Goal: Task Accomplishment & Management: Manage account settings

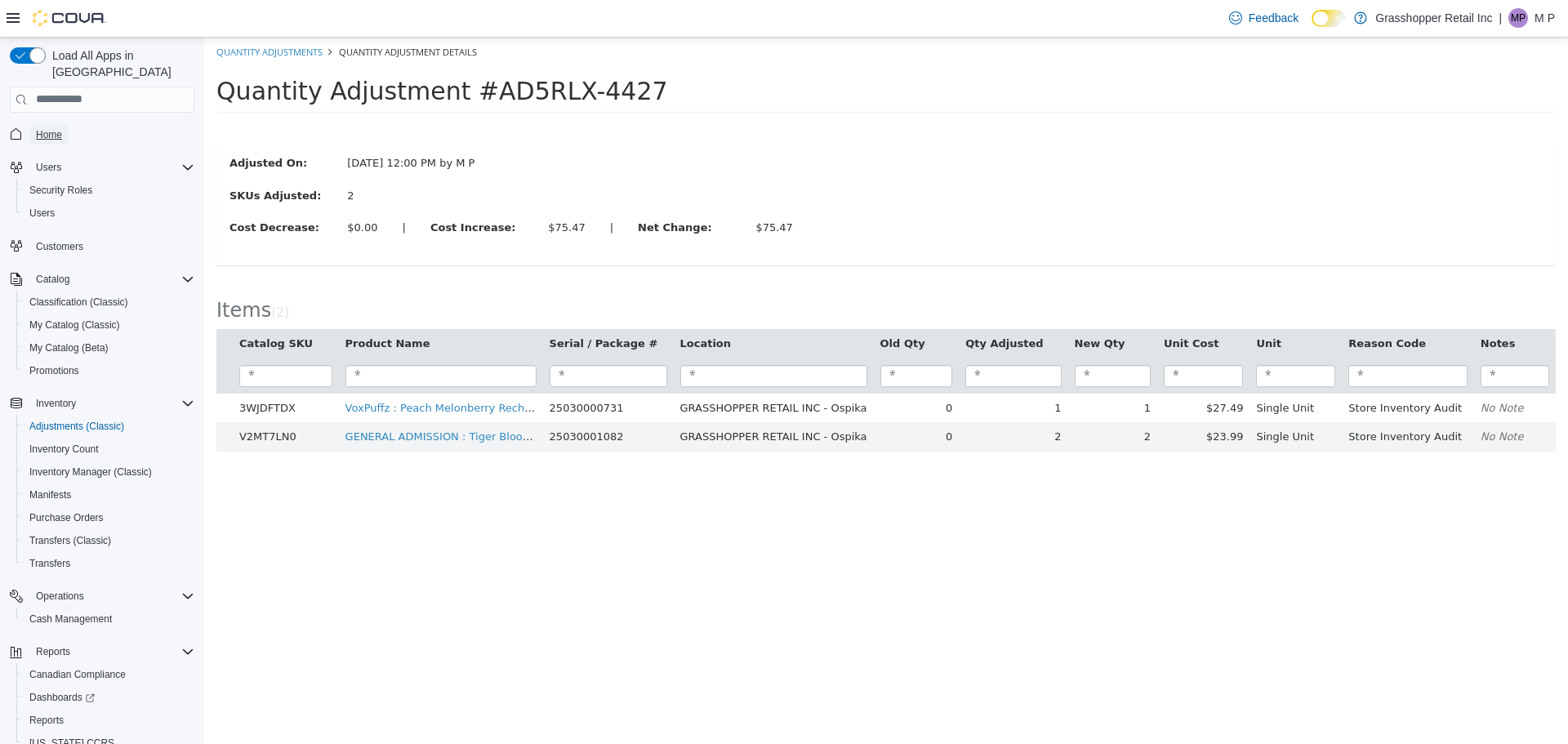
click at [56, 128] on span "Home" at bounding box center [49, 135] width 26 height 13
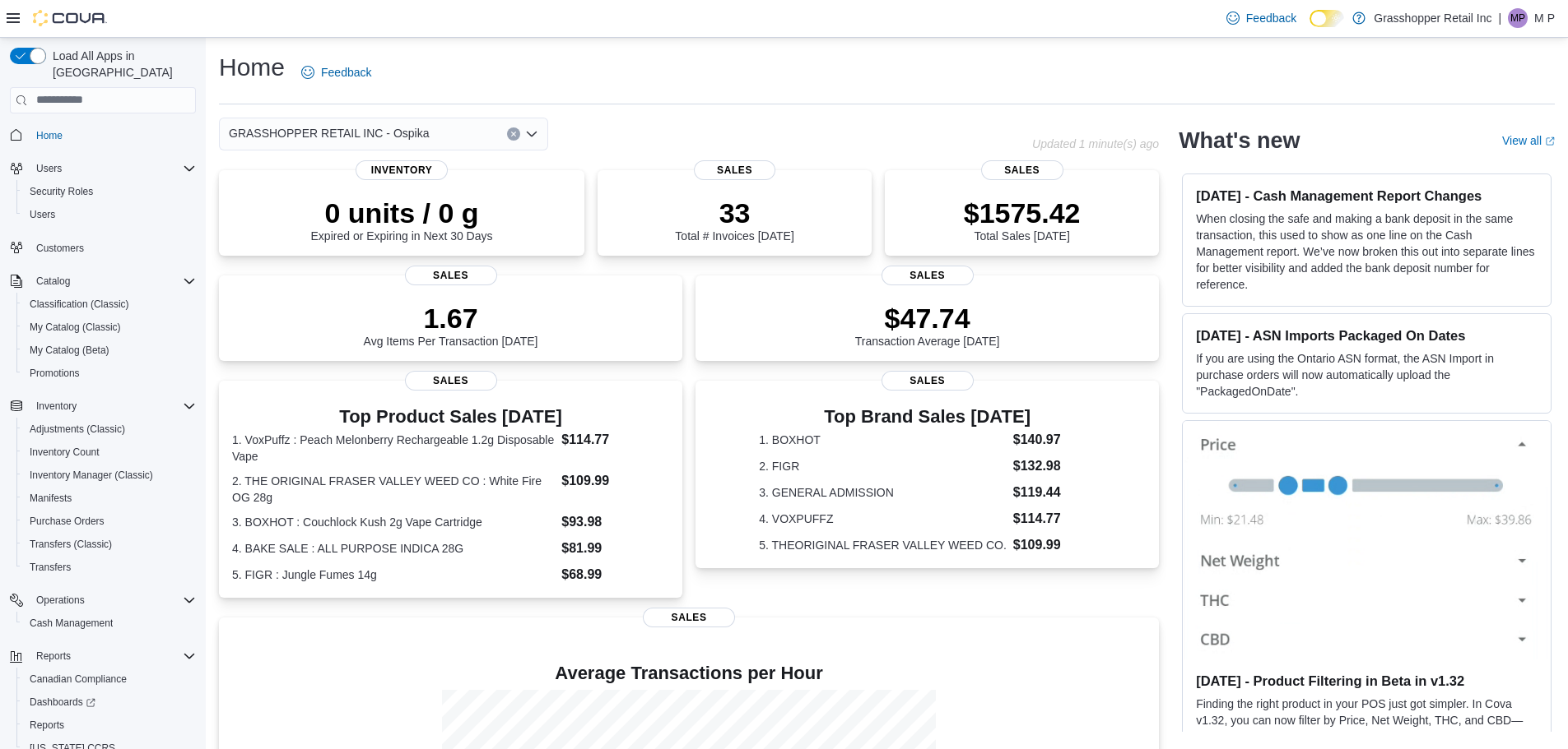
click at [515, 133] on icon "Clear input" at bounding box center [513, 133] width 4 height 4
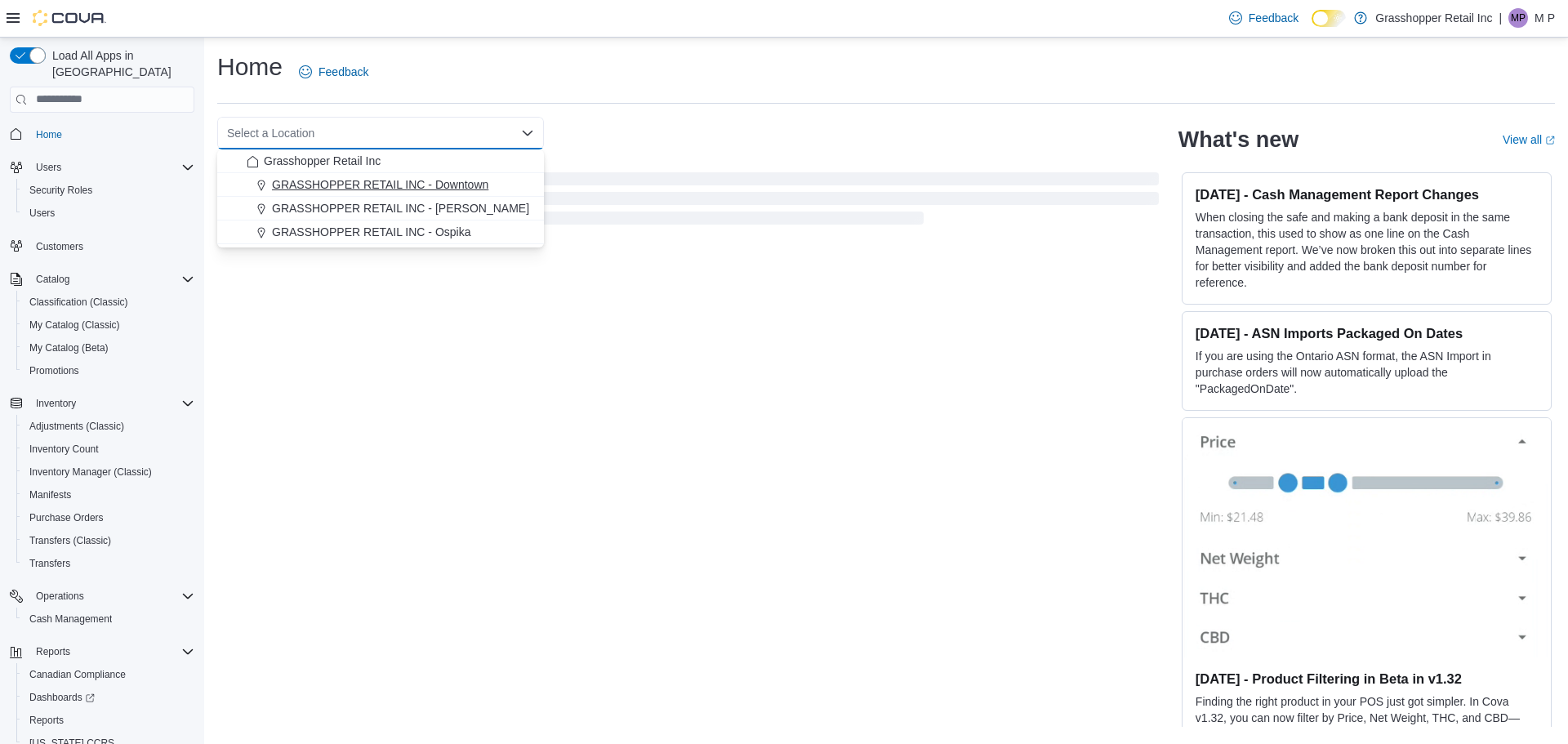
click at [481, 188] on span "GRASSHOPPER RETAIL INC - Downtown" at bounding box center [380, 184] width 216 height 17
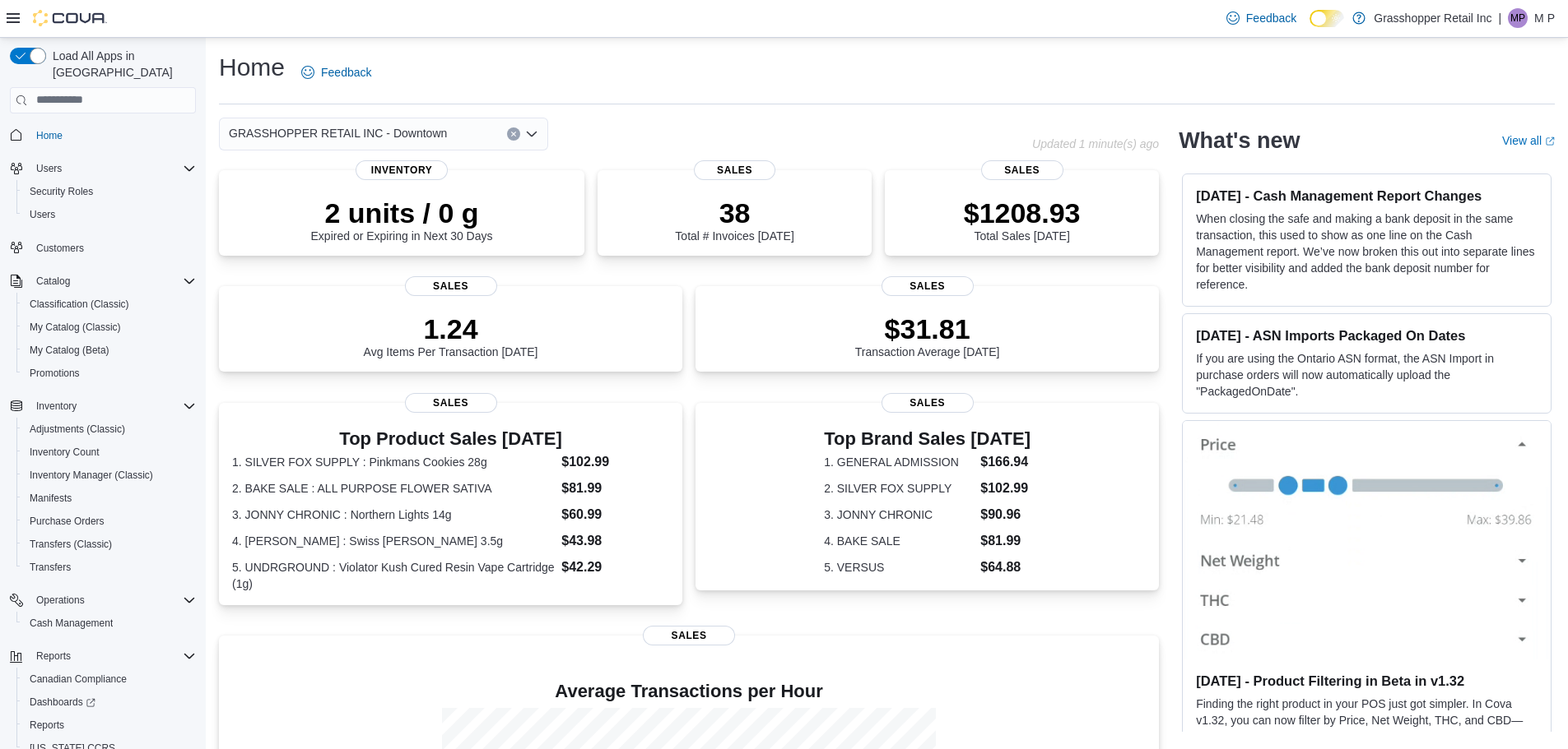
click at [511, 133] on icon "Clear input" at bounding box center [514, 134] width 7 height 7
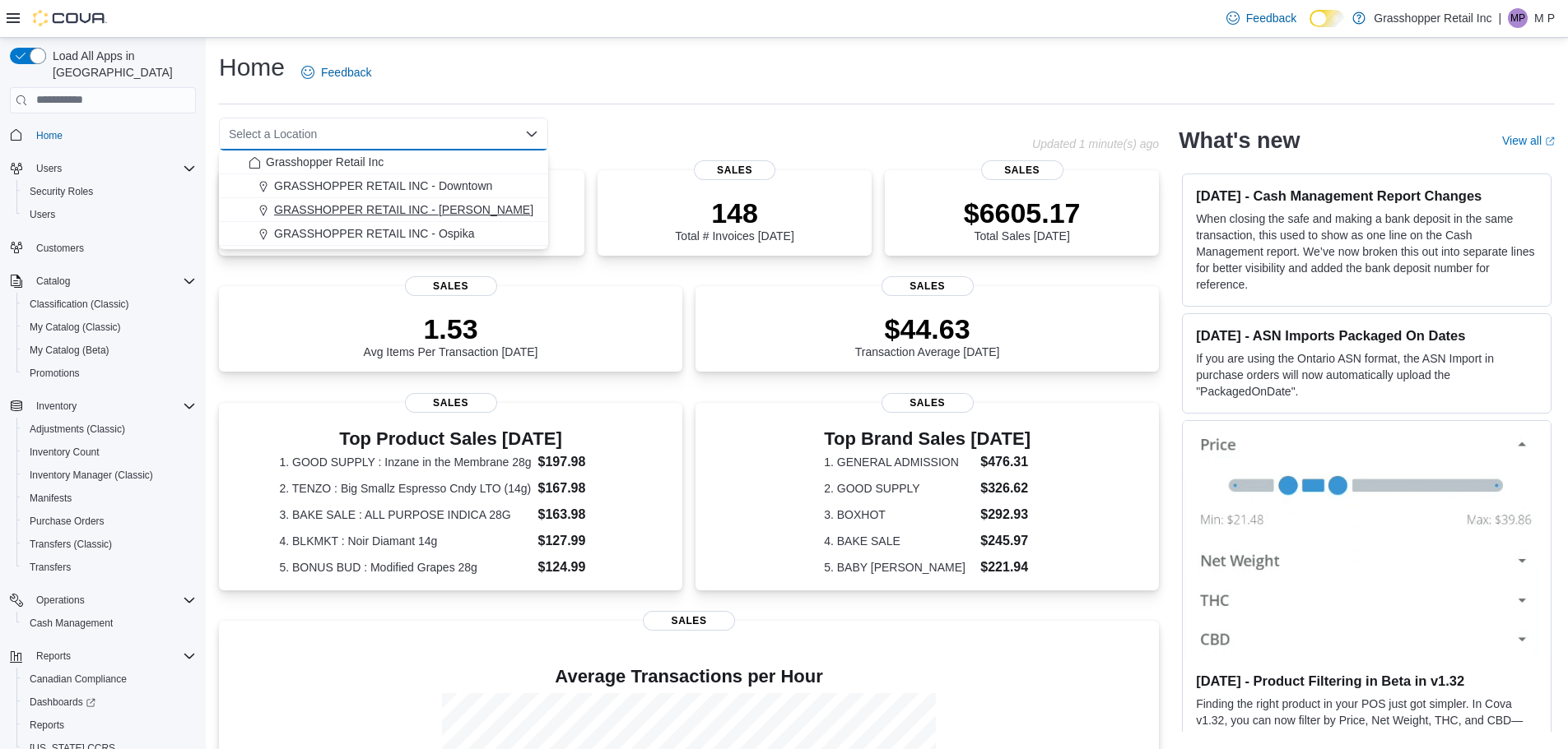
click at [455, 206] on span "GRASSHOPPER RETAIL INC - Hart" at bounding box center [403, 210] width 259 height 17
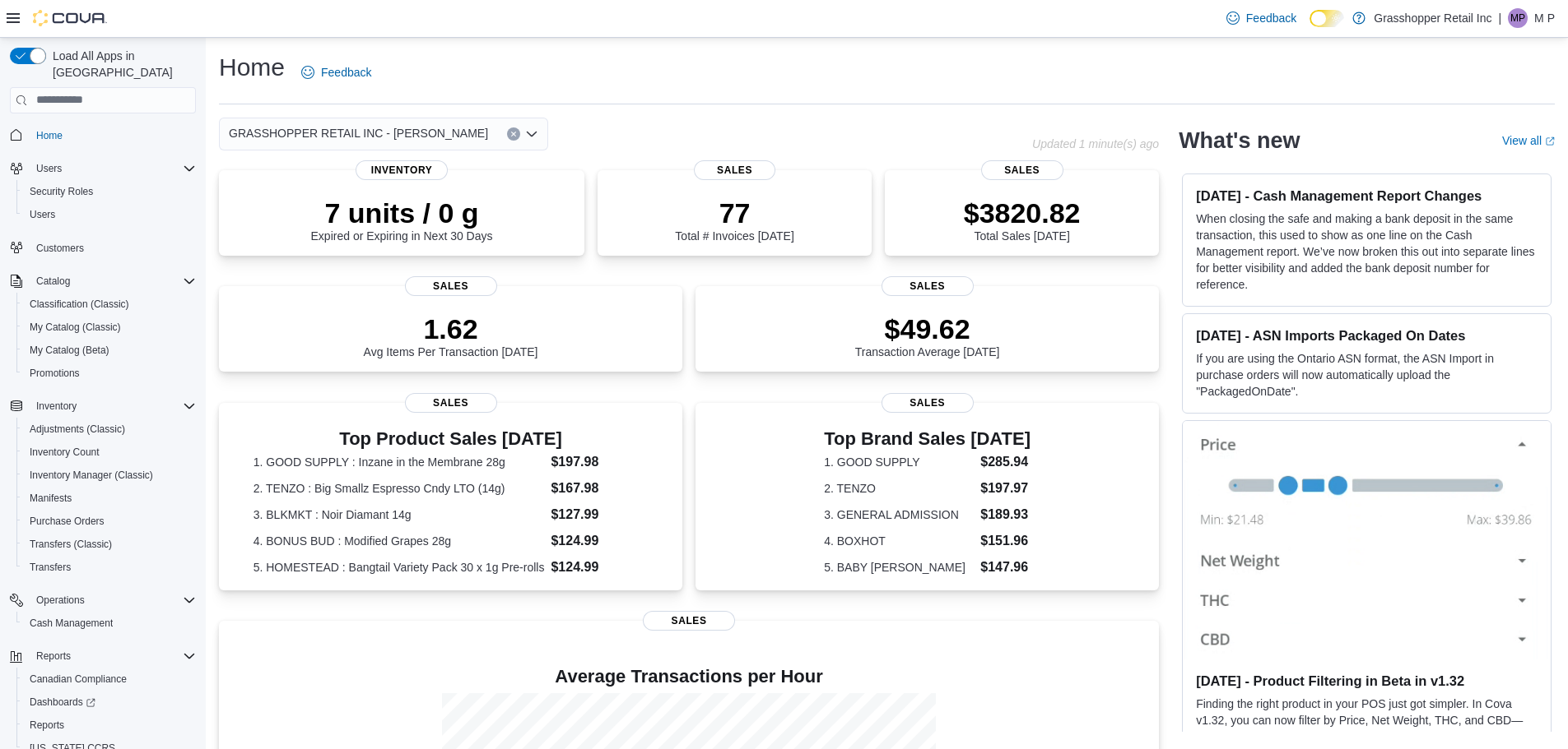
click at [514, 136] on icon "Clear input" at bounding box center [514, 134] width 7 height 7
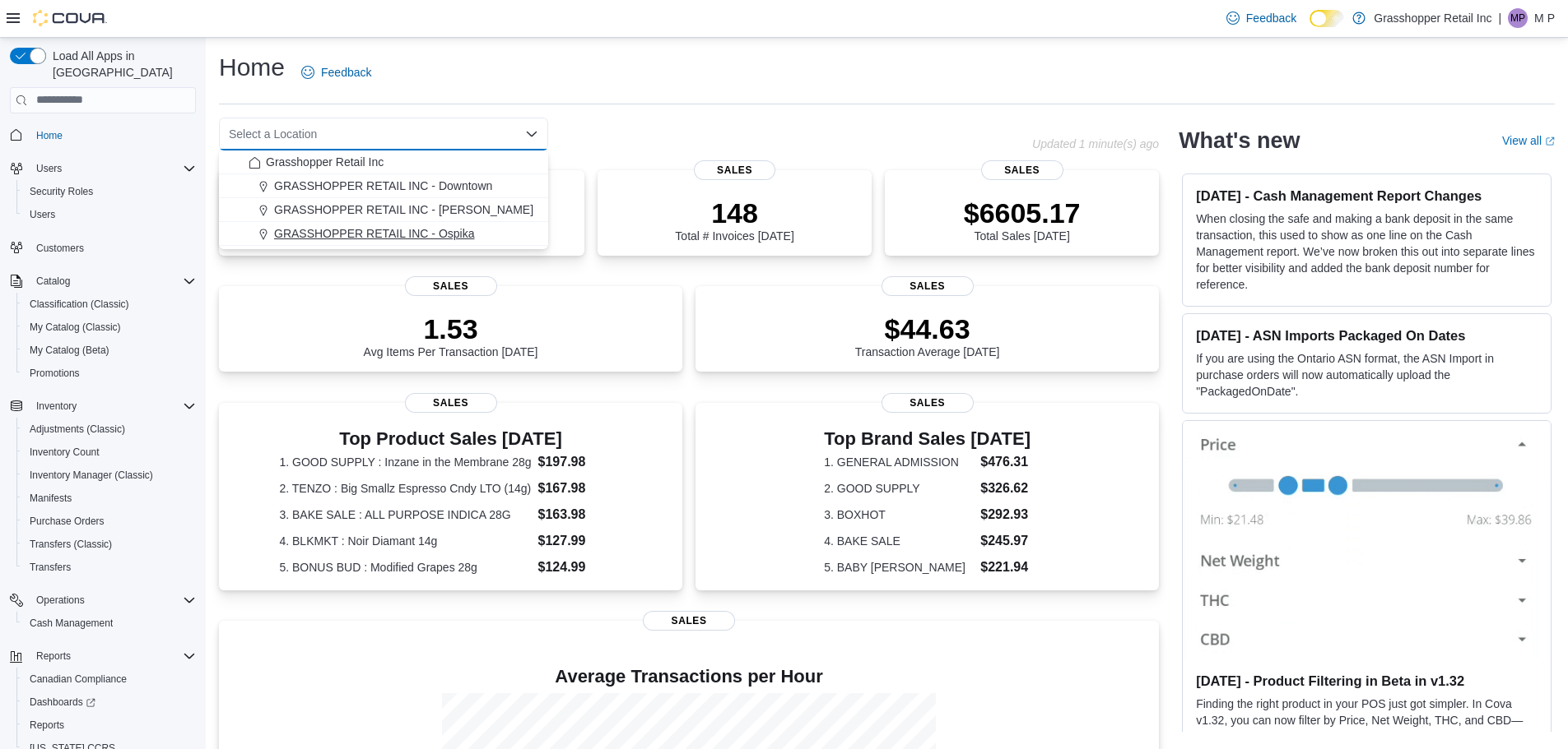
click at [472, 226] on button "GRASSHOPPER RETAIL INC - Ospika" at bounding box center [383, 234] width 329 height 24
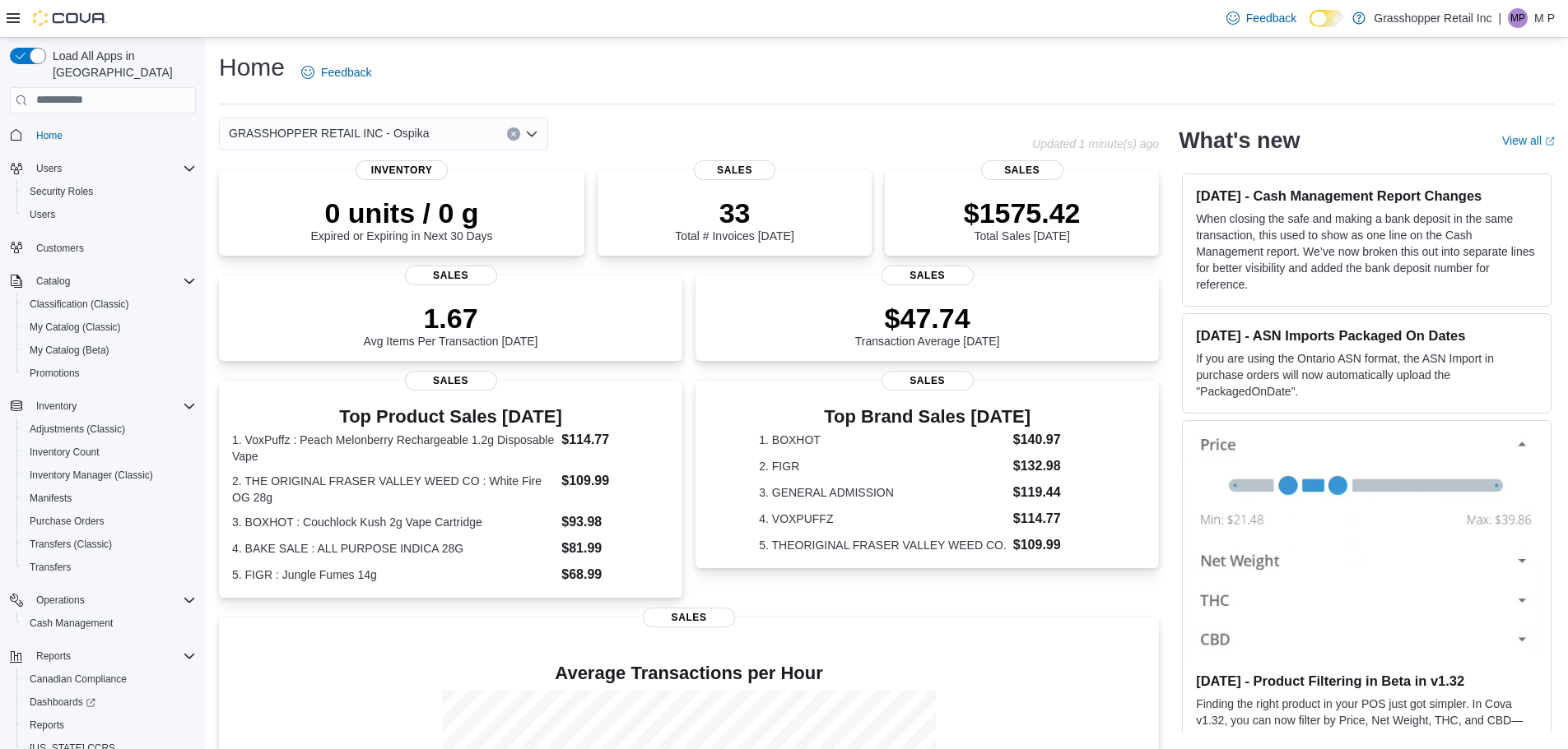
click at [508, 135] on button "Clear input" at bounding box center [514, 134] width 13 height 13
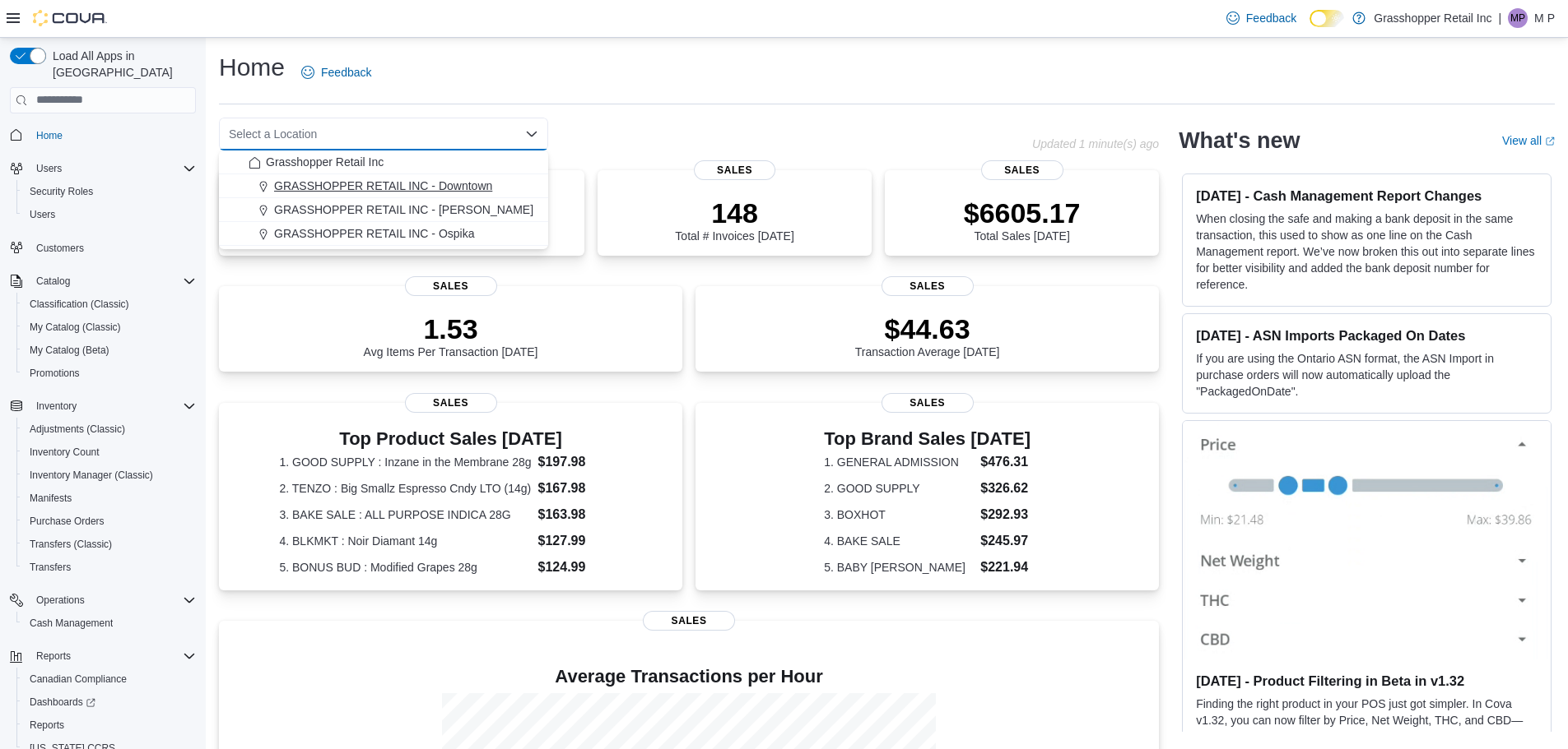
click at [463, 186] on span "GRASSHOPPER RETAIL INC - Downtown" at bounding box center [383, 186] width 218 height 17
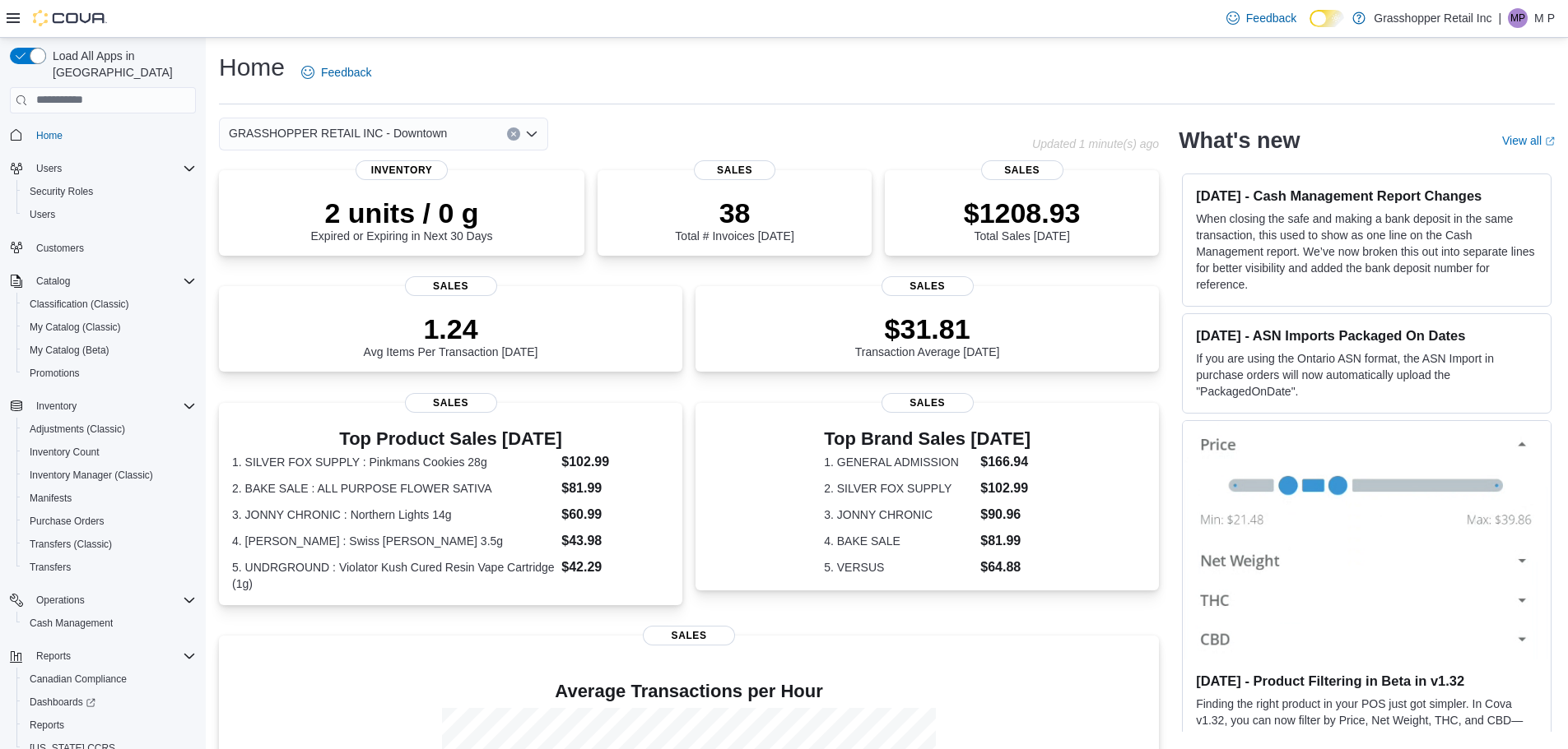
click at [511, 133] on icon "Clear input" at bounding box center [514, 134] width 7 height 7
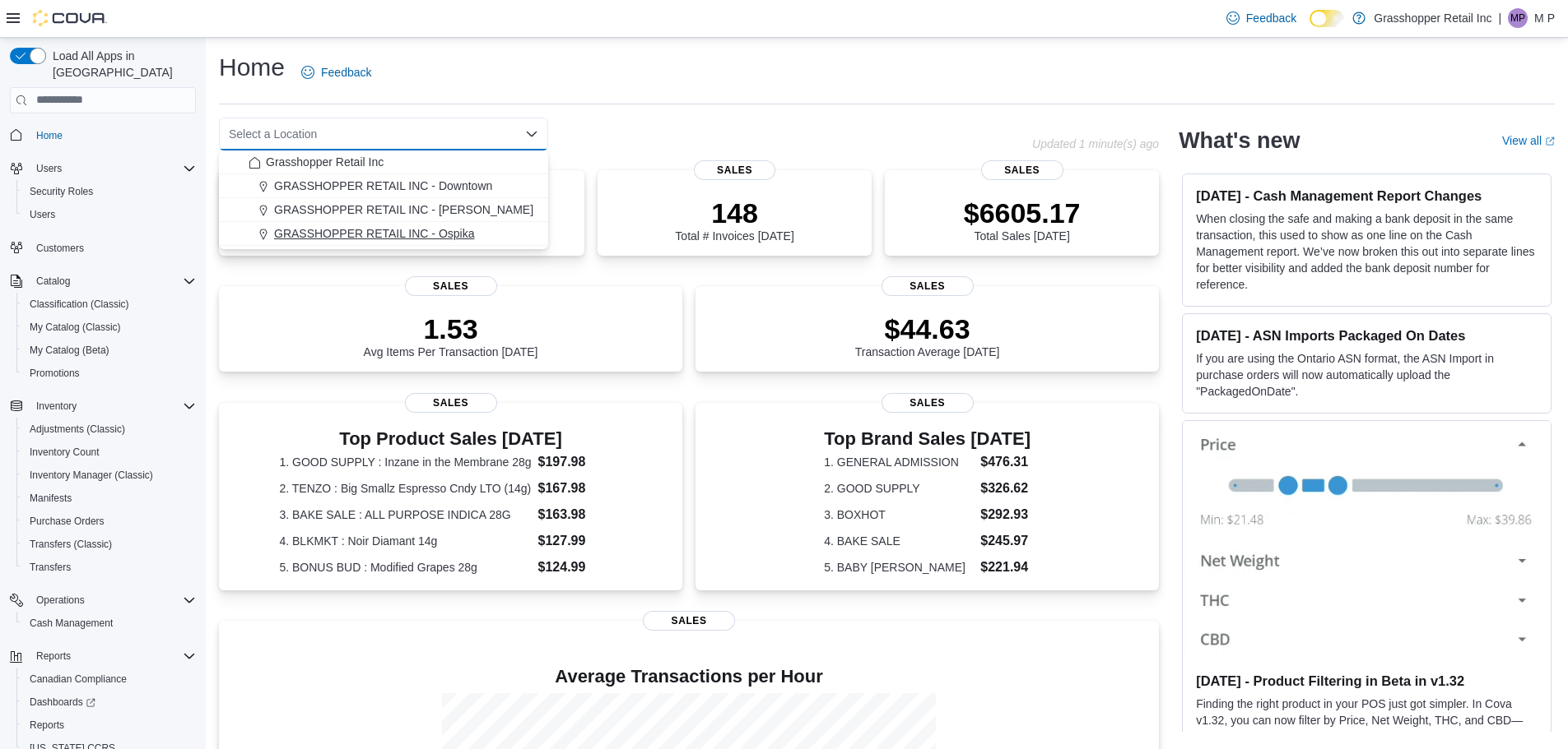
click at [461, 233] on span "GRASSHOPPER RETAIL INC - Ospika" at bounding box center [374, 234] width 201 height 17
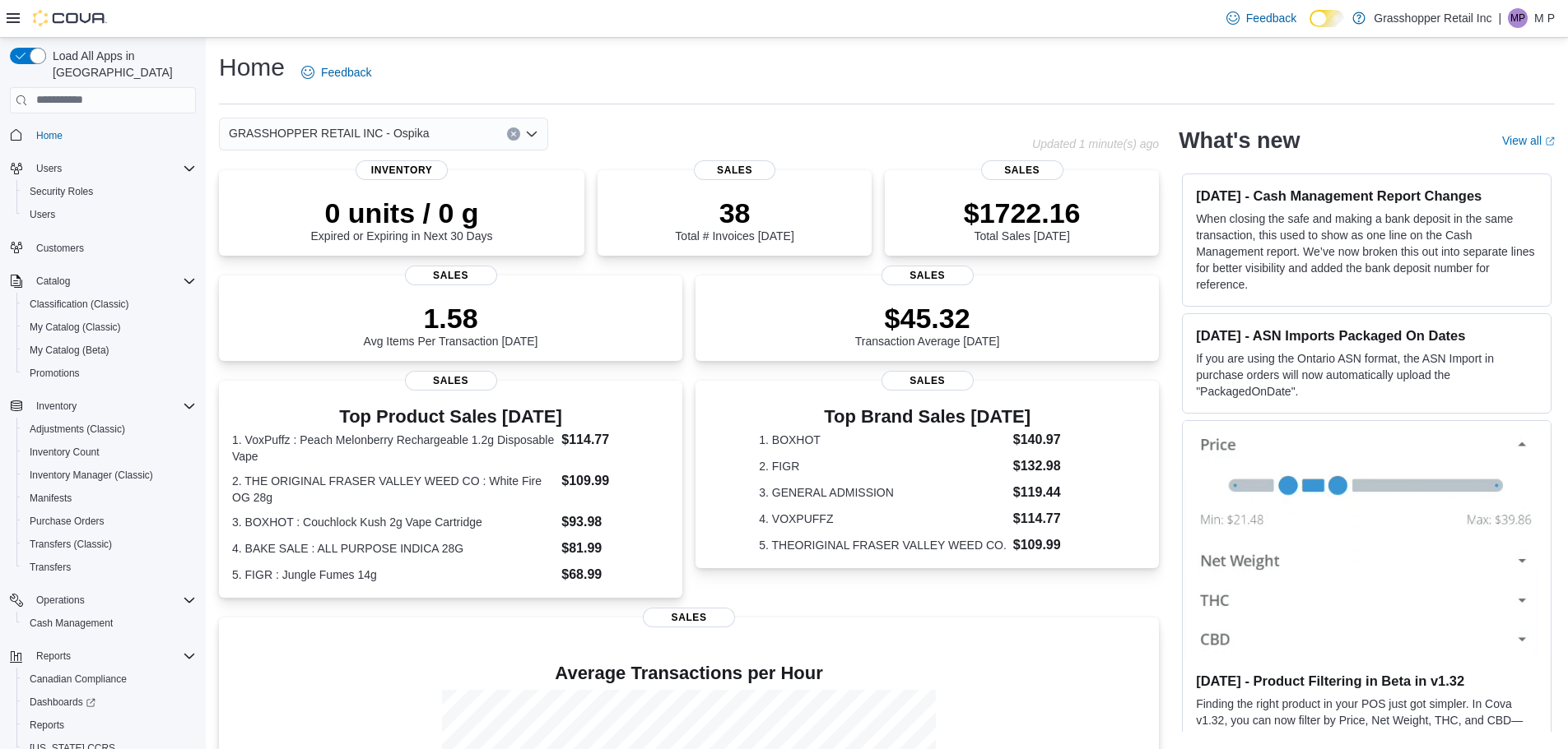
drag, startPoint x: 525, startPoint y: 135, endPoint x: 512, endPoint y: 130, distance: 13.9
click at [518, 133] on div "GRASSHOPPER RETAIL INC - Ospika" at bounding box center [383, 134] width 329 height 33
click at [512, 131] on icon "Clear input" at bounding box center [514, 134] width 7 height 7
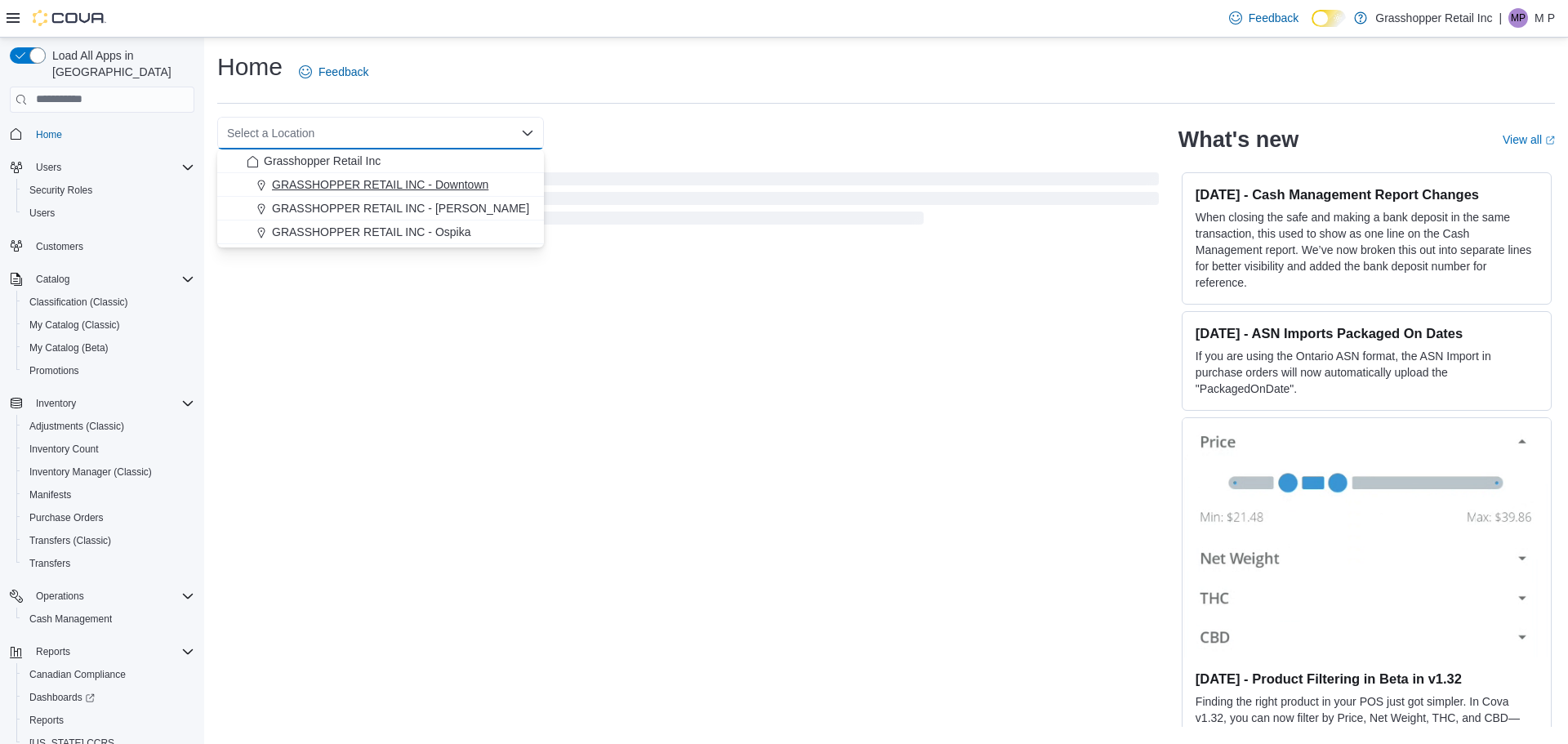
click at [449, 178] on span "GRASSHOPPER RETAIL INC - Downtown" at bounding box center [380, 184] width 216 height 17
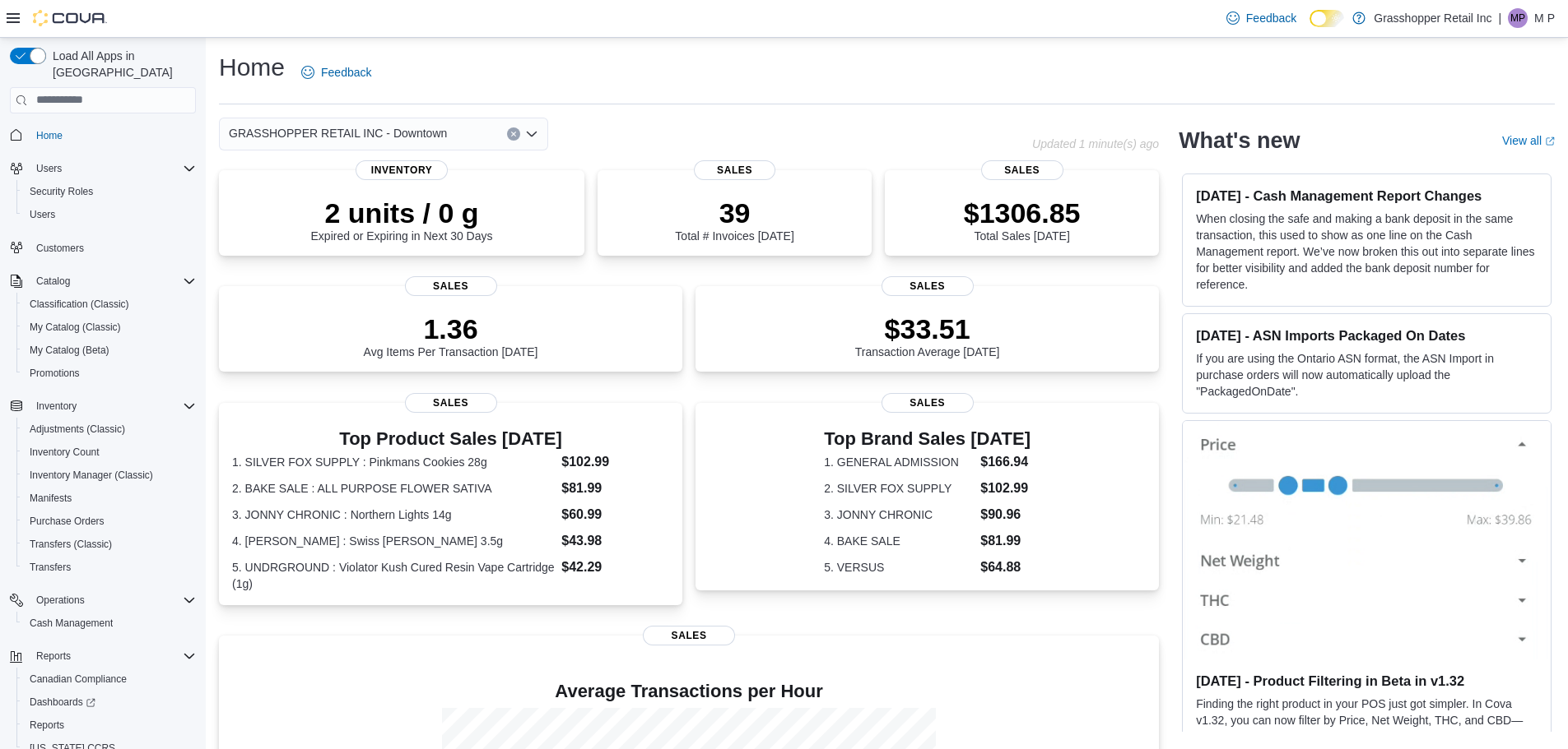
click at [514, 132] on icon "Clear input" at bounding box center [514, 134] width 7 height 7
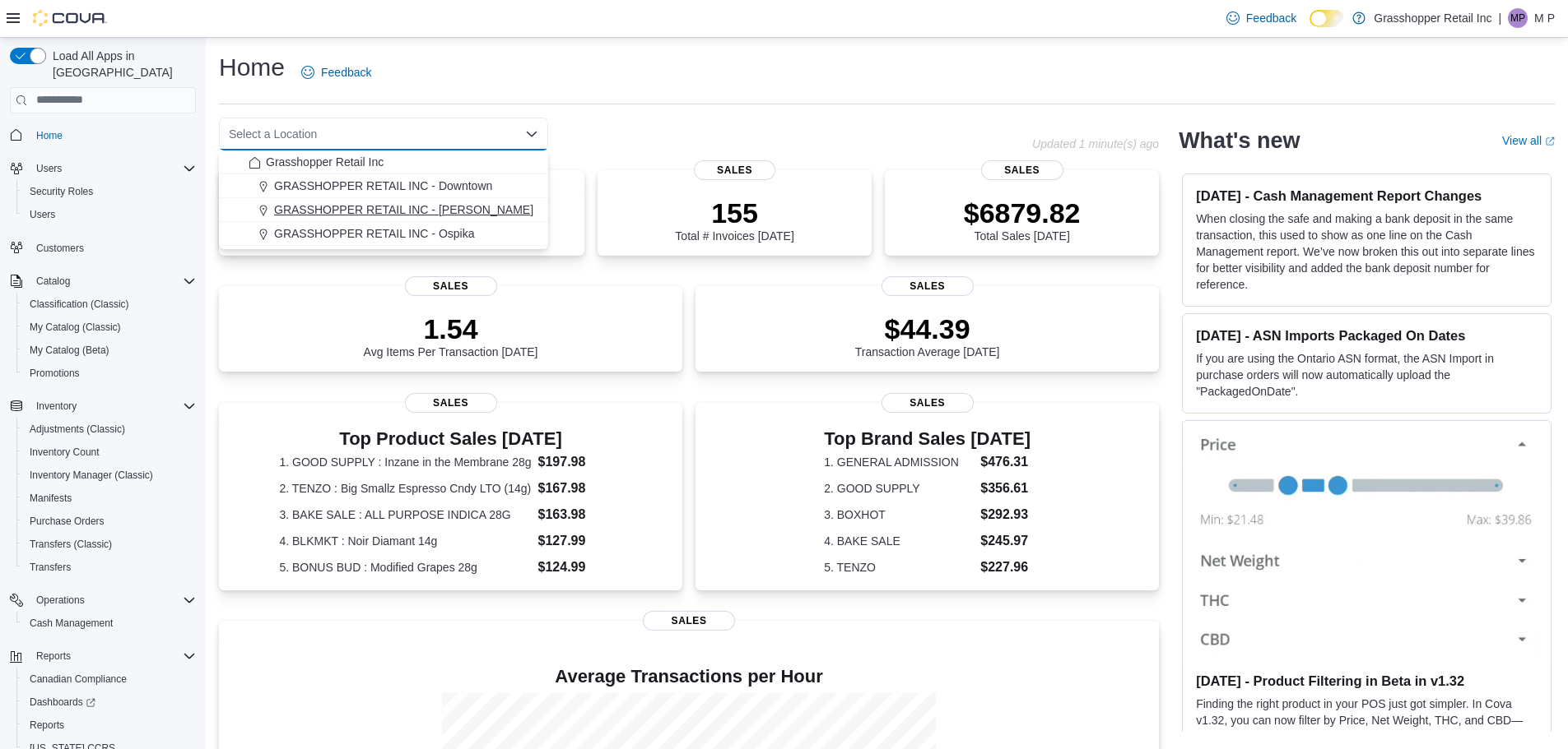
click at [492, 202] on div "GRASSHOPPER RETAIL INC - Hart" at bounding box center [393, 210] width 290 height 17
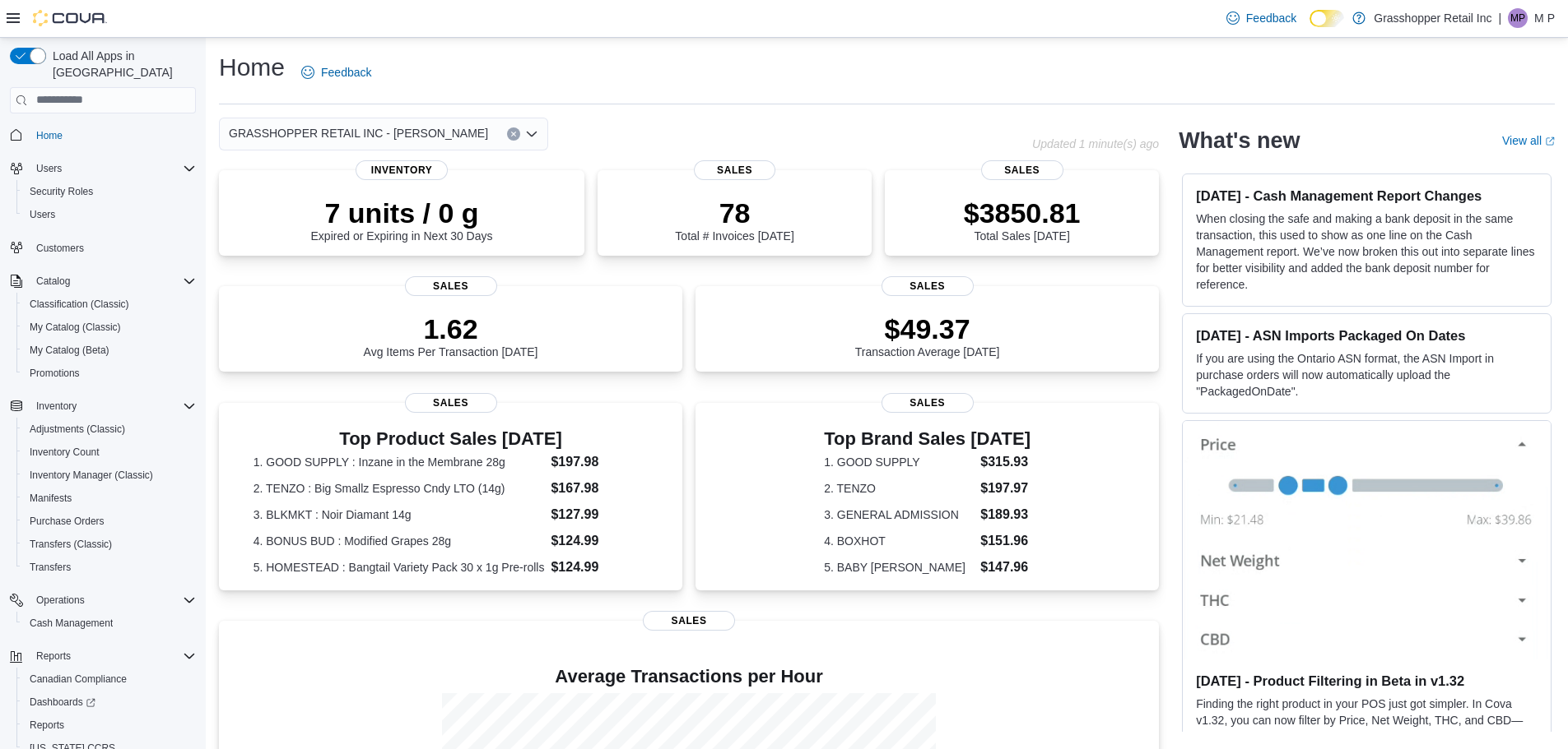
click at [508, 133] on button "Clear input" at bounding box center [514, 134] width 13 height 13
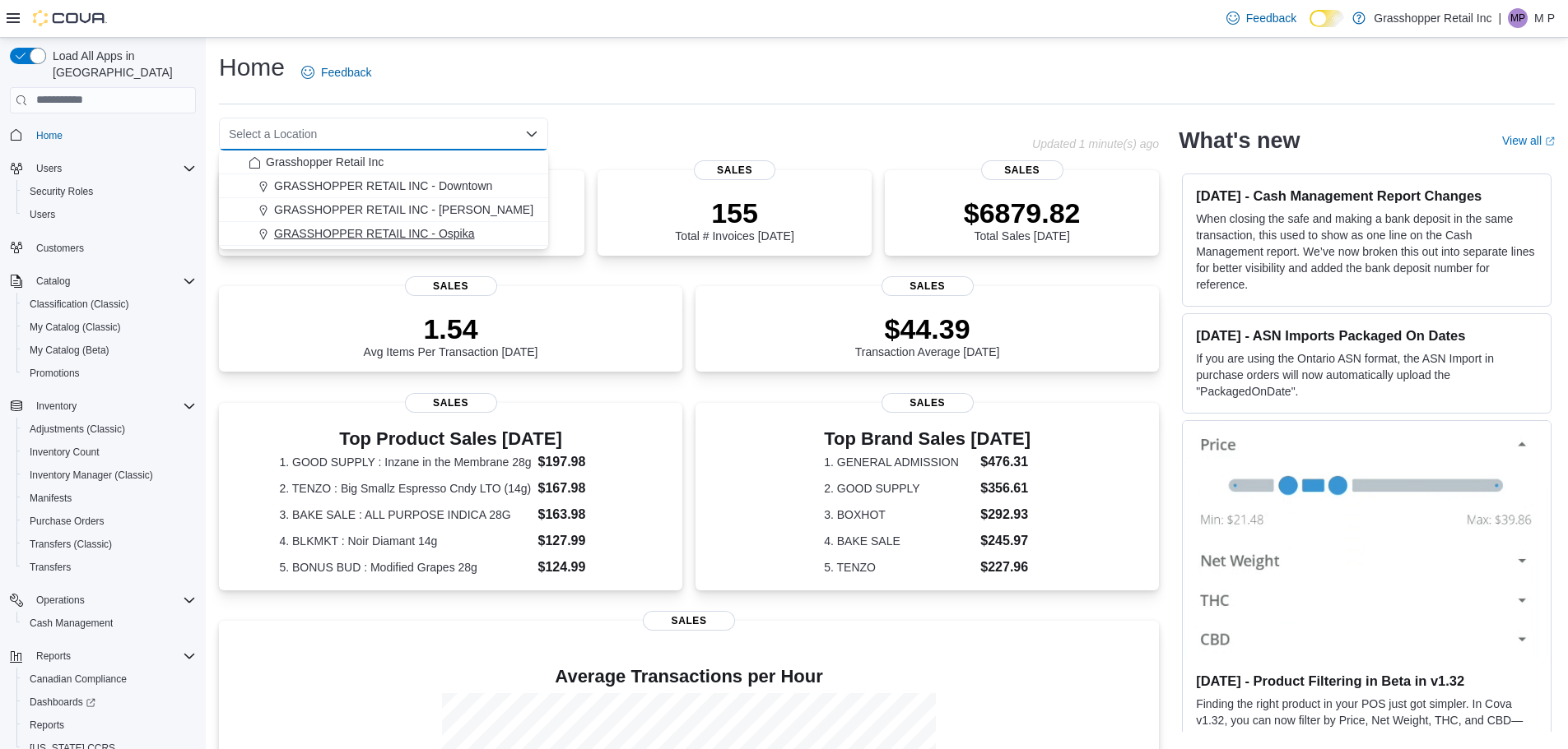
click at [478, 231] on div "GRASSHOPPER RETAIL INC - Ospika" at bounding box center [393, 234] width 290 height 17
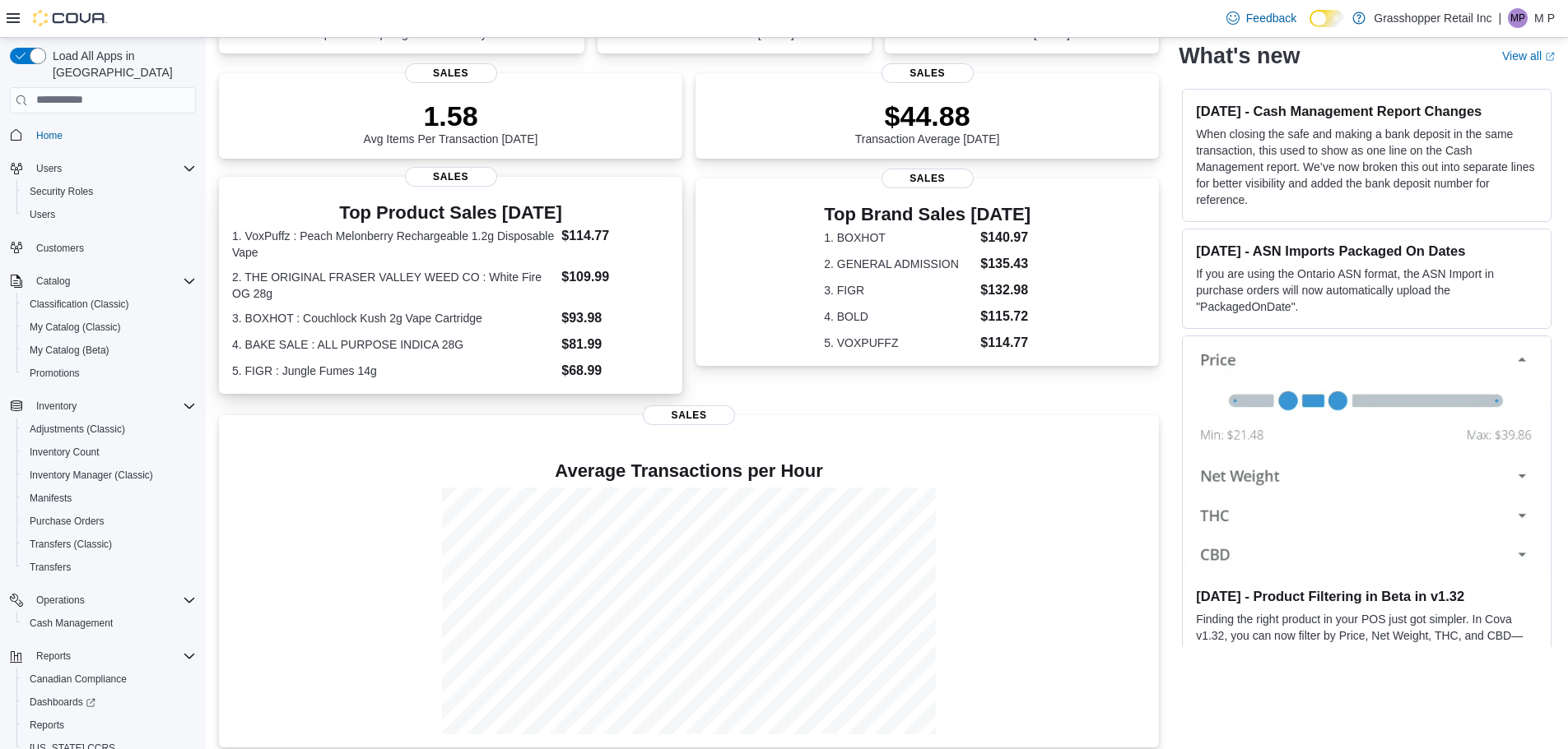
scroll to position [229, 0]
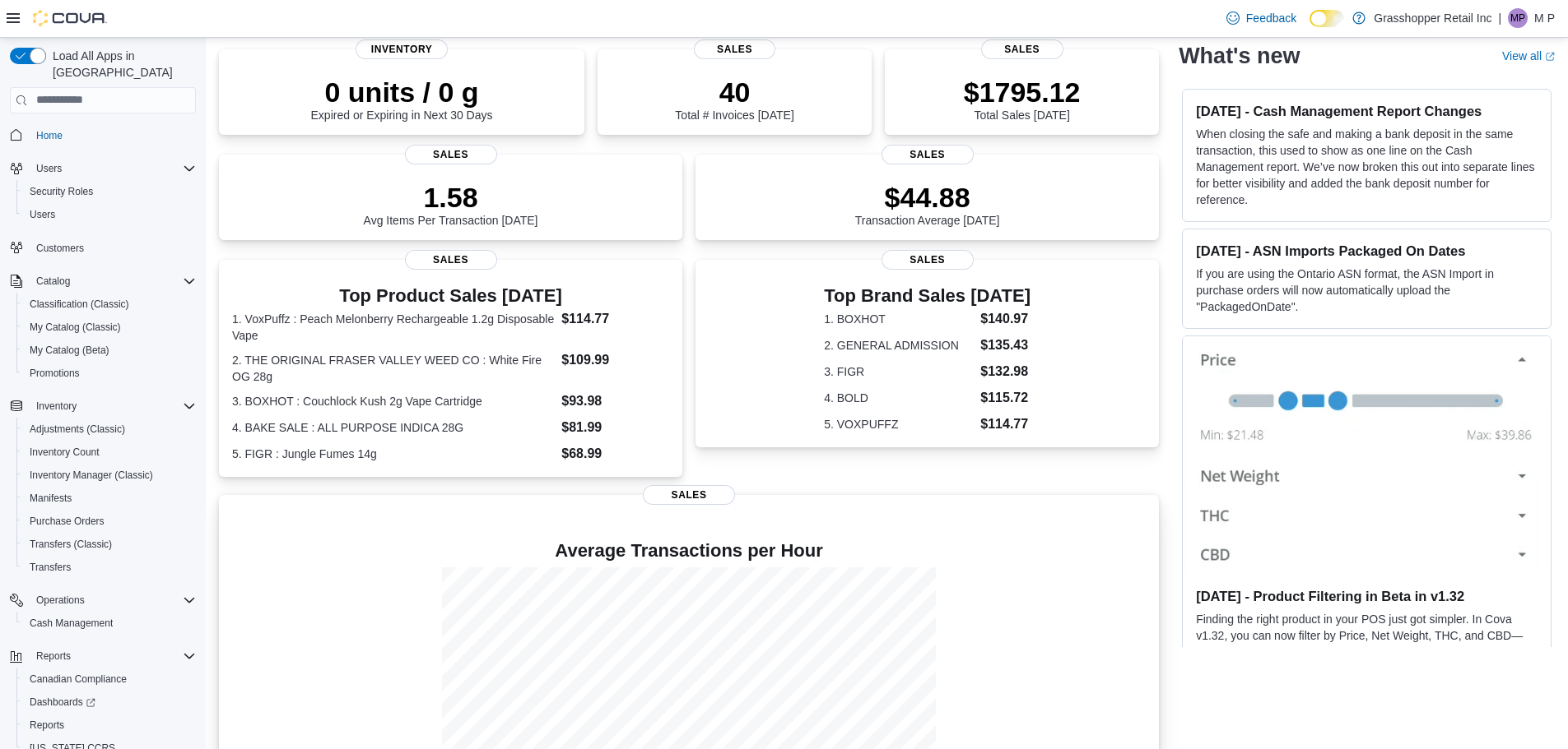
scroll to position [146, 0]
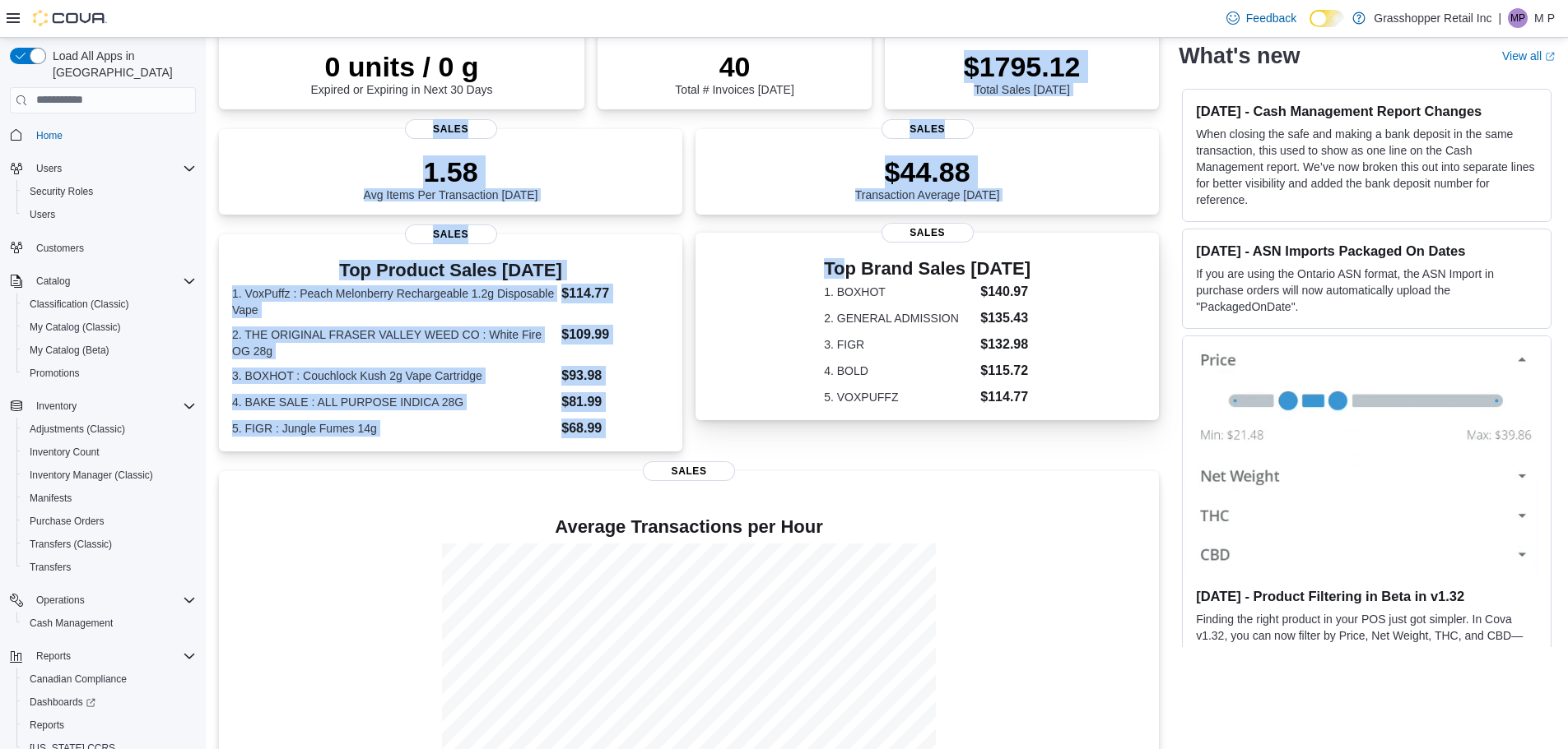
drag, startPoint x: 963, startPoint y: 74, endPoint x: 855, endPoint y: 288, distance: 239.7
click at [857, 285] on div "0 units / 0 g Expired or Expiring in Next 30 Days Inventory 40 Total # Invoices…" at bounding box center [689, 414] width 940 height 780
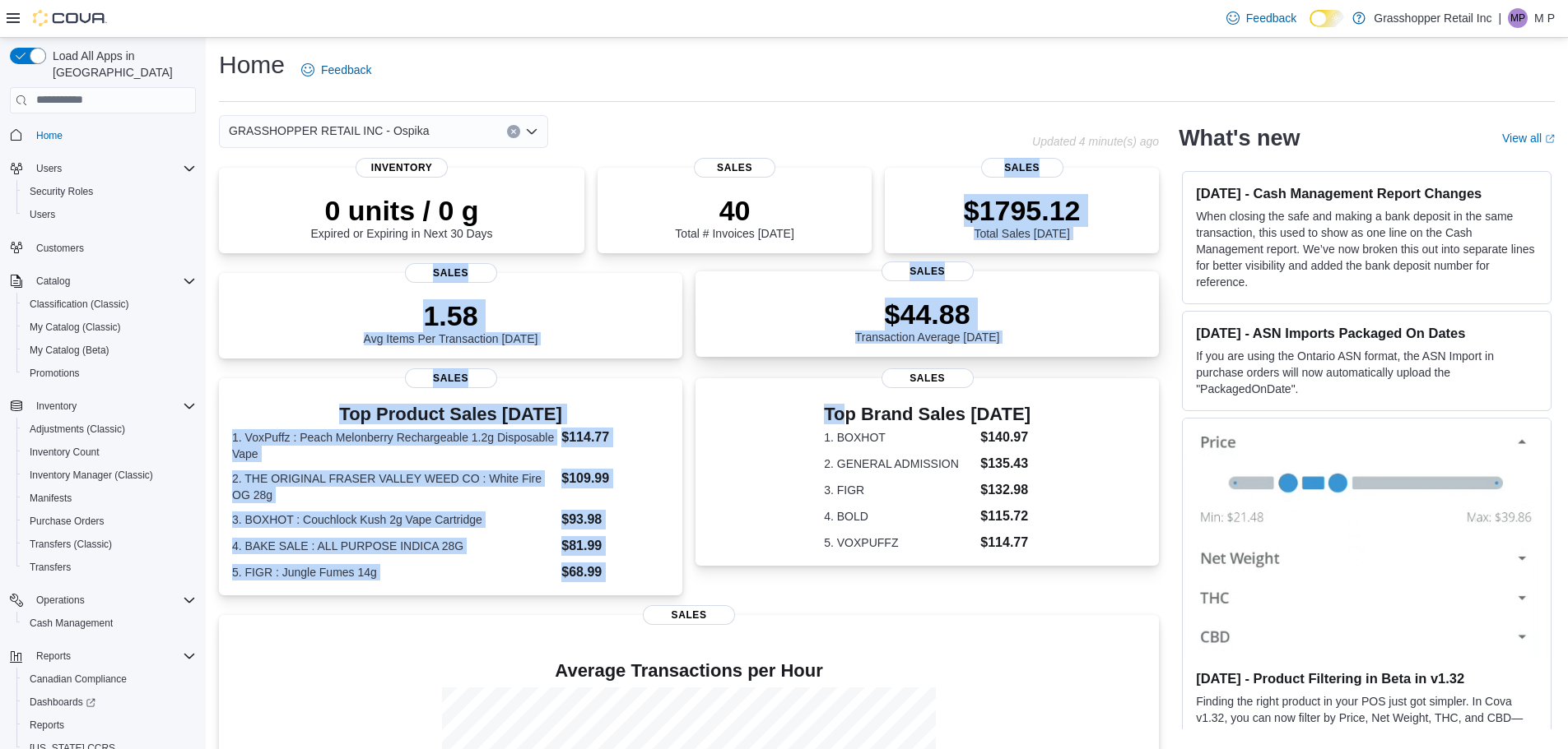
scroll to position [0, 0]
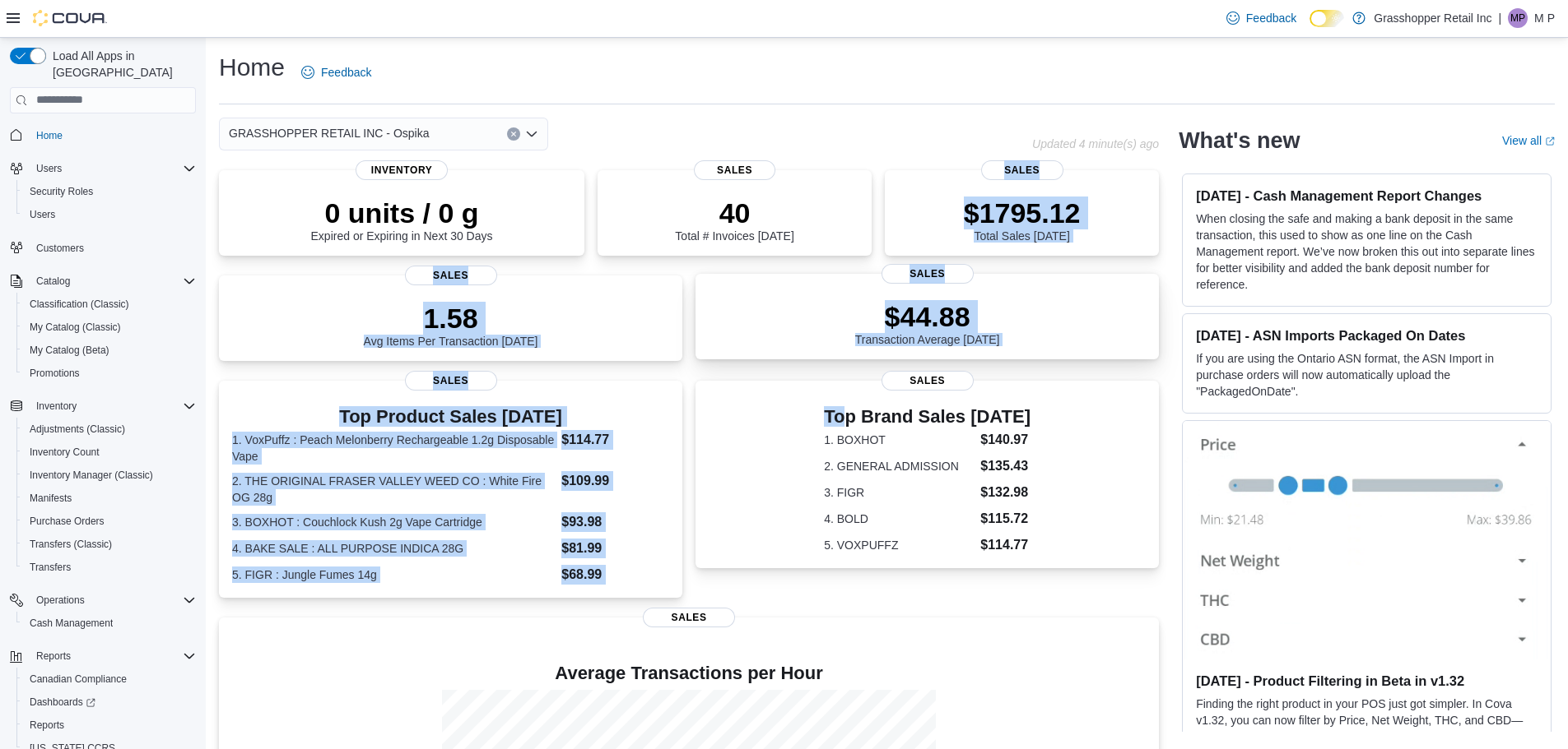
click at [764, 317] on div "$44.88 Transaction Average Today" at bounding box center [927, 320] width 437 height 52
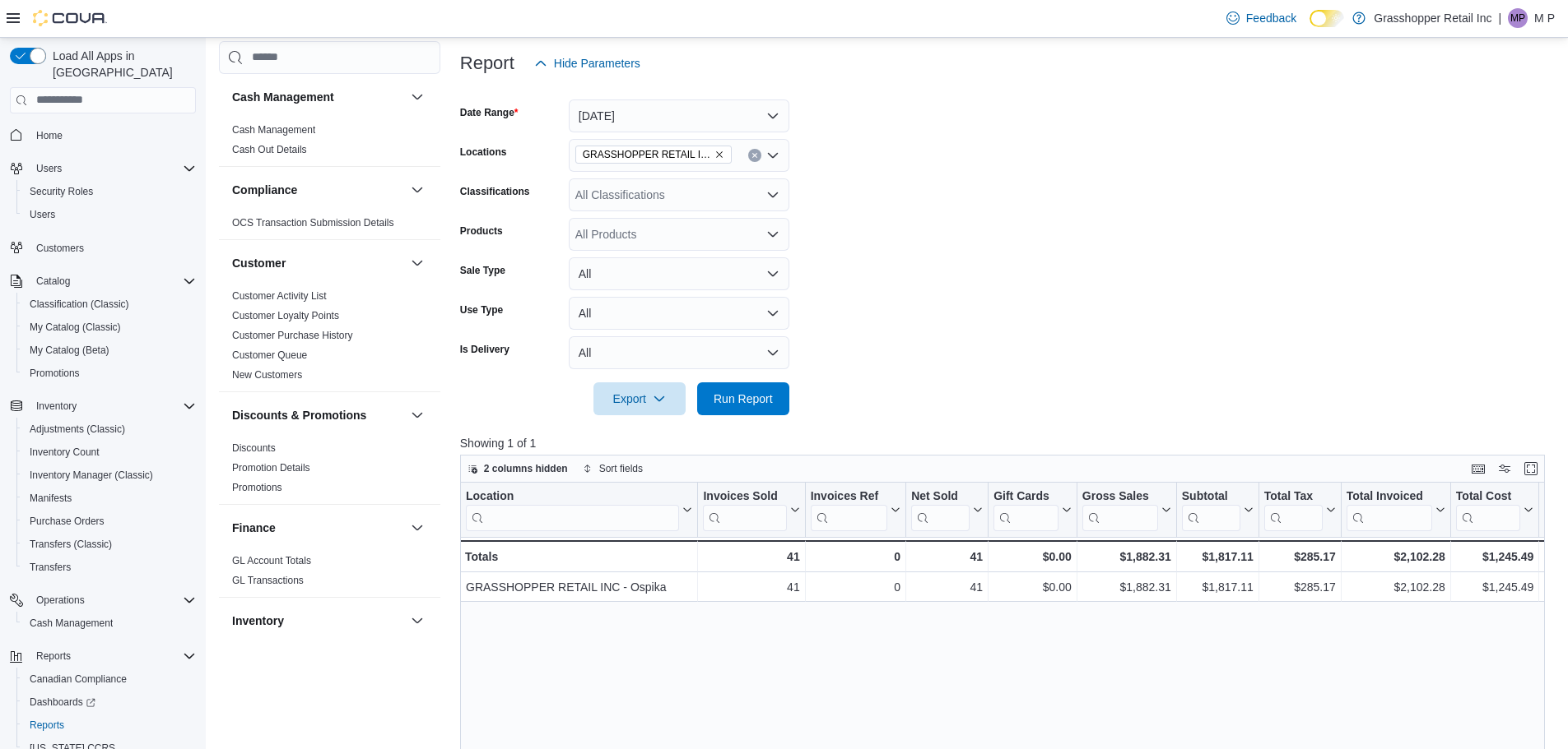
scroll to position [165, 0]
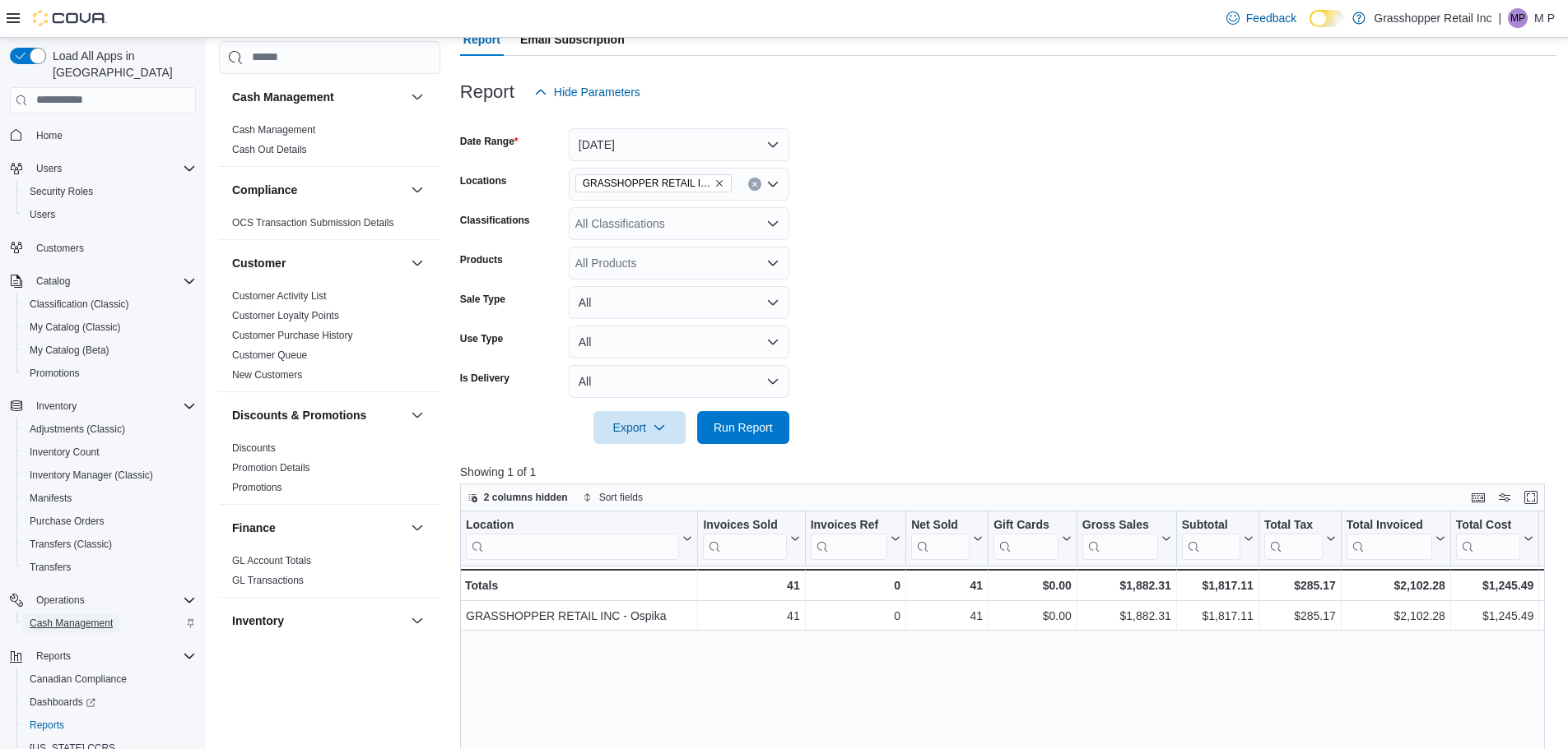
click at [110, 617] on span "Cash Management" at bounding box center [72, 623] width 83 height 13
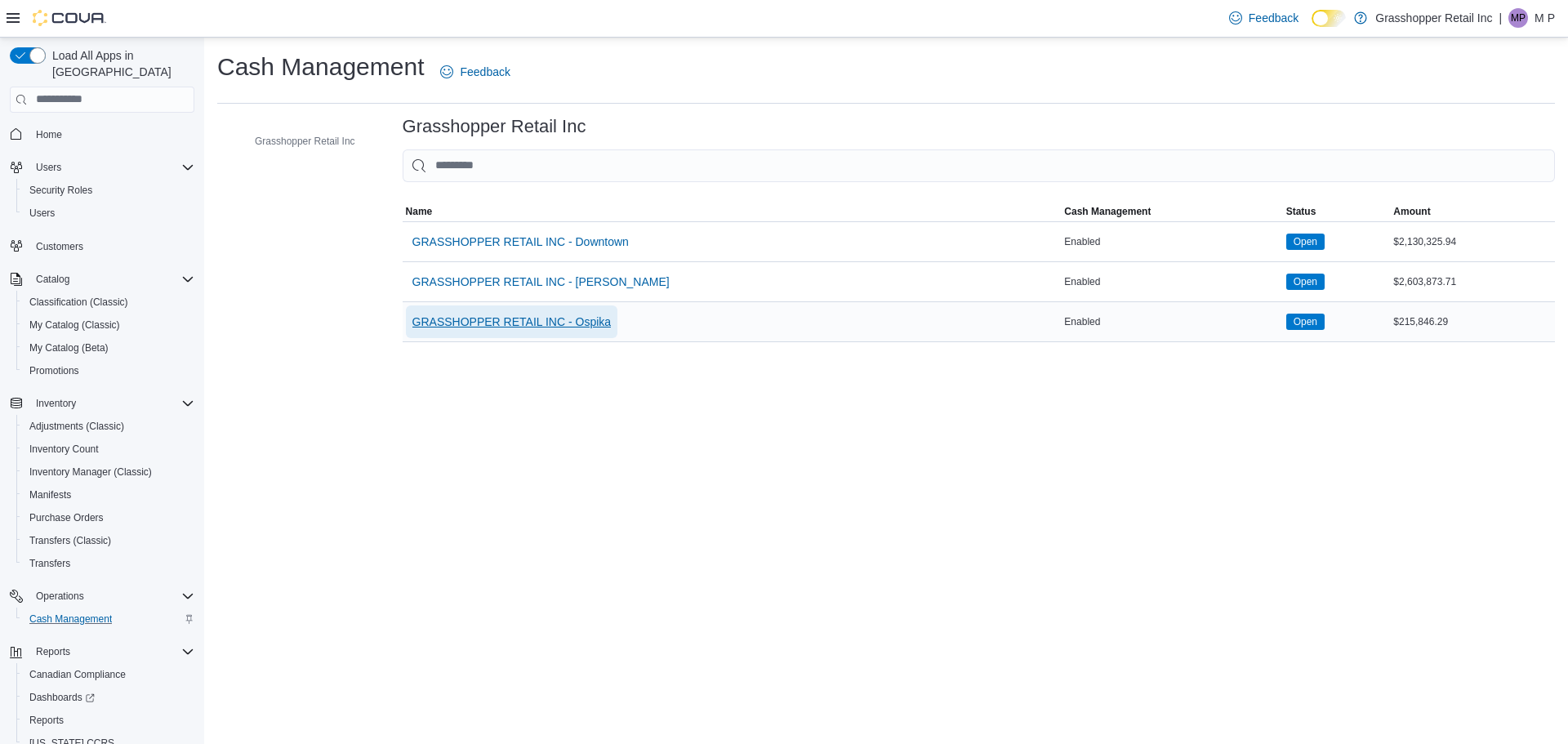
click at [528, 316] on span "GRASSHOPPER RETAIL INC - Ospika" at bounding box center [511, 322] width 199 height 17
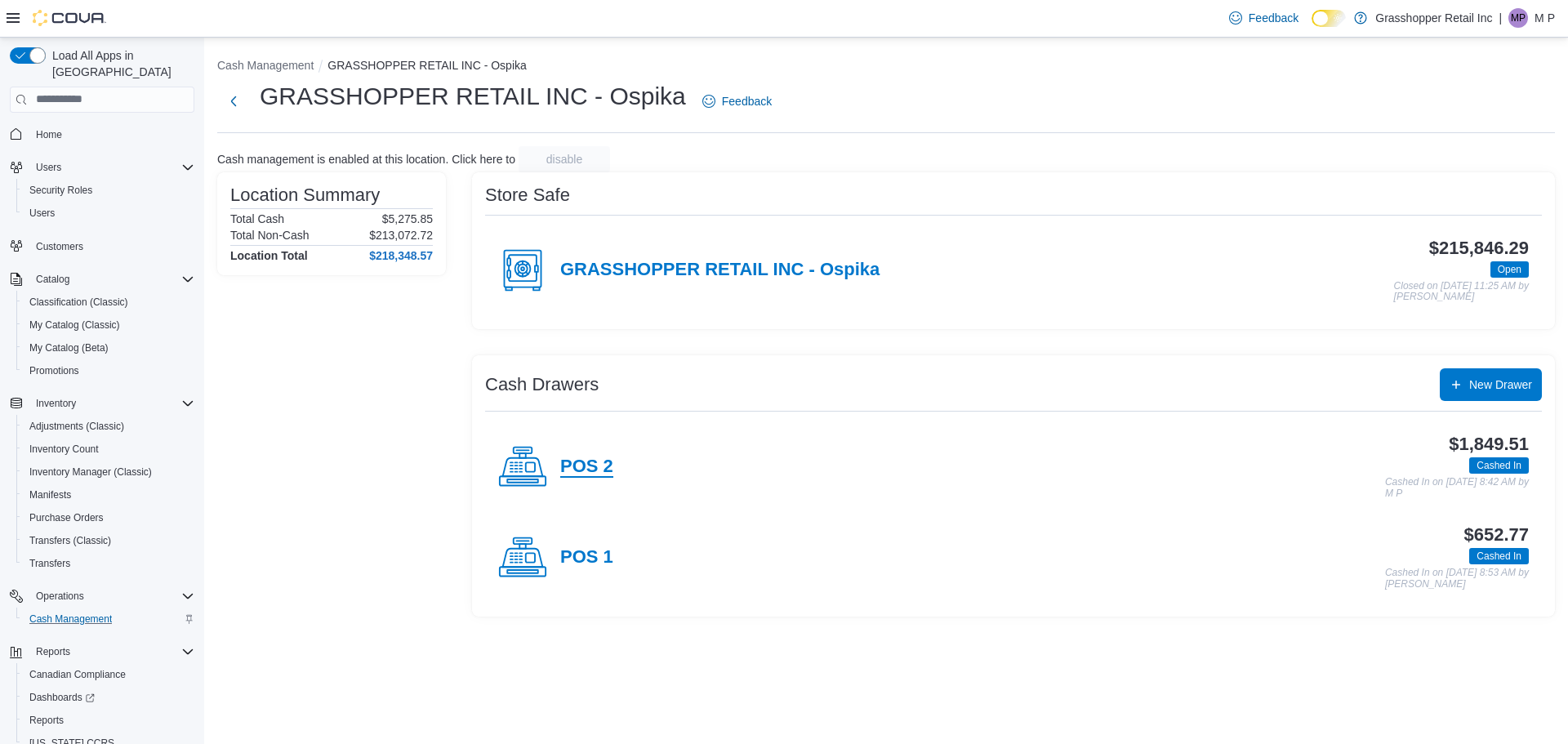
click at [594, 469] on h4 "POS 2" at bounding box center [587, 467] width 53 height 21
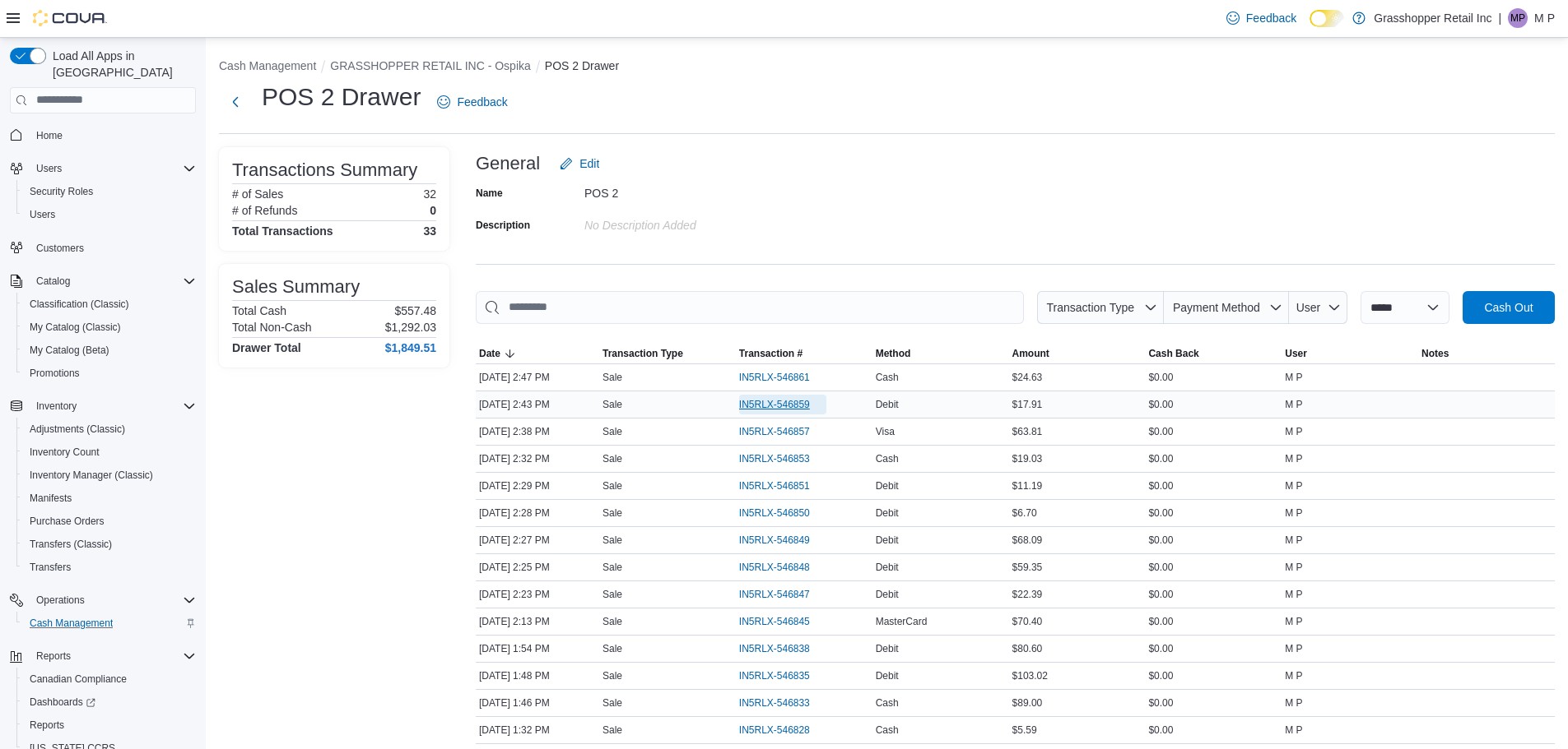
click at [804, 395] on span "IN5RLX-546859" at bounding box center [783, 404] width 87 height 20
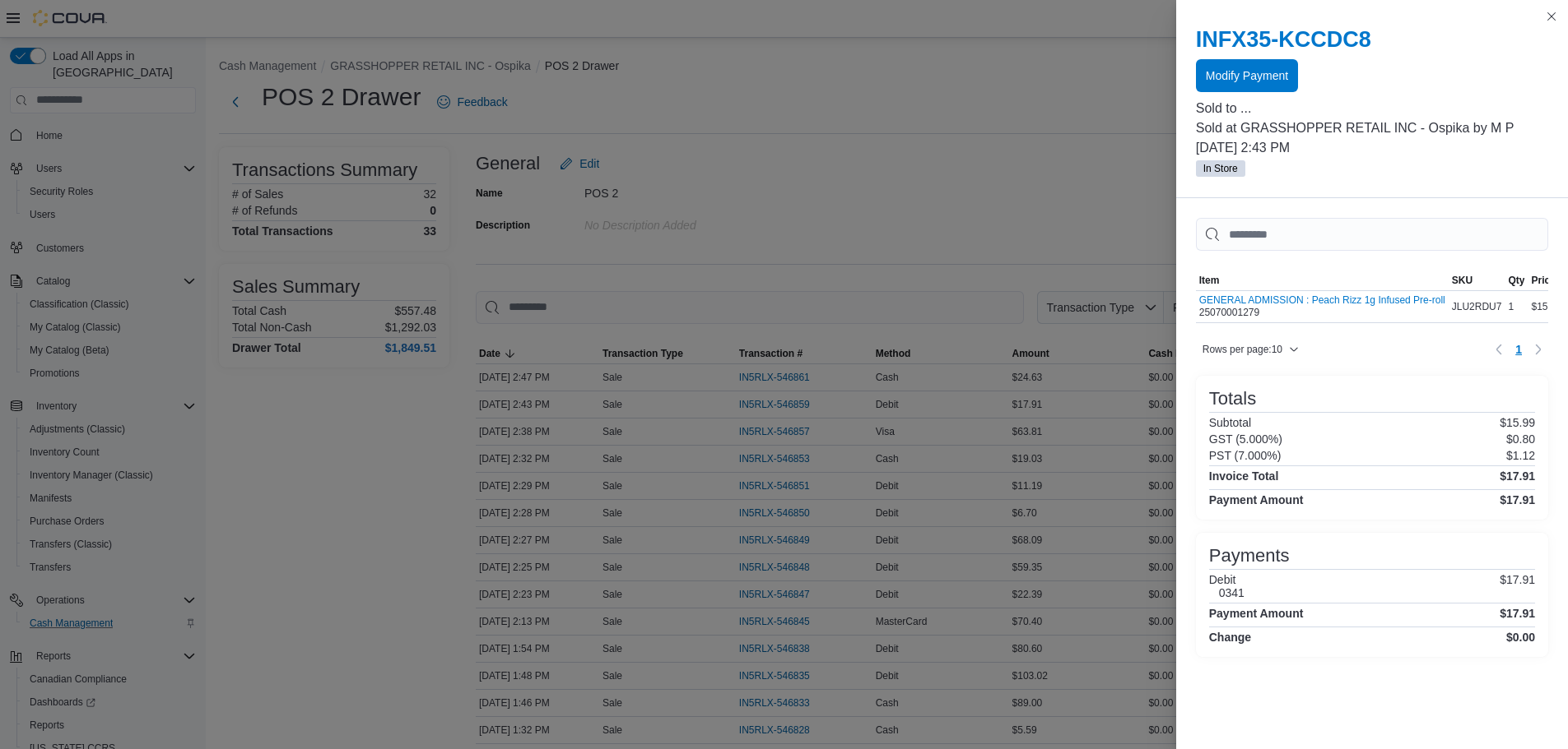
click at [1213, 57] on div "INFX35-KCCDC8 Modify Payment" at bounding box center [1371, 59] width 352 height 66
click at [1217, 67] on span "Modify Payment" at bounding box center [1247, 75] width 82 height 33
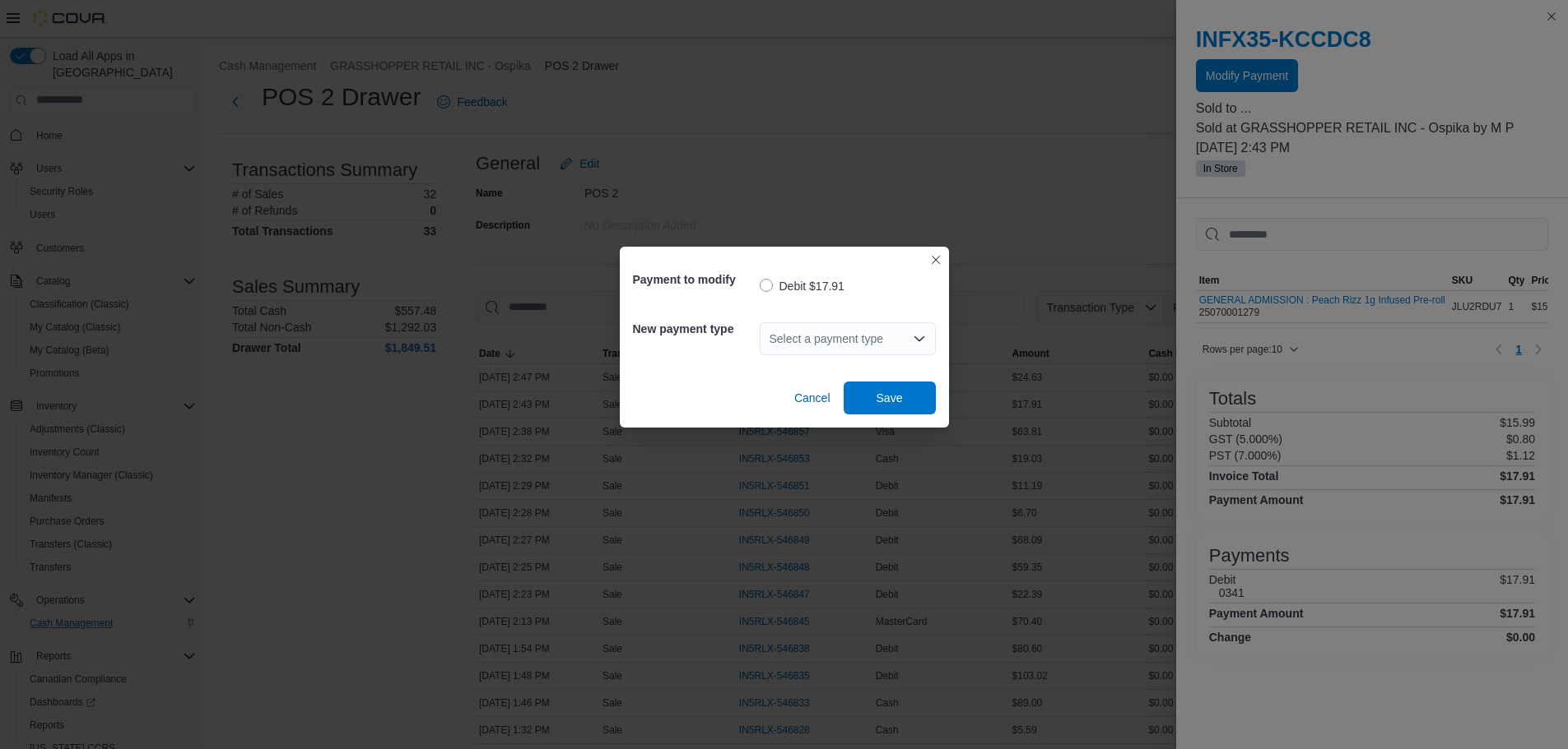
click at [844, 337] on div "Select a payment type" at bounding box center [848, 339] width 177 height 33
type input "*"
click at [832, 370] on span "V isa" at bounding box center [858, 367] width 137 height 17
click at [919, 404] on span "Save" at bounding box center [889, 398] width 72 height 33
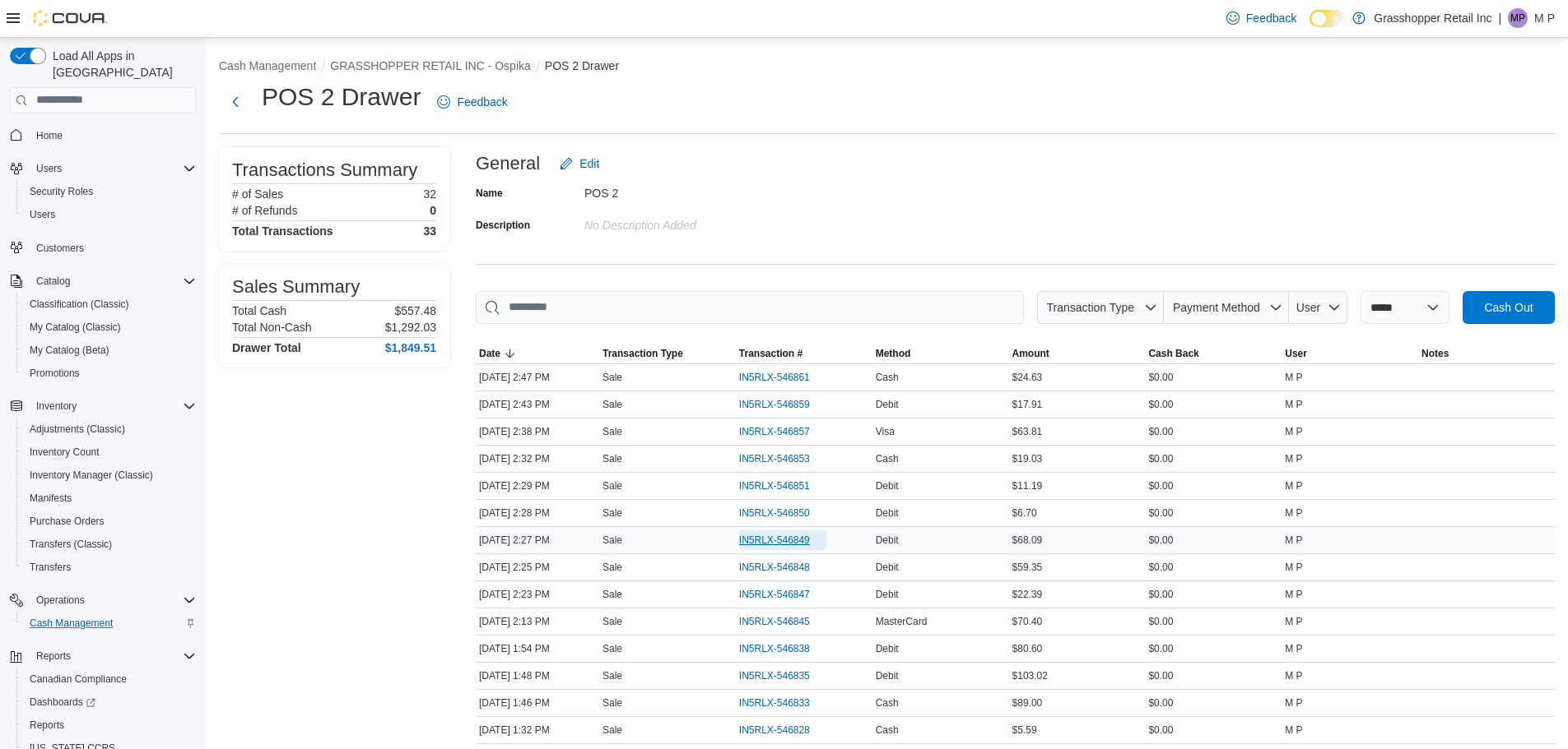
click at [787, 541] on span "IN5RLX-546849" at bounding box center [774, 540] width 71 height 13
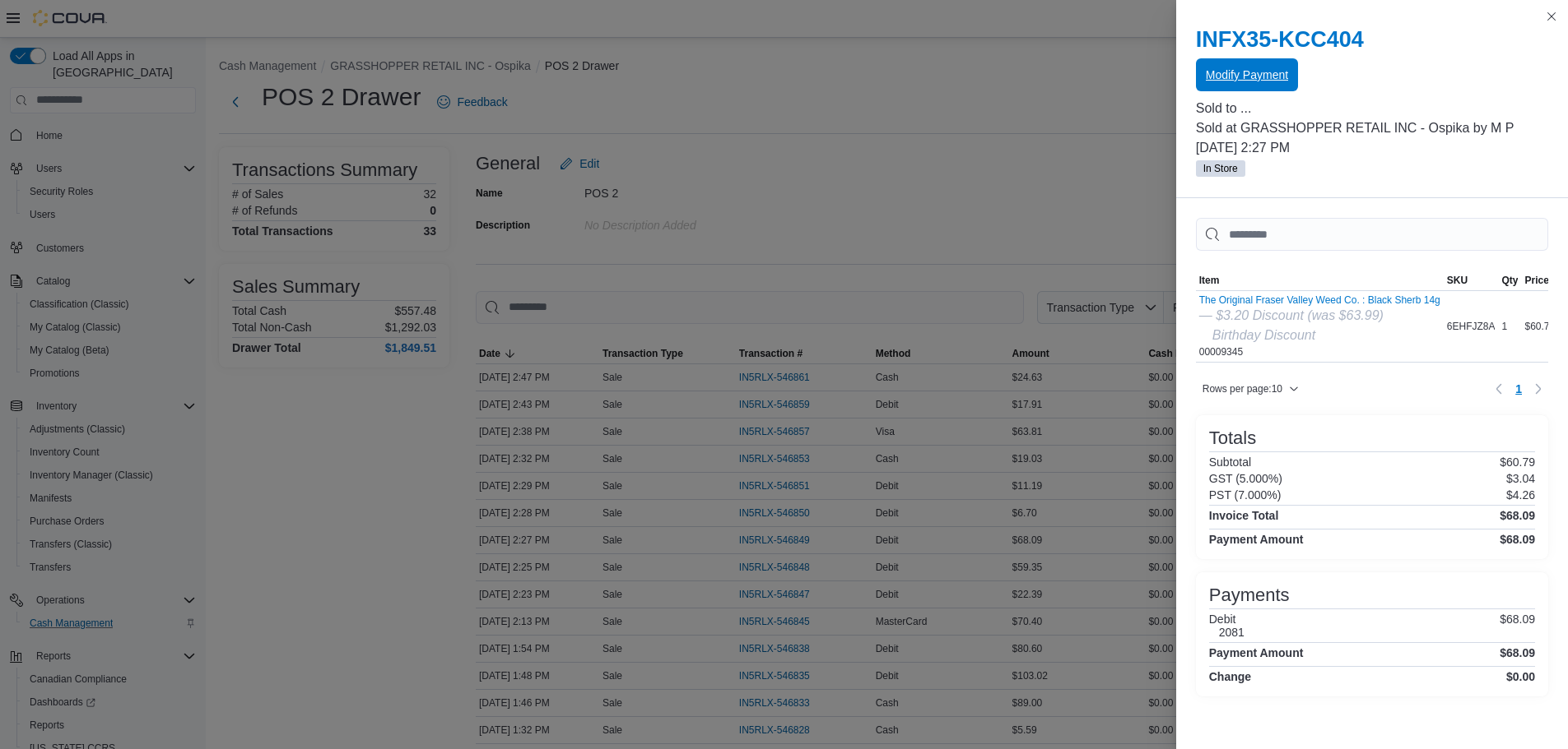
click at [1279, 77] on span "Modify Payment" at bounding box center [1247, 75] width 82 height 17
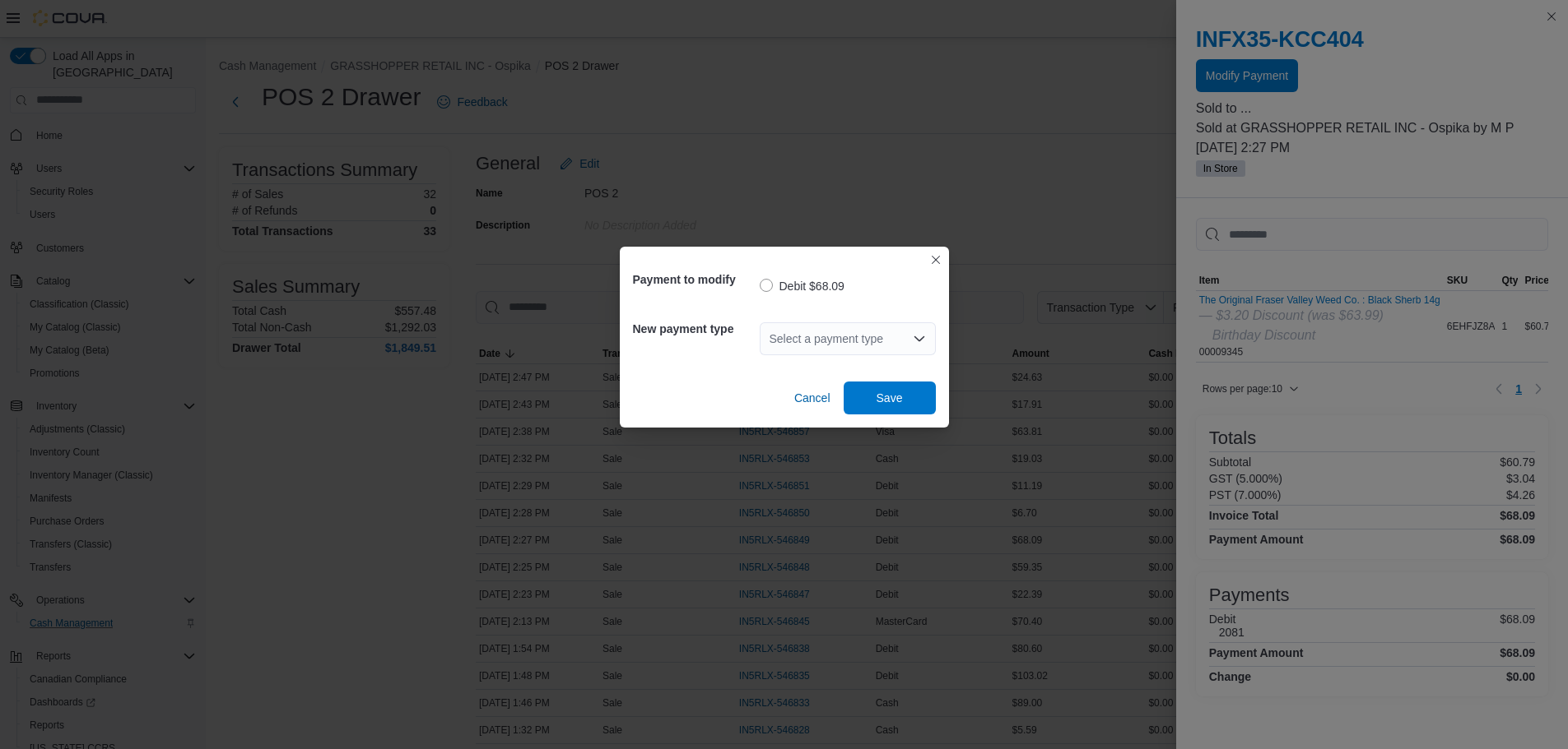
click at [874, 350] on div "Select a payment type" at bounding box center [848, 339] width 177 height 33
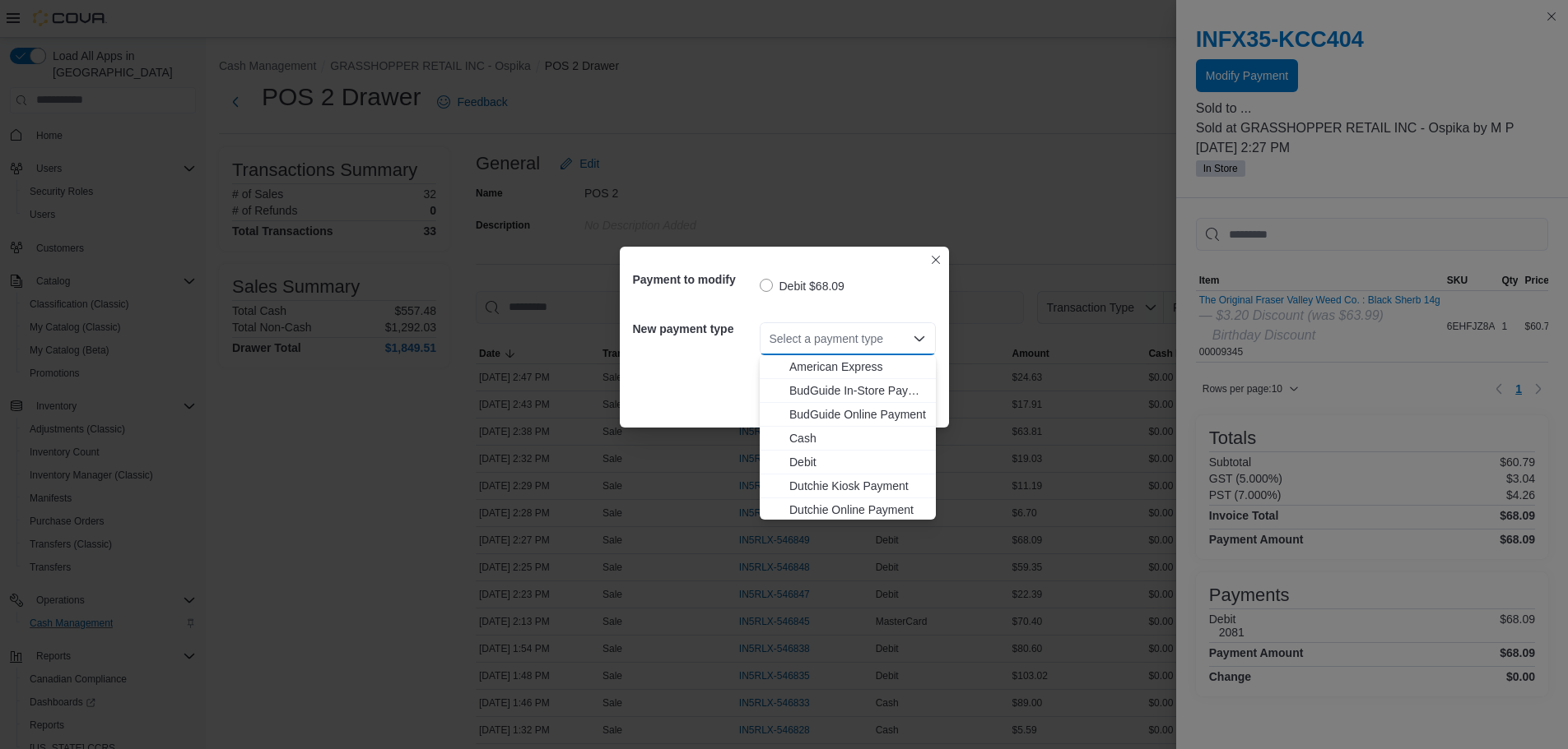
click at [877, 335] on div "Select a payment type Combo box. Selected. Combo box input. Select a payment ty…" at bounding box center [848, 339] width 177 height 33
click at [843, 440] on span "MasterCard" at bounding box center [858, 436] width 137 height 17
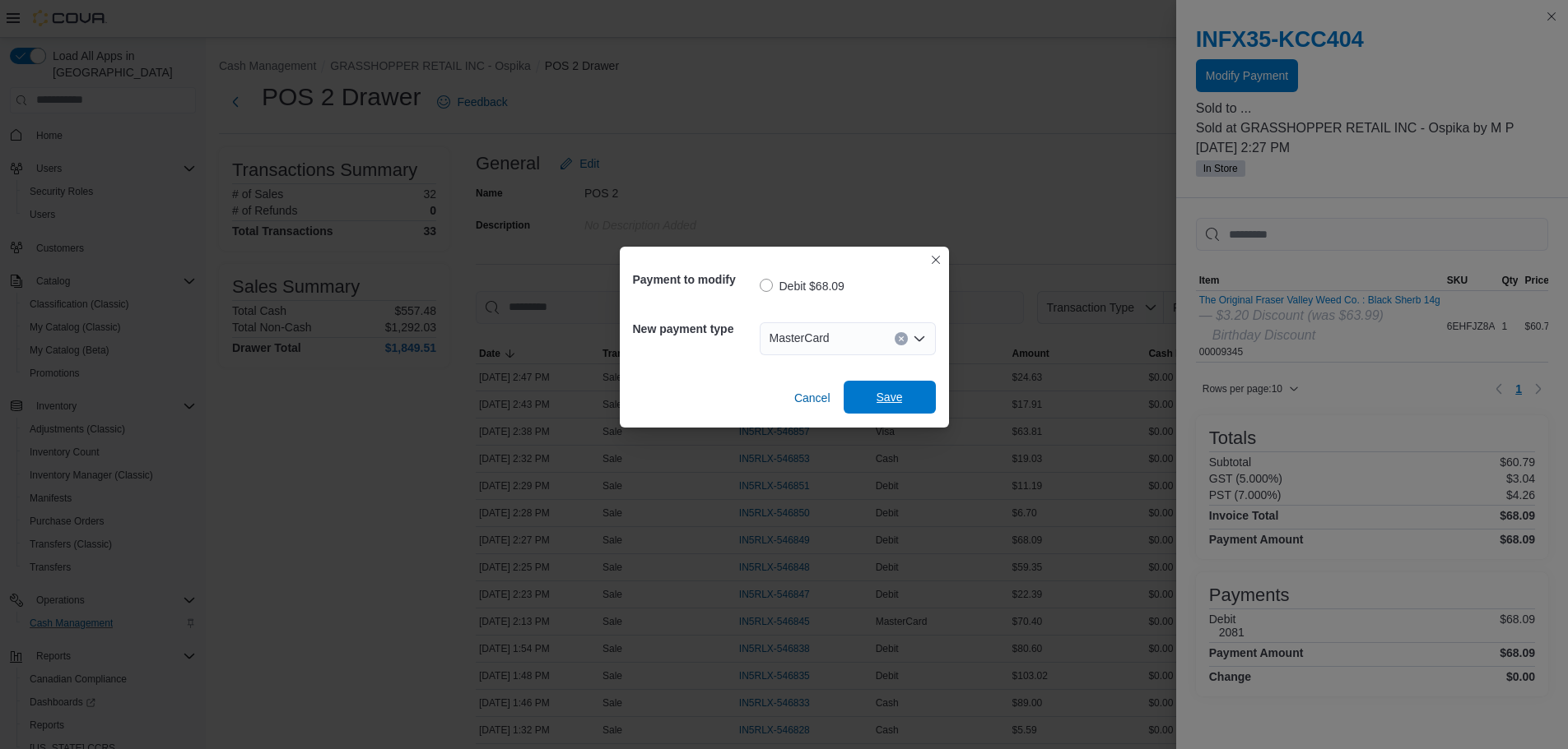
click at [879, 404] on span "Save" at bounding box center [890, 397] width 27 height 17
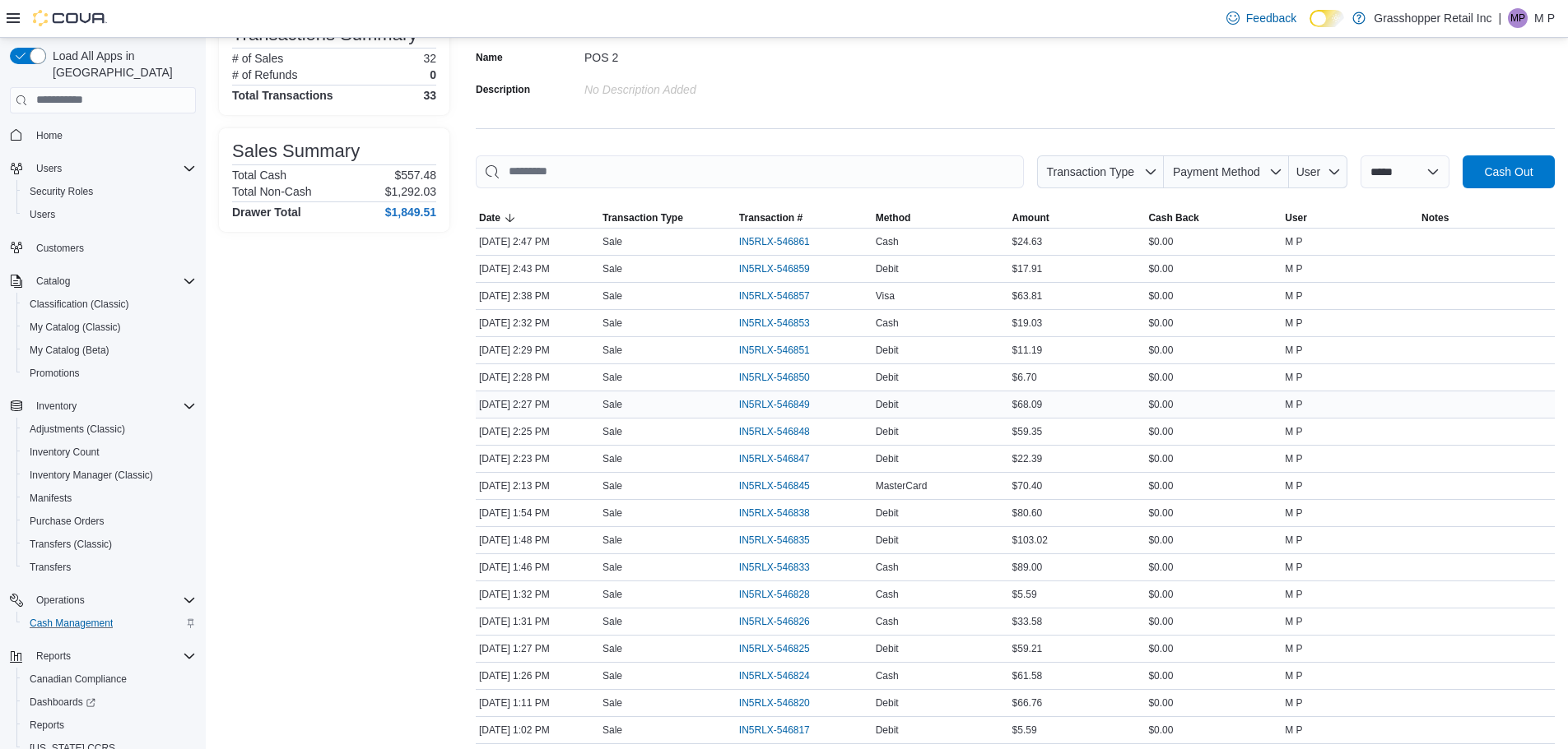
scroll to position [165, 0]
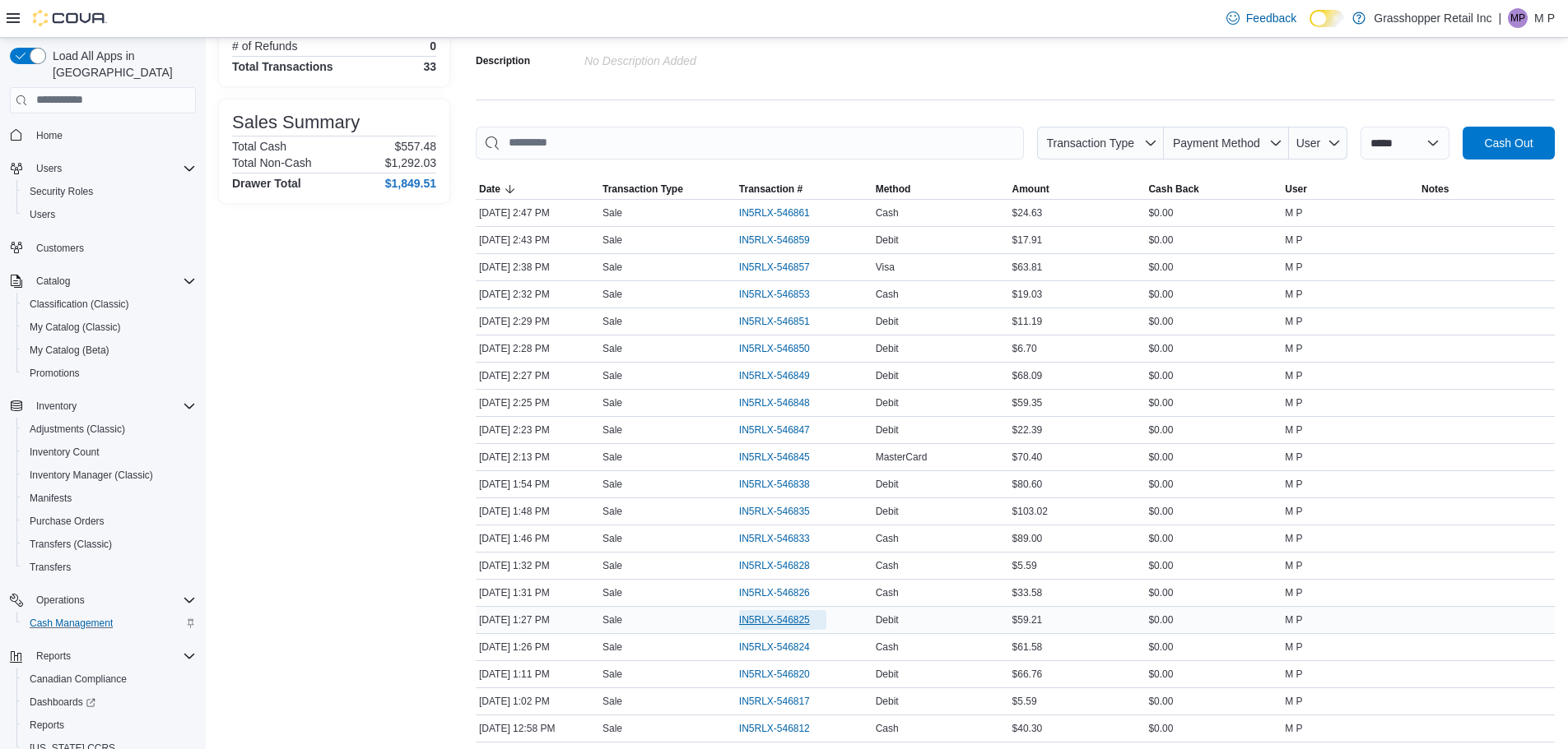
click at [792, 619] on span "IN5RLX-546825" at bounding box center [774, 620] width 71 height 13
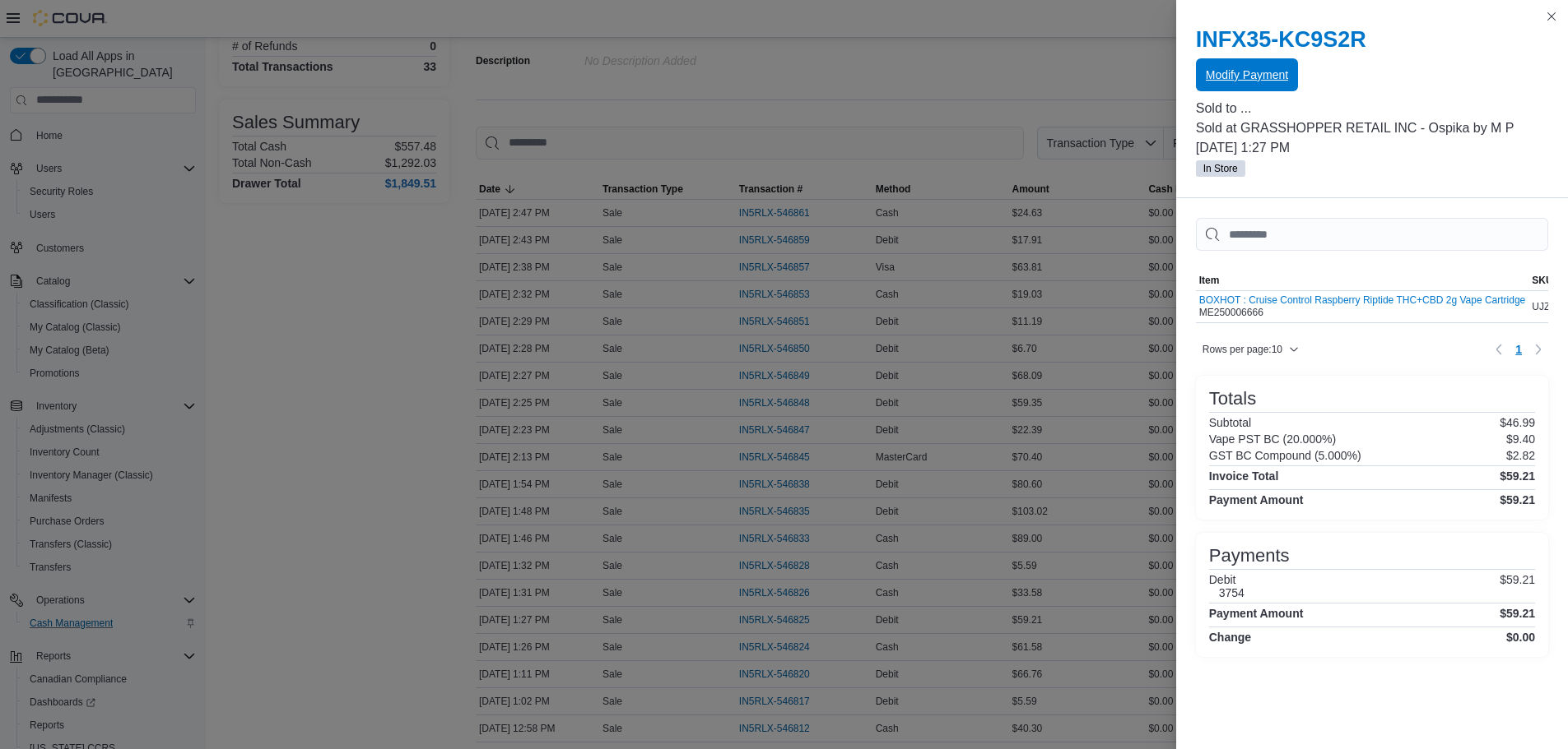
click at [1221, 85] on span "Modify Payment" at bounding box center [1247, 75] width 82 height 33
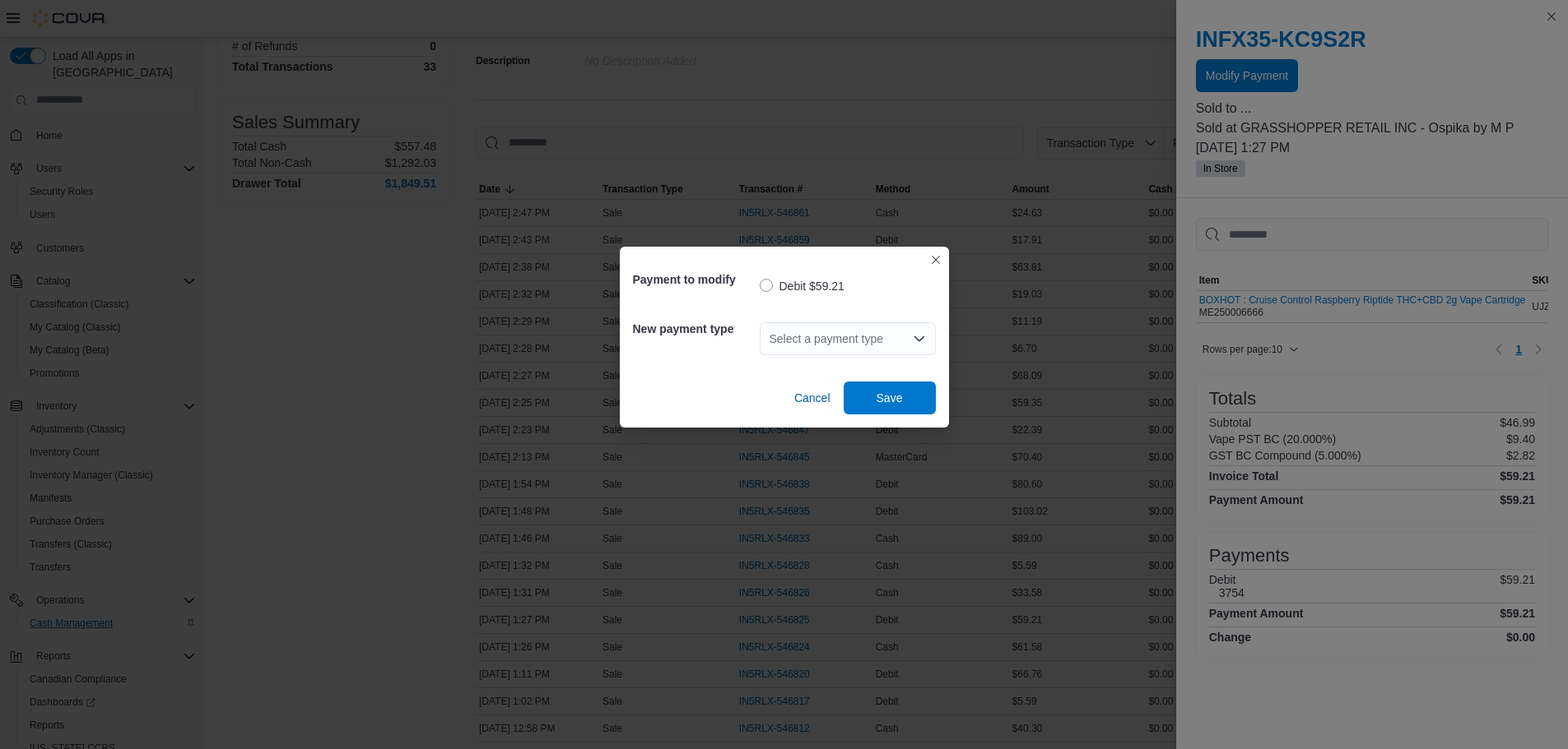
click at [790, 353] on div "Select a payment type" at bounding box center [848, 339] width 177 height 33
type input "***"
click at [799, 371] on span "Mas terCard" at bounding box center [858, 367] width 137 height 17
click at [907, 401] on span "Save" at bounding box center [889, 398] width 72 height 33
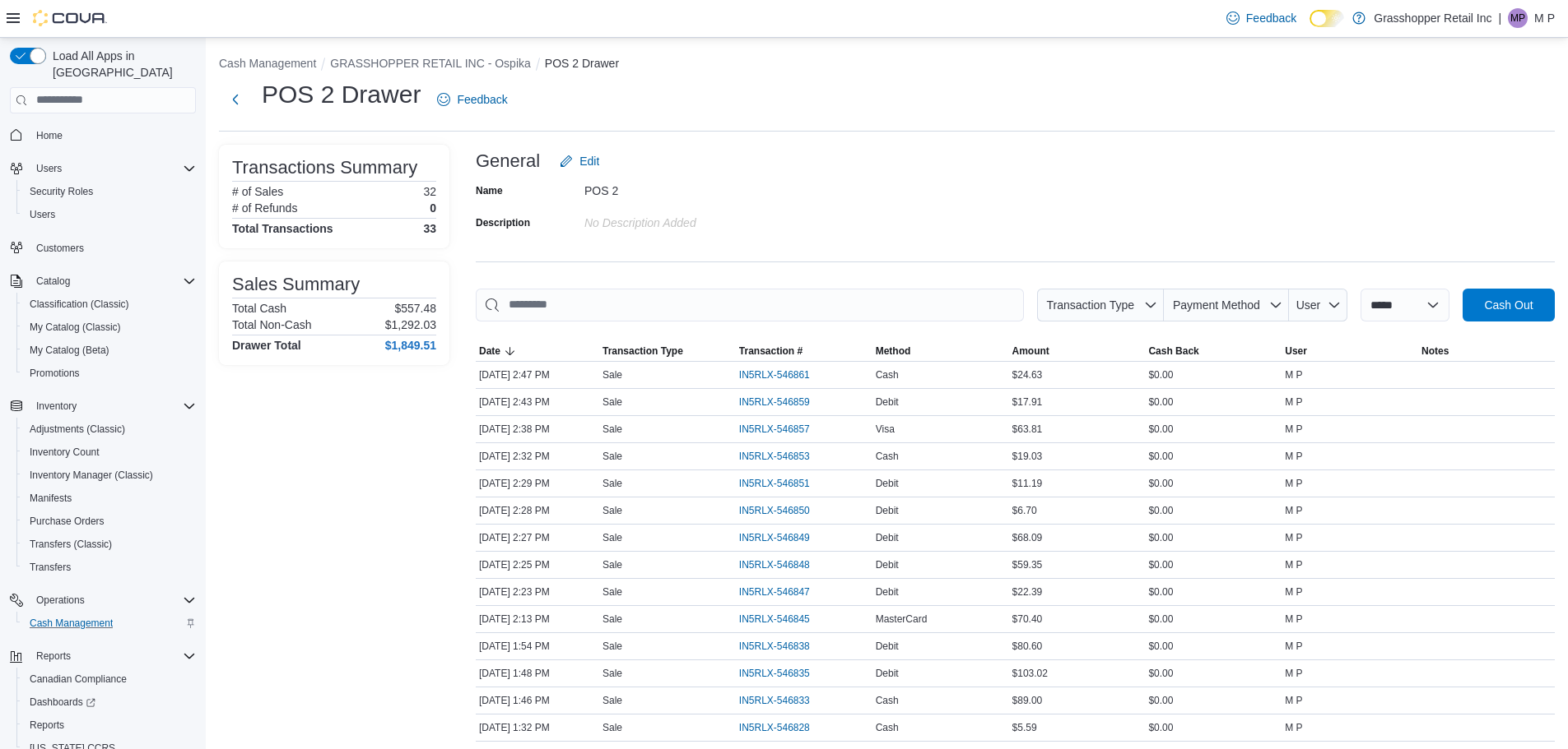
scroll to position [0, 0]
click at [291, 69] on button "Cash Management" at bounding box center [267, 66] width 97 height 13
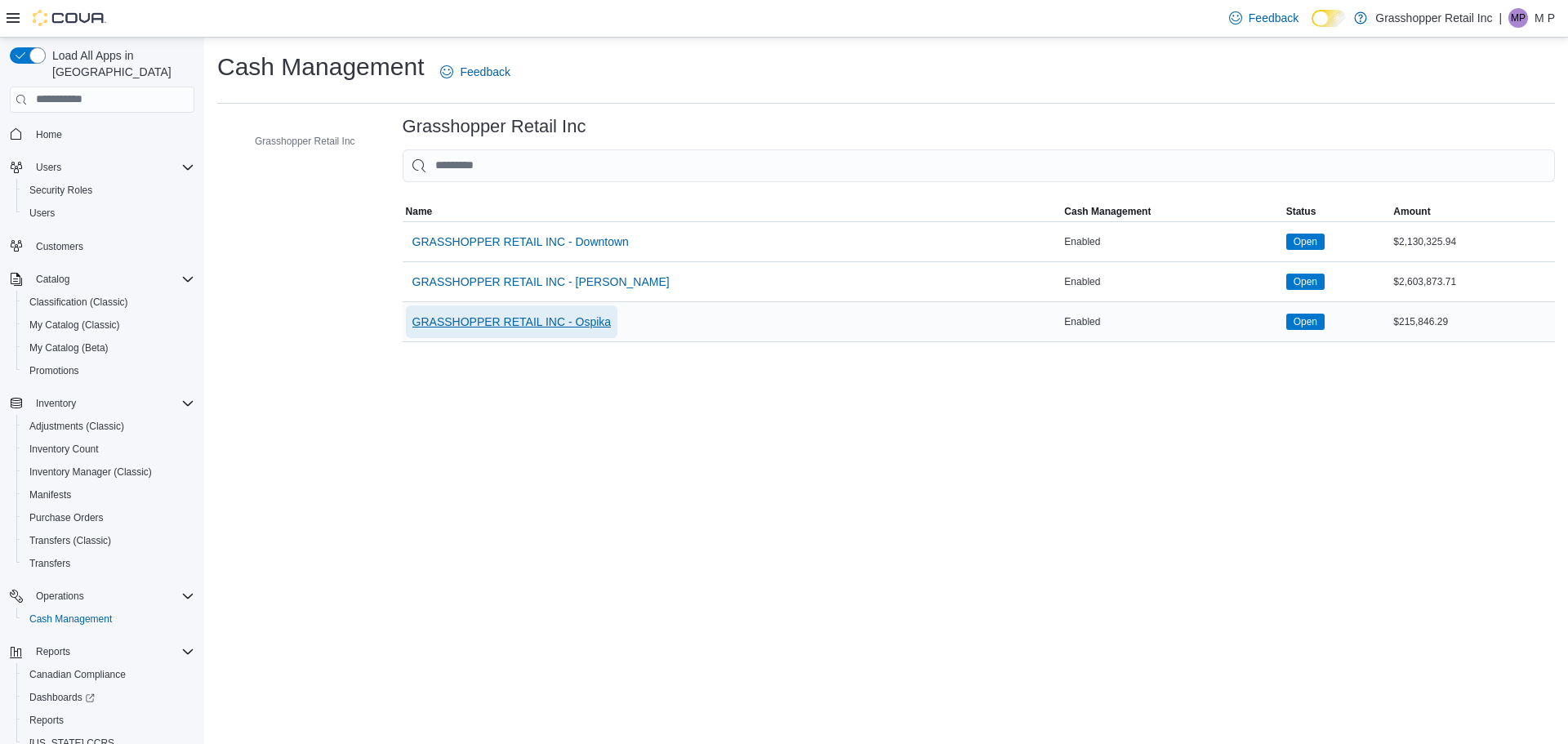
click at [559, 326] on span "GRASSHOPPER RETAIL INC - Ospika" at bounding box center [511, 322] width 199 height 17
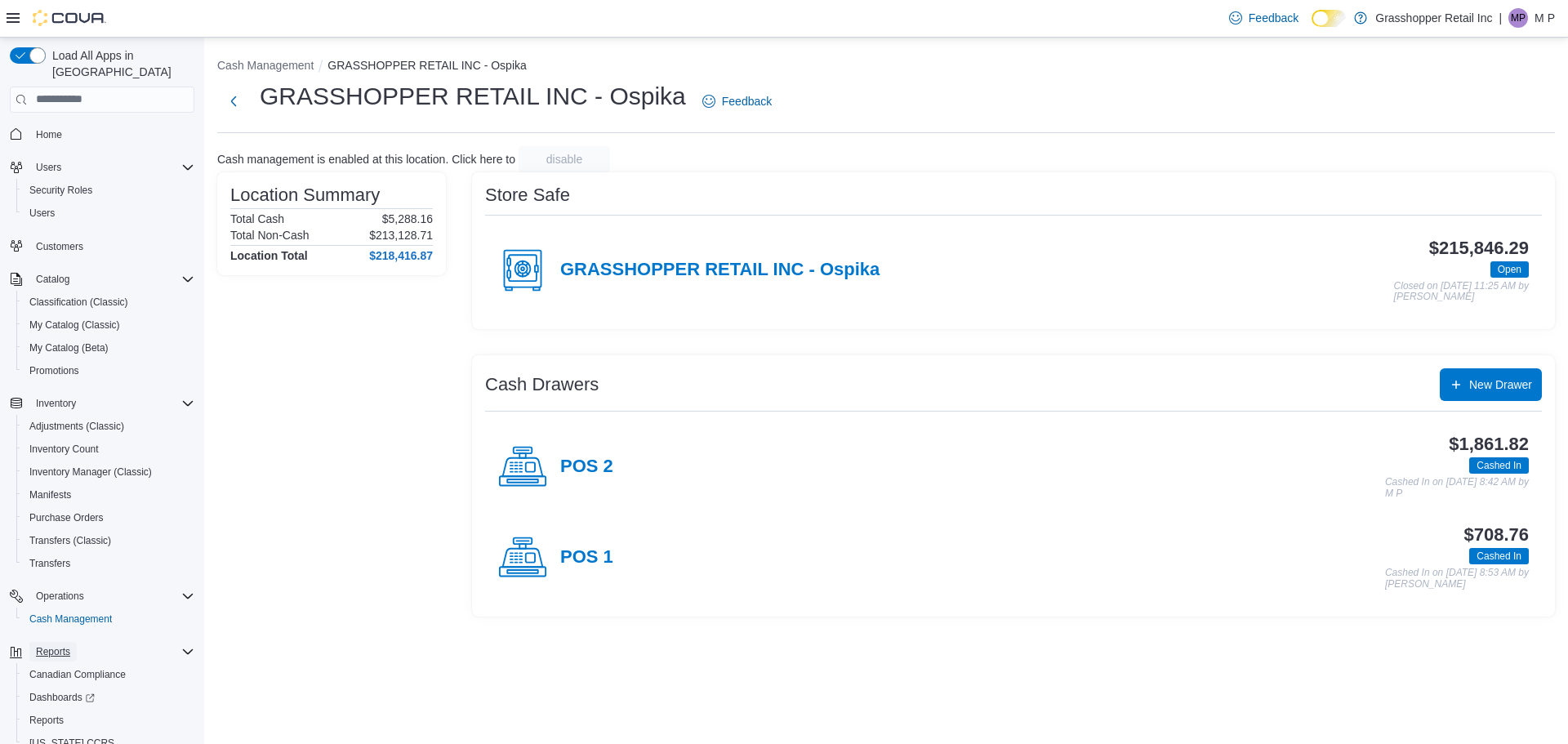
click at [64, 646] on span "Reports" at bounding box center [53, 652] width 35 height 13
click at [43, 644] on span "Reports" at bounding box center [53, 652] width 35 height 20
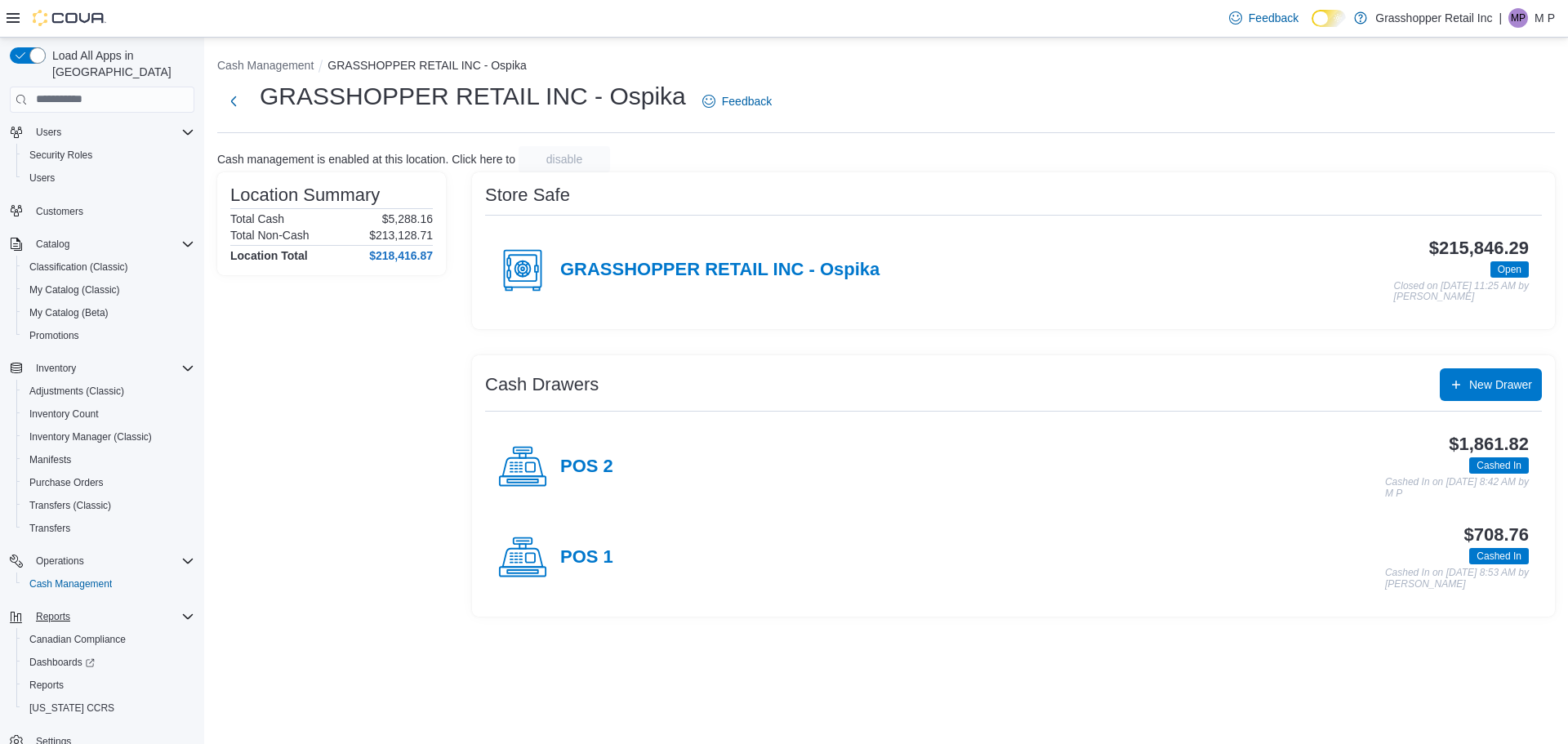
scroll to position [53, 0]
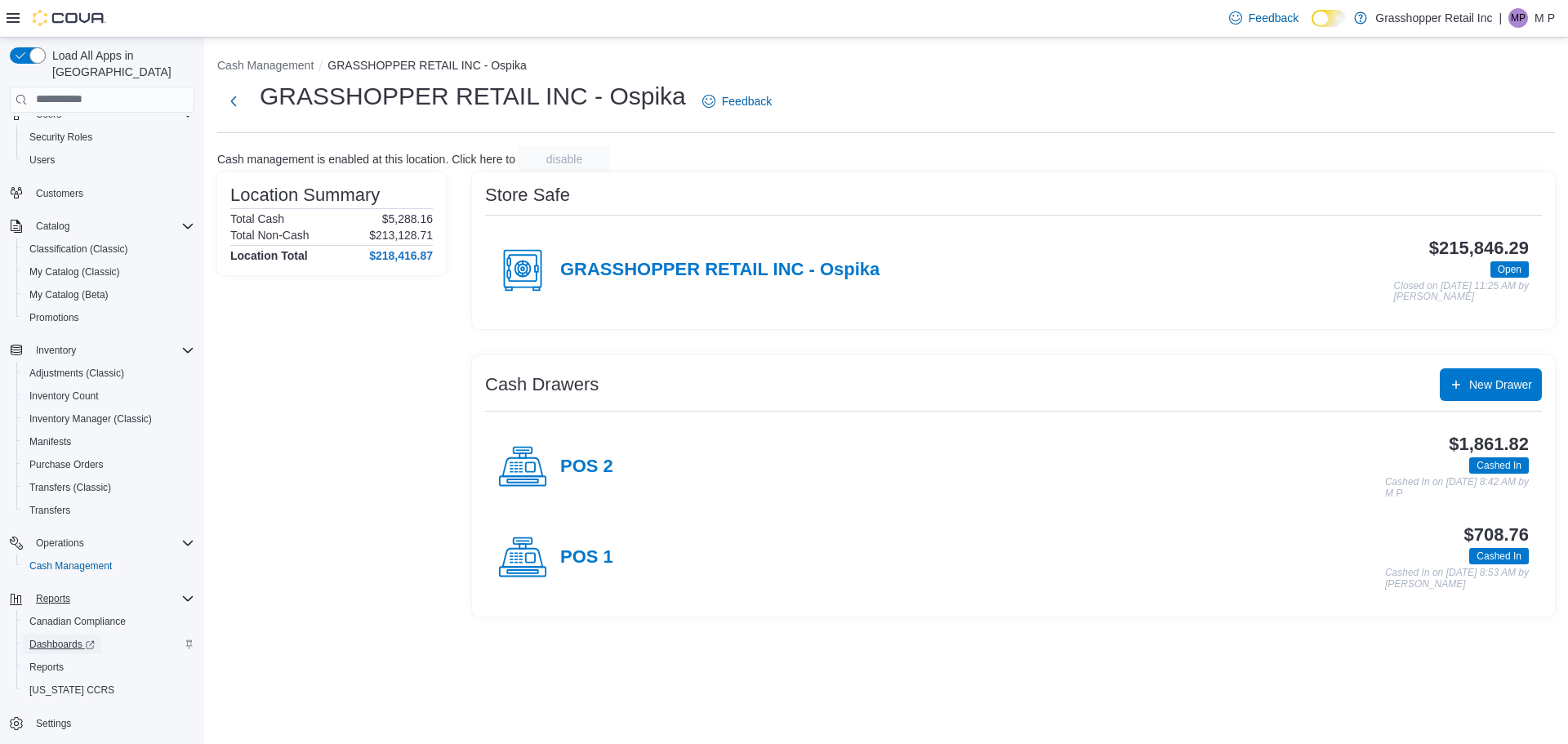
click at [59, 638] on span "Dashboards" at bounding box center [62, 645] width 65 height 13
click at [100, 367] on span "Adjustments (Classic)" at bounding box center [77, 374] width 95 height 13
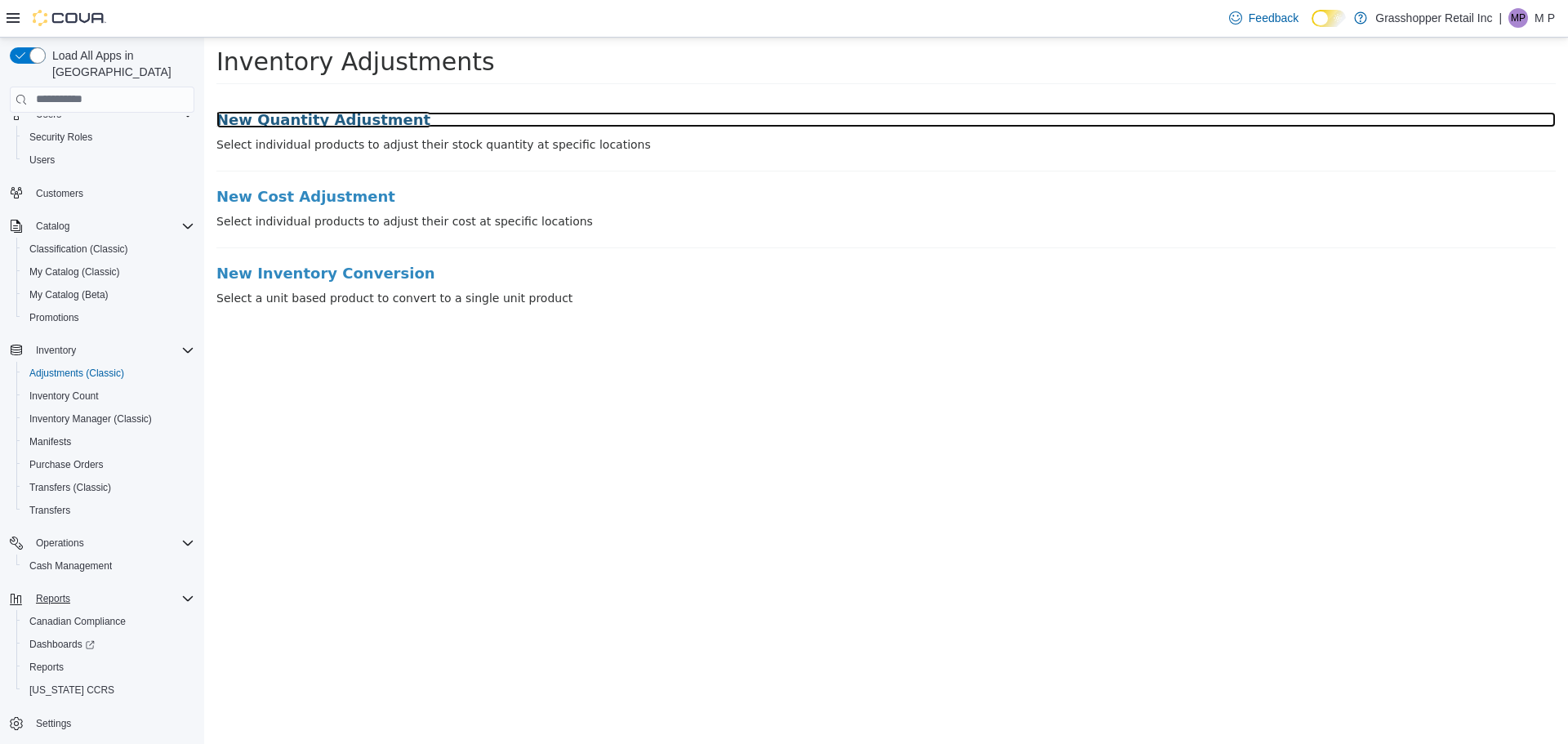
click at [296, 127] on h3 "New Quantity Adjustment" at bounding box center [886, 119] width 1339 height 17
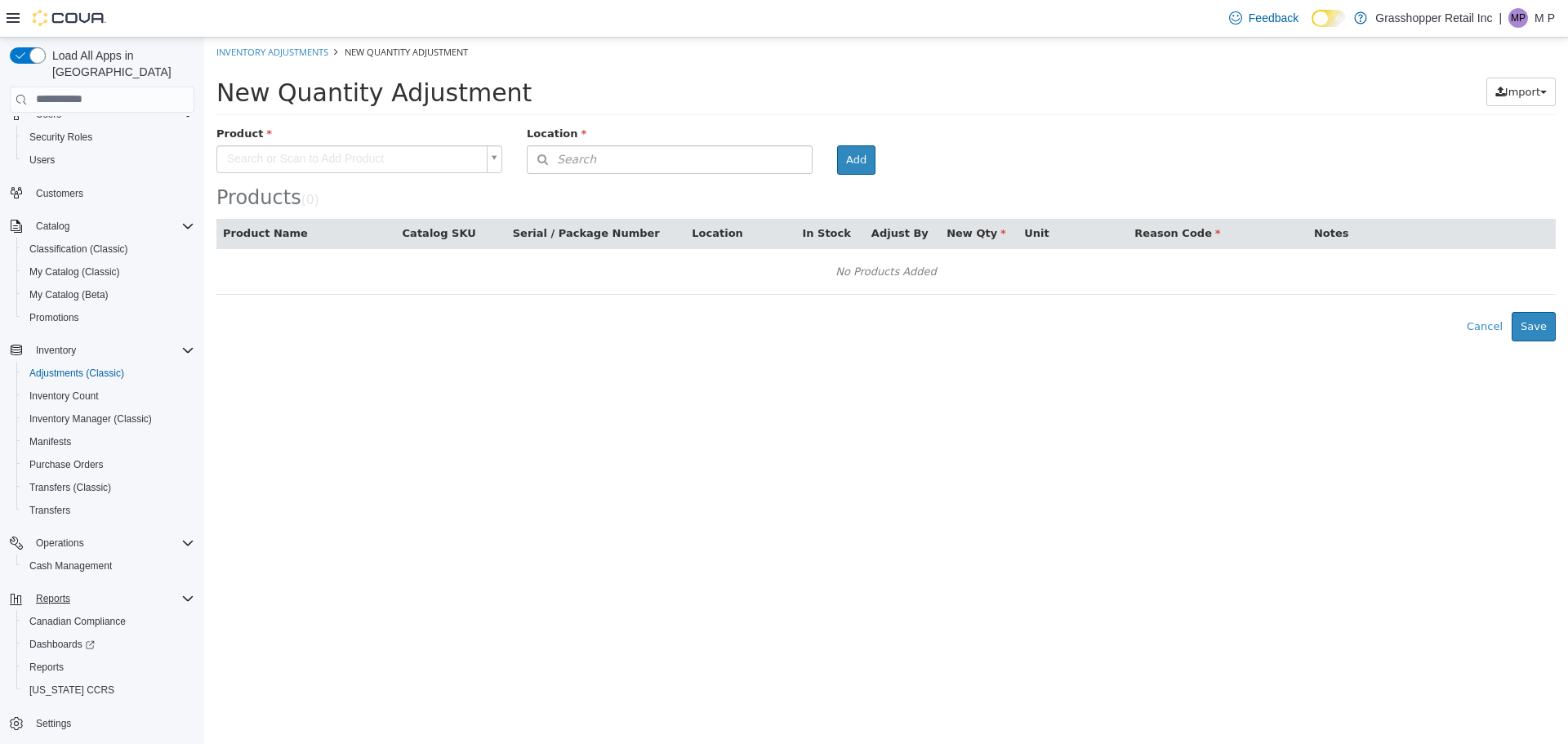
click at [412, 169] on body "× Inventory Adjustments New Quantity Adjustment New Quantity Adjustment Import …" at bounding box center [886, 188] width 1364 height 304
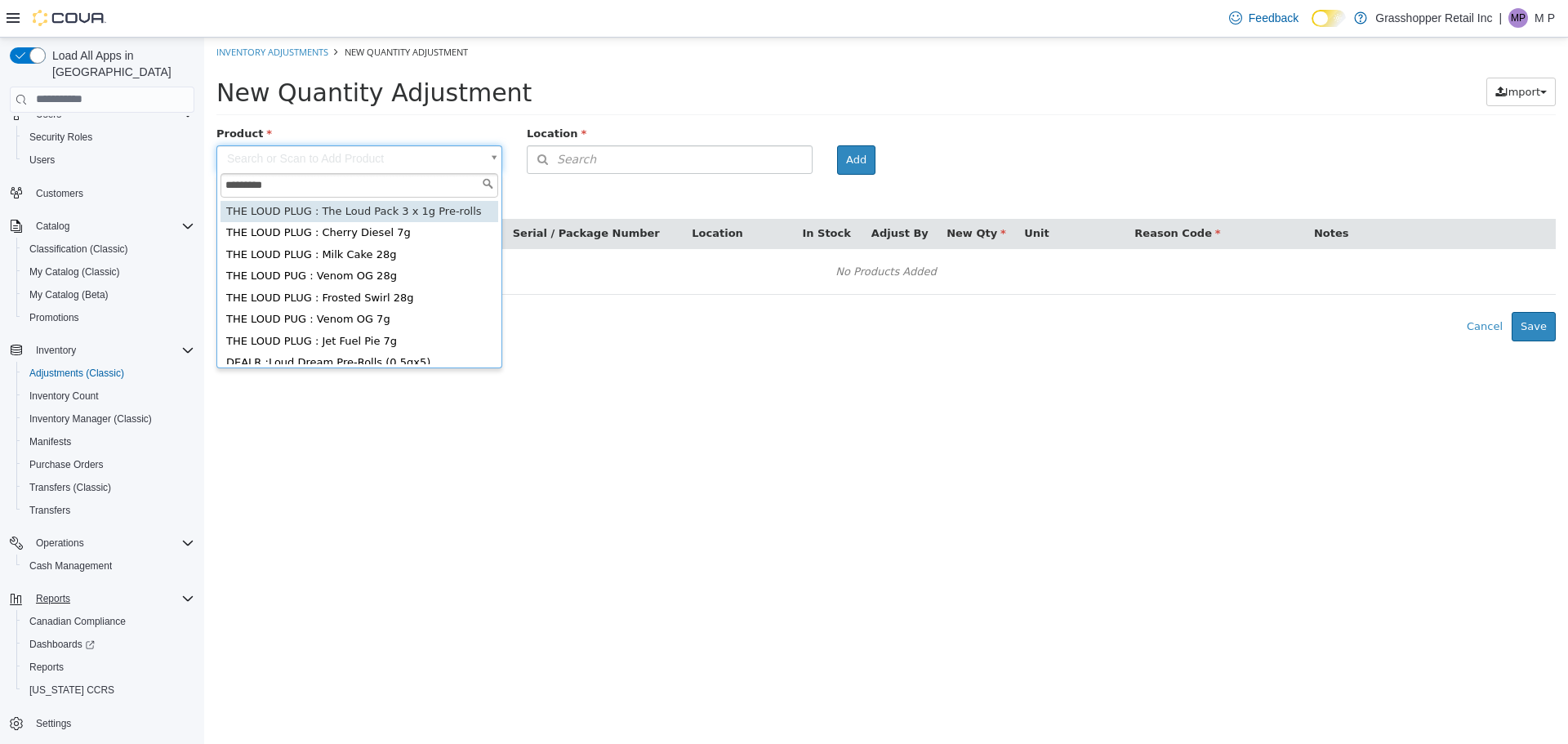
type input "**********"
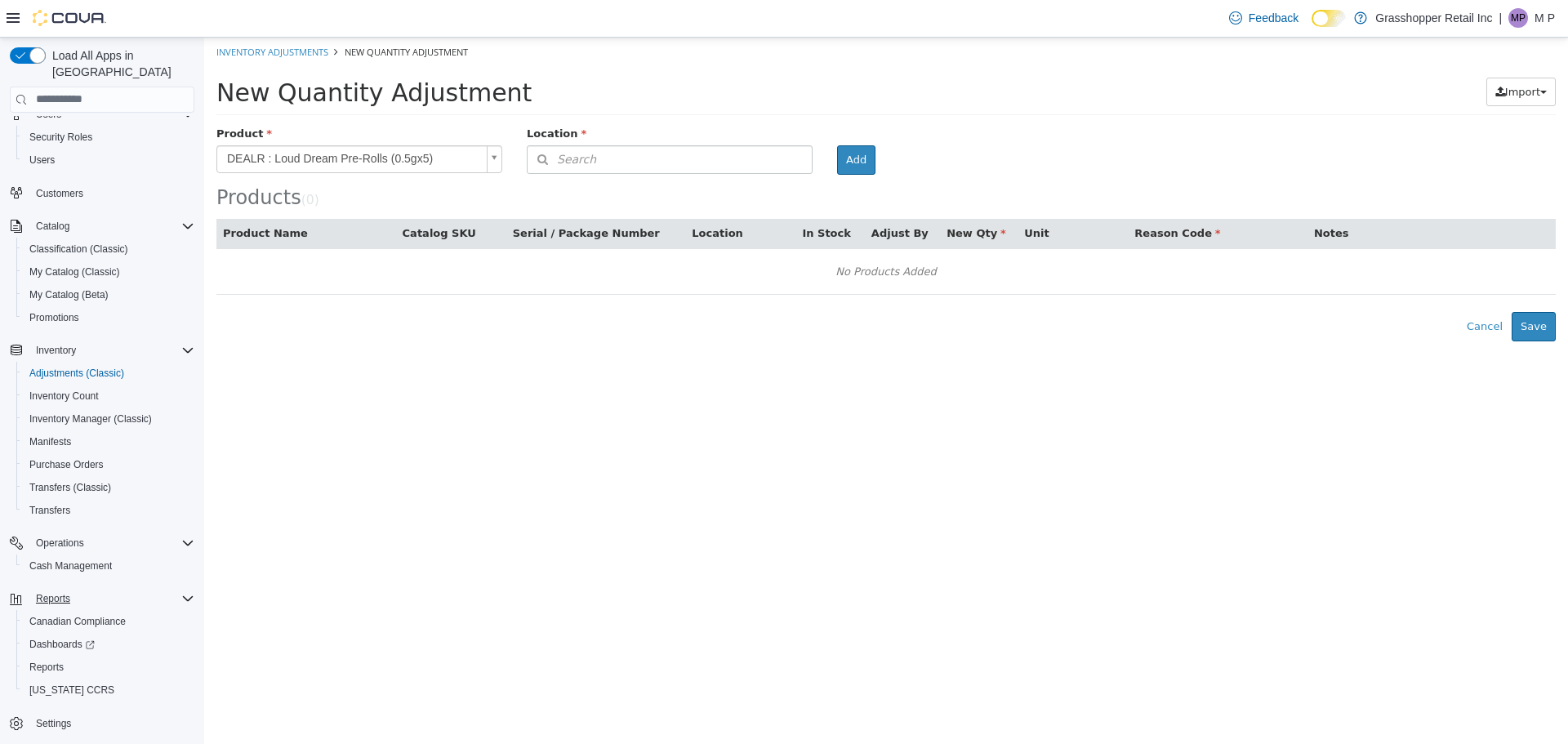
click at [619, 195] on div "Products ( 0 )" at bounding box center [886, 197] width 1339 height 21
click at [636, 165] on button "Search" at bounding box center [669, 159] width 286 height 29
type input "******"
click at [645, 187] on div "Grasshopper Retail Inc GRASSHOPPER RETAIL INC - Ospika" at bounding box center [669, 203] width 284 height 56
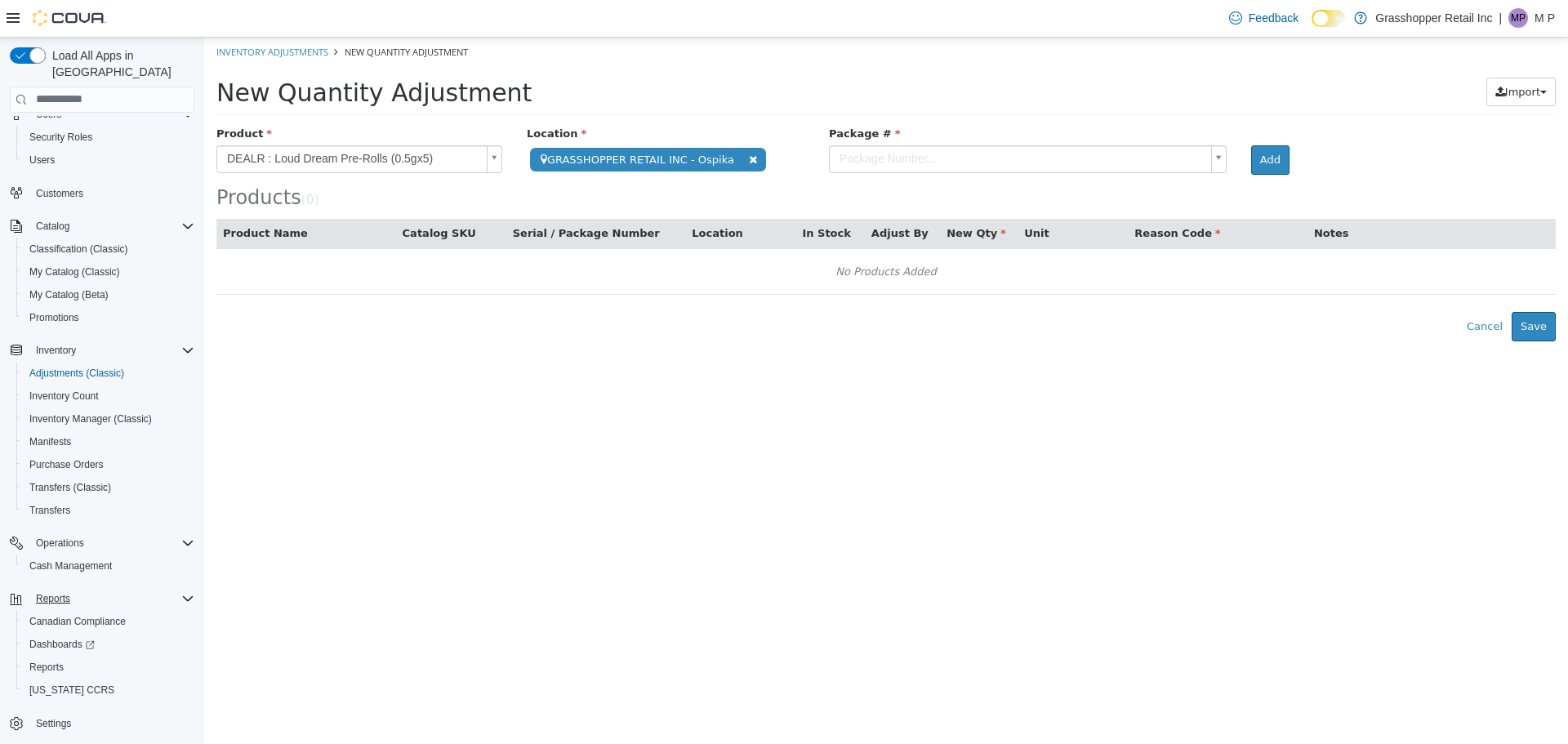
click at [900, 145] on body "**********" at bounding box center [886, 188] width 1364 height 304
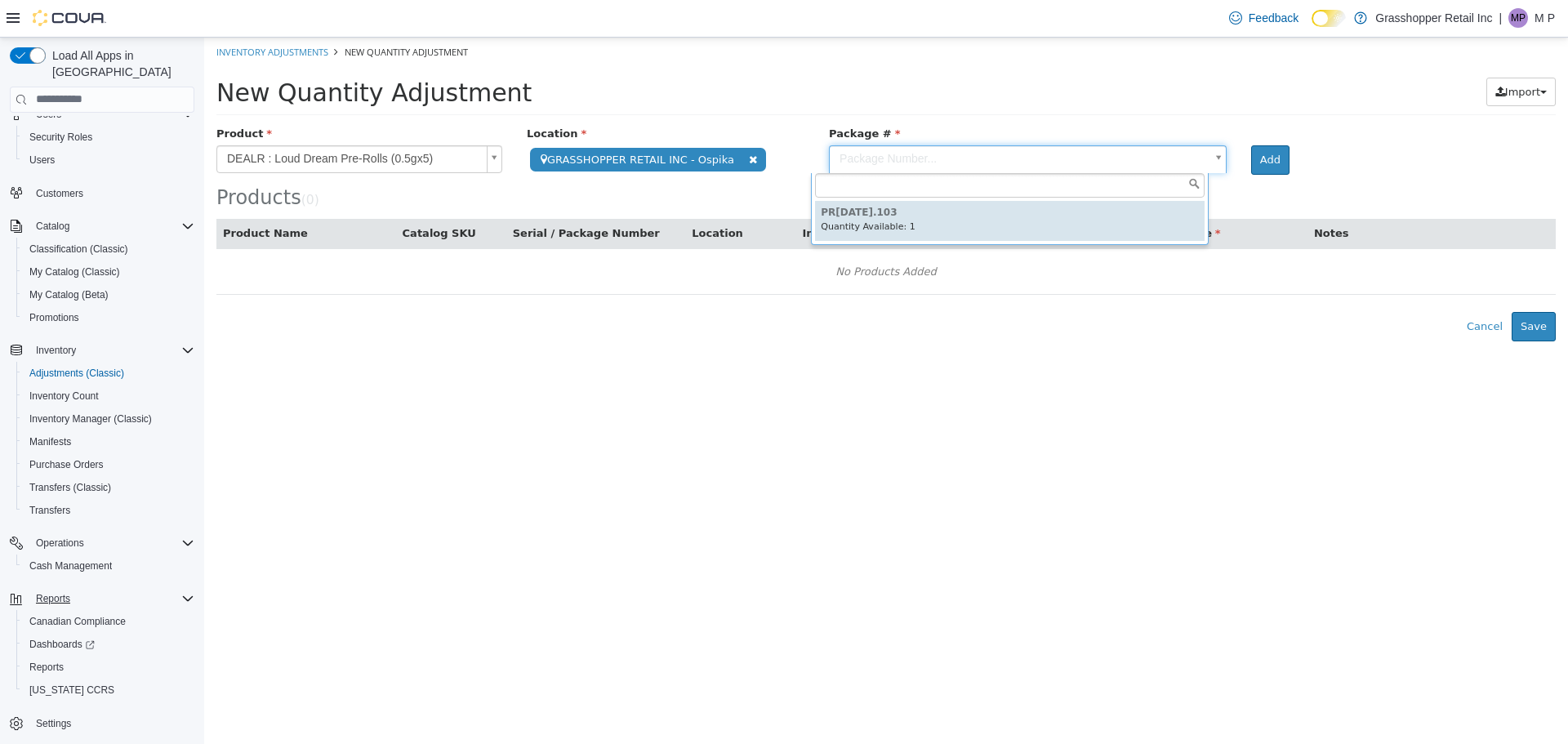
type input "**********"
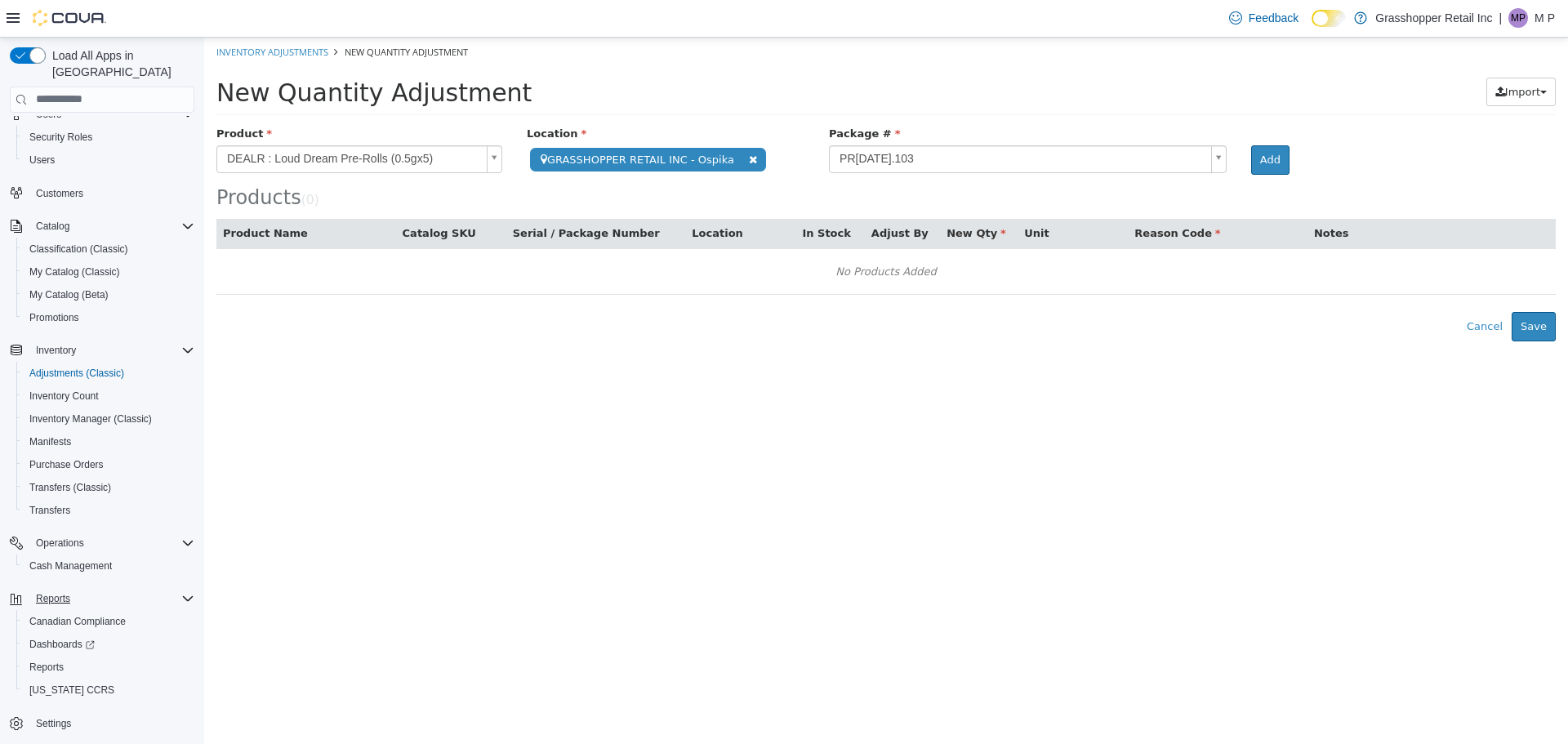
click at [1238, 155] on div "Add" at bounding box center [1282, 160] width 88 height 30
click at [1251, 157] on button "Add" at bounding box center [1270, 160] width 38 height 30
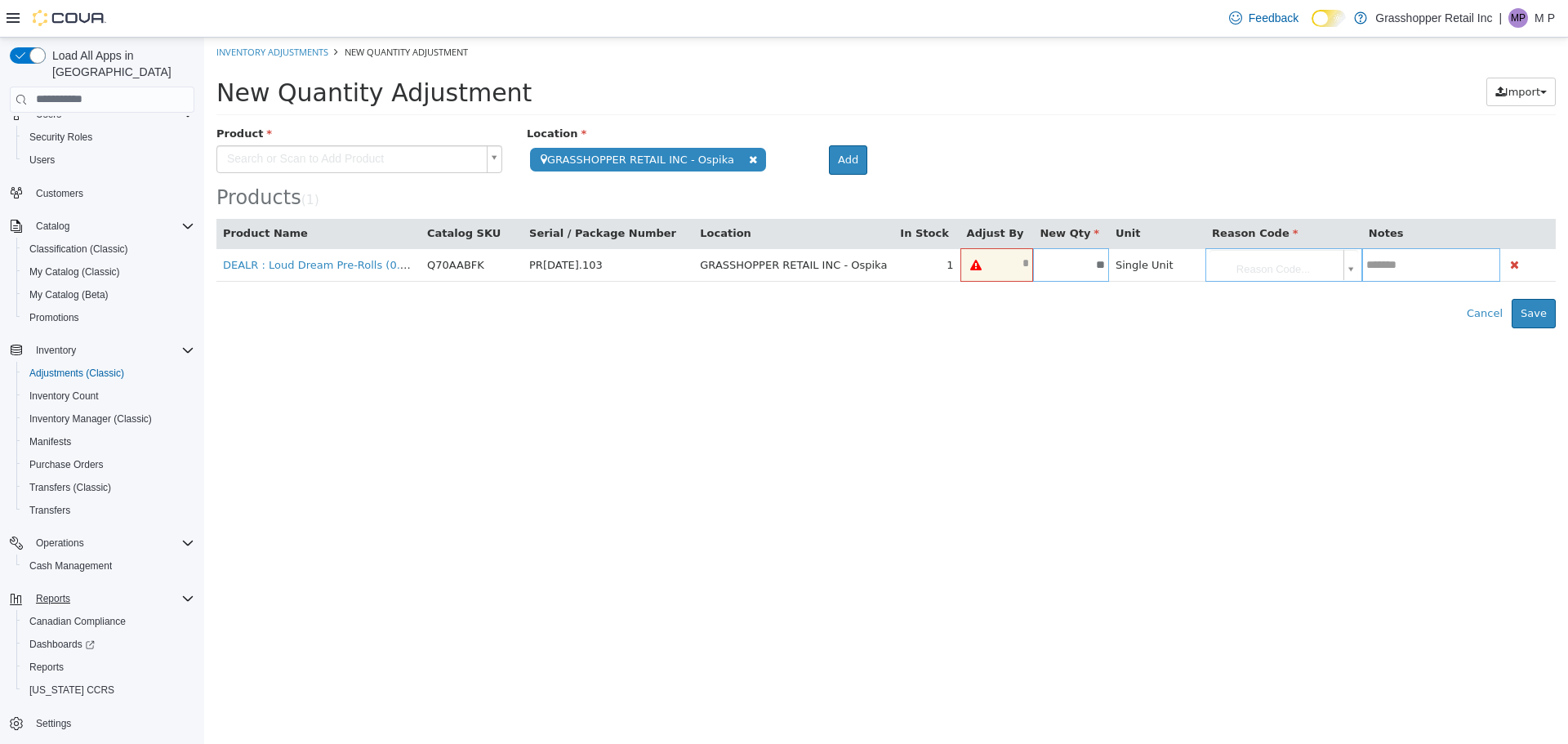
type input "**"
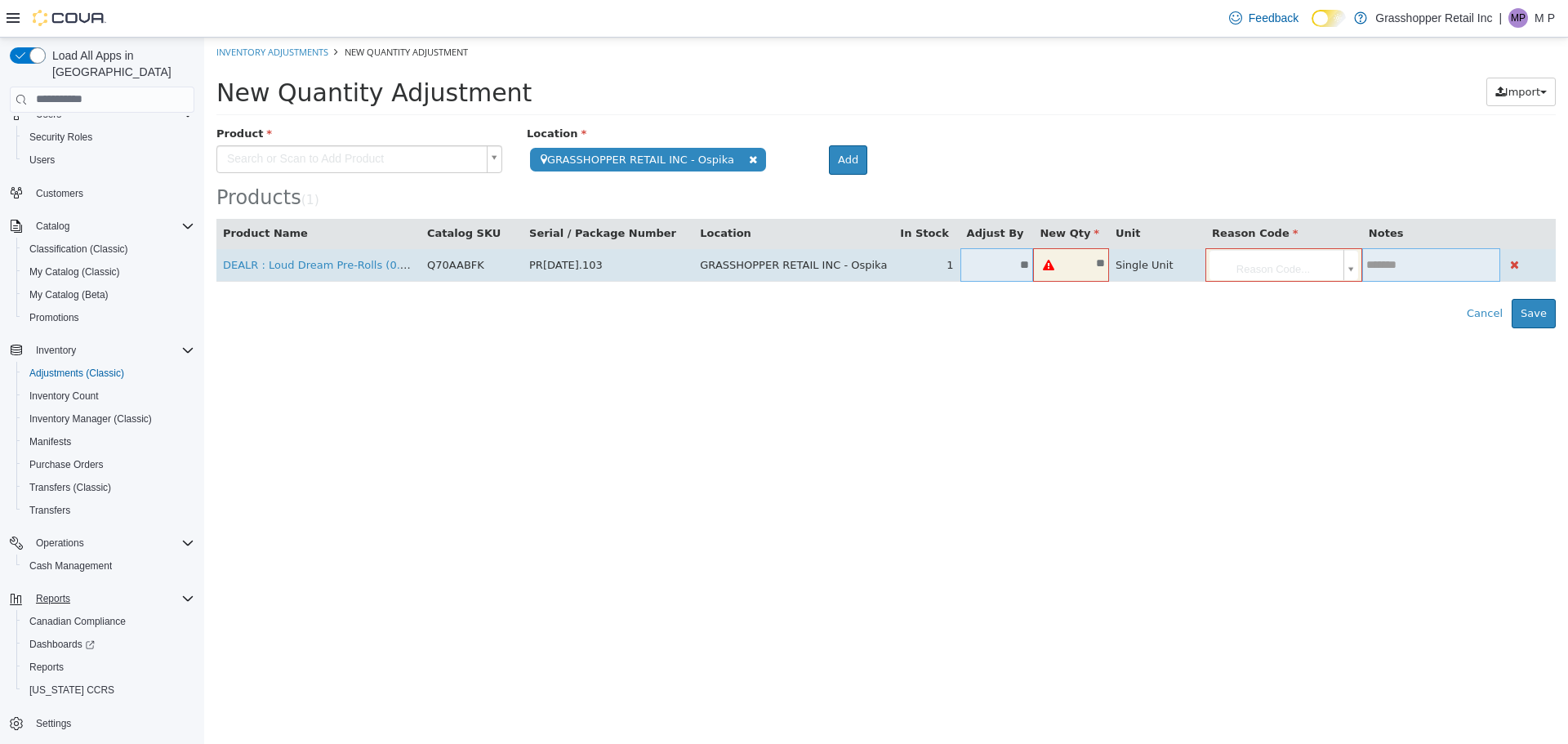
click at [991, 255] on td "**" at bounding box center [996, 264] width 74 height 34
click at [987, 258] on input "**" at bounding box center [996, 264] width 74 height 12
click at [984, 258] on input "**" at bounding box center [996, 264] width 74 height 12
click at [991, 262] on input "**" at bounding box center [996, 264] width 74 height 12
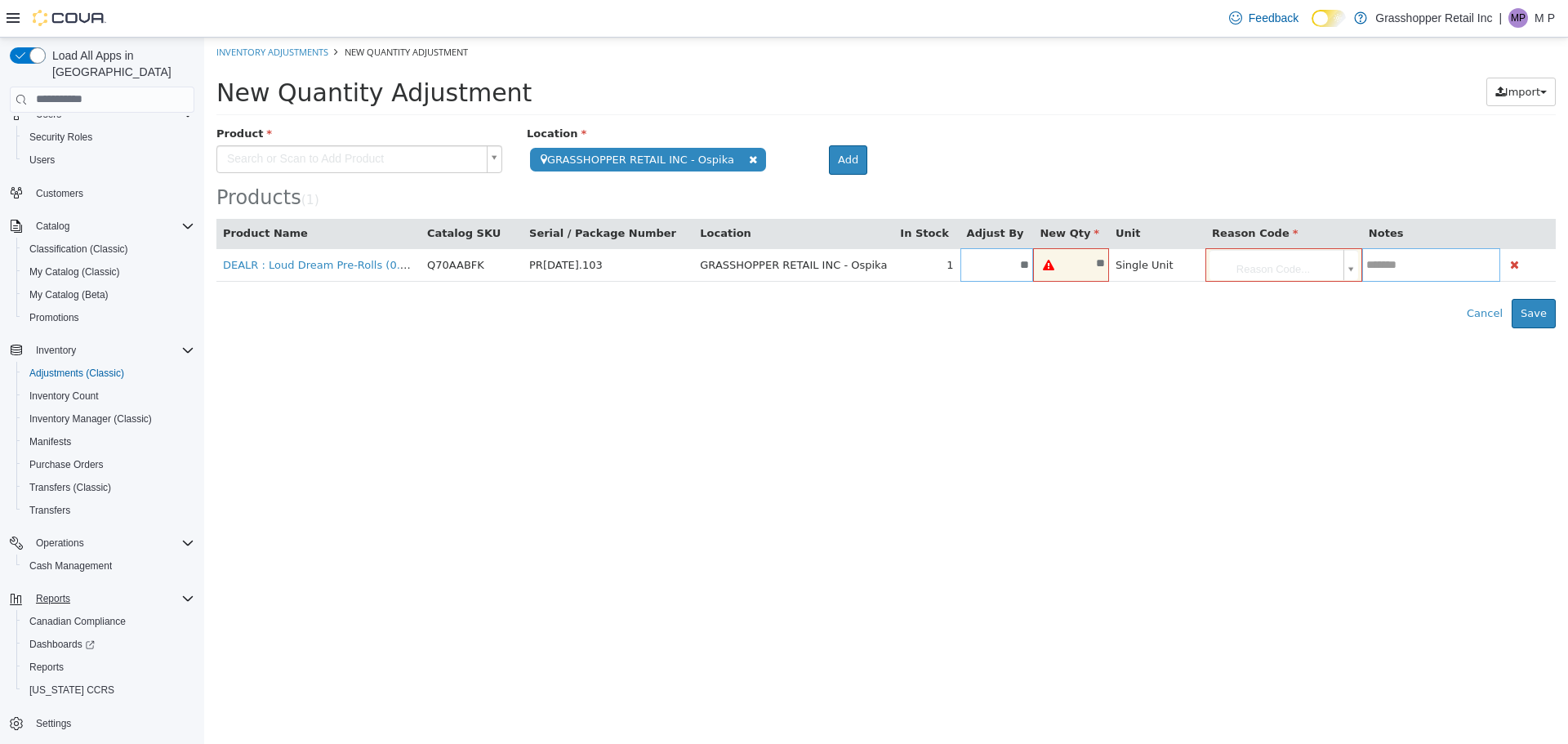
type input "**"
type input "*"
click at [1053, 287] on div "**********" at bounding box center [886, 226] width 1339 height 203
click at [1211, 258] on body "**********" at bounding box center [886, 182] width 1364 height 291
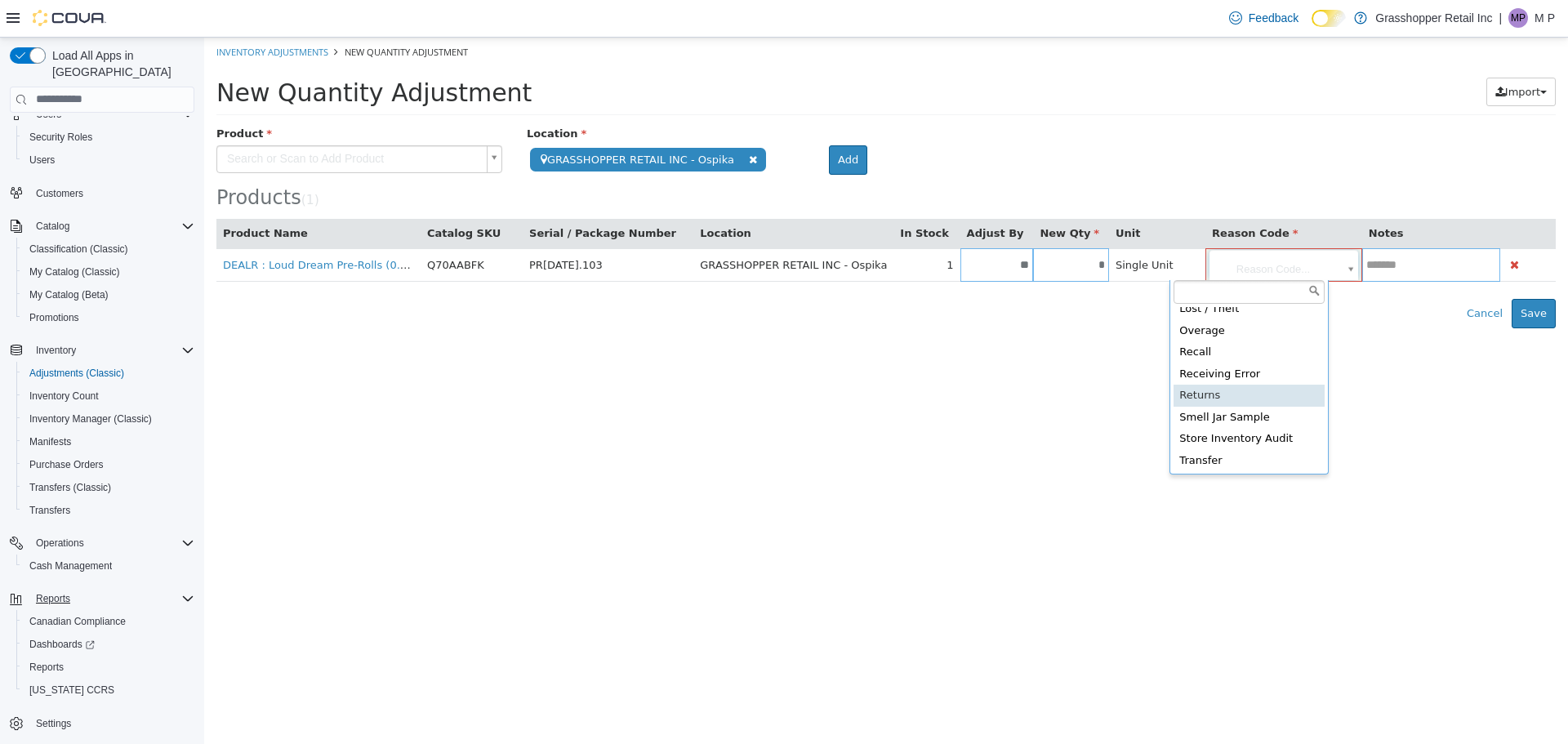
scroll to position [75, 0]
type input "**********"
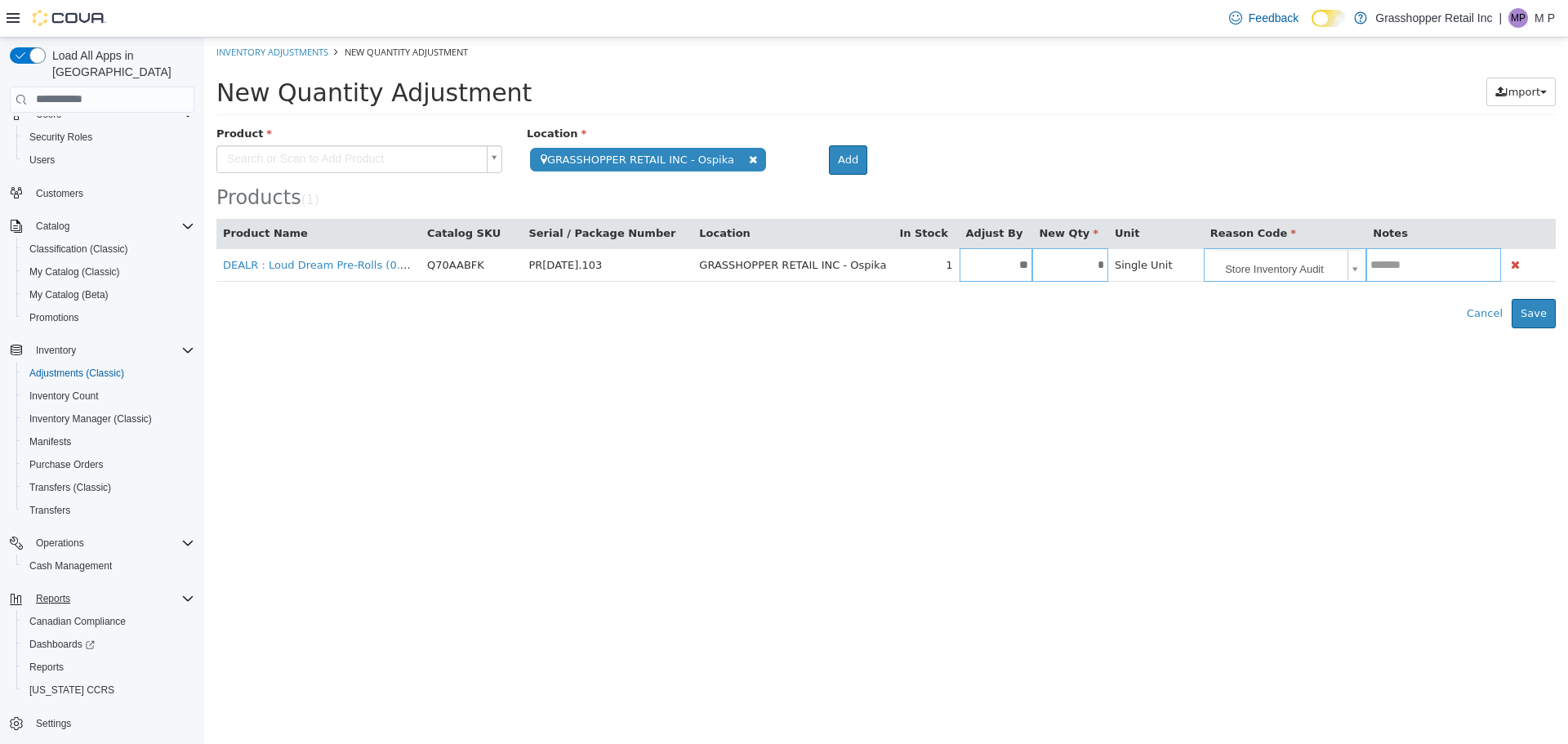
click at [1266, 327] on html "**********" at bounding box center [886, 182] width 1364 height 291
click at [1530, 315] on button "Save" at bounding box center [1532, 313] width 44 height 30
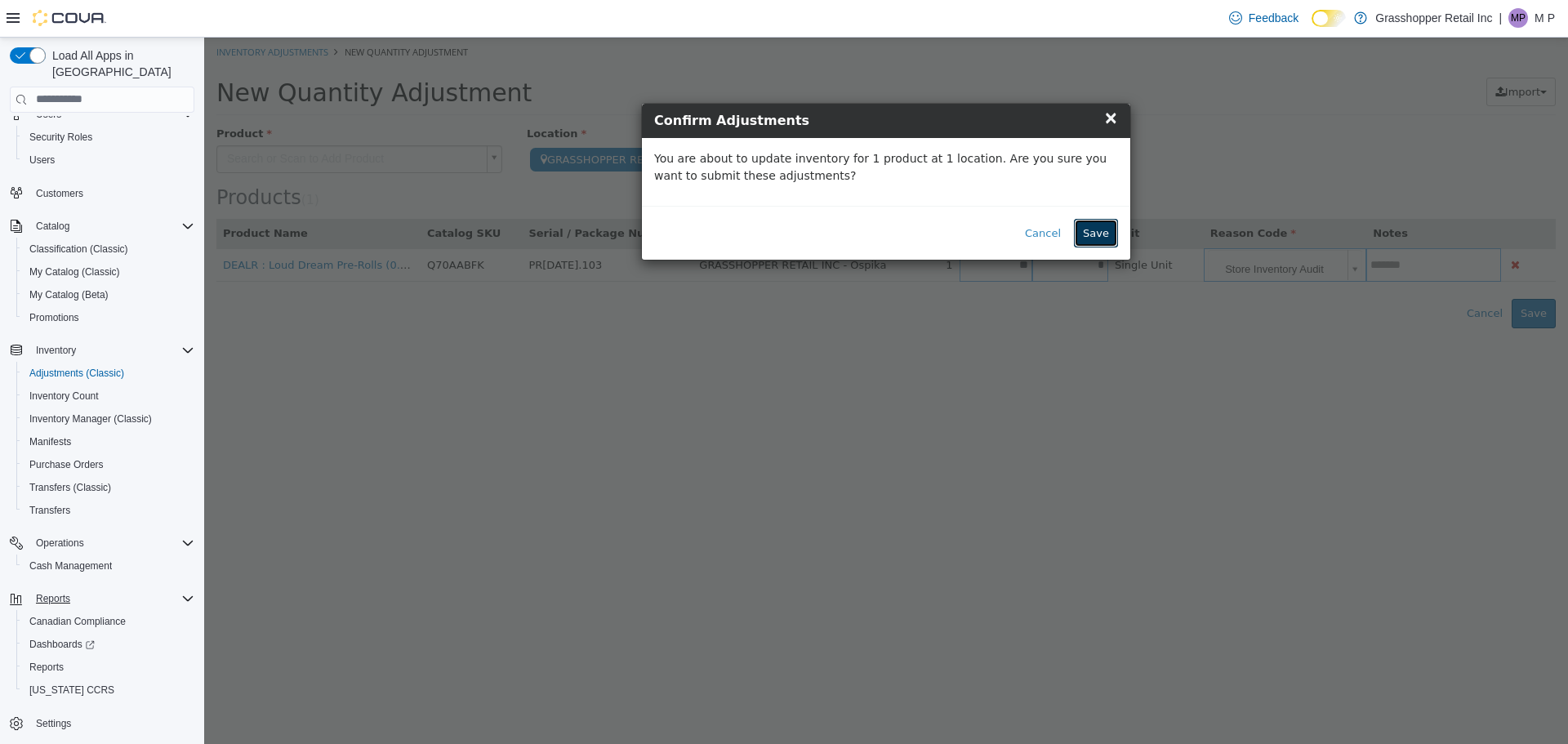
click at [1109, 223] on button "Save" at bounding box center [1095, 233] width 44 height 30
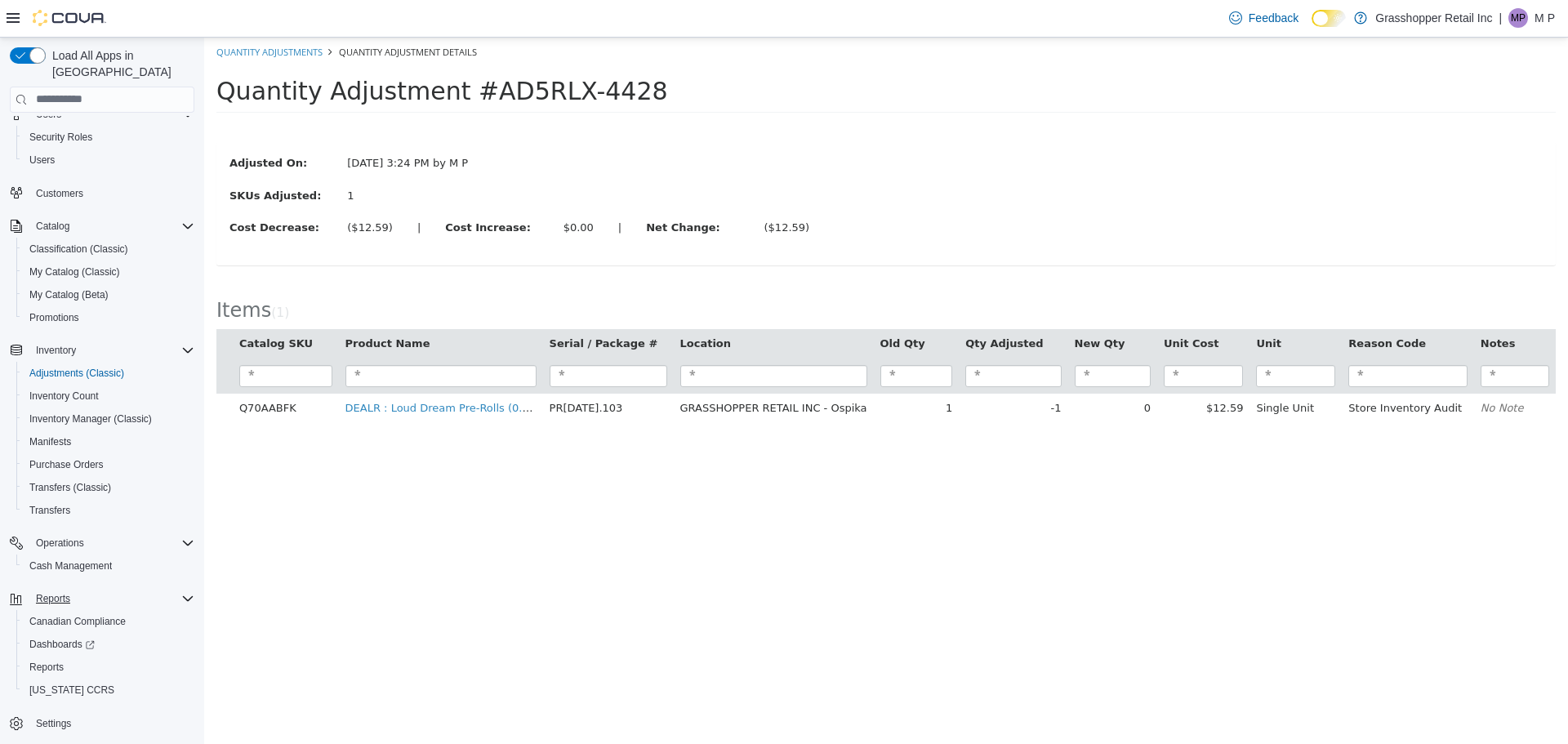
click at [298, 41] on ol "Quantity Adjustments Quantity Adjustment Details" at bounding box center [886, 51] width 1364 height 30
click at [302, 47] on link "Quantity Adjustments" at bounding box center [269, 50] width 106 height 12
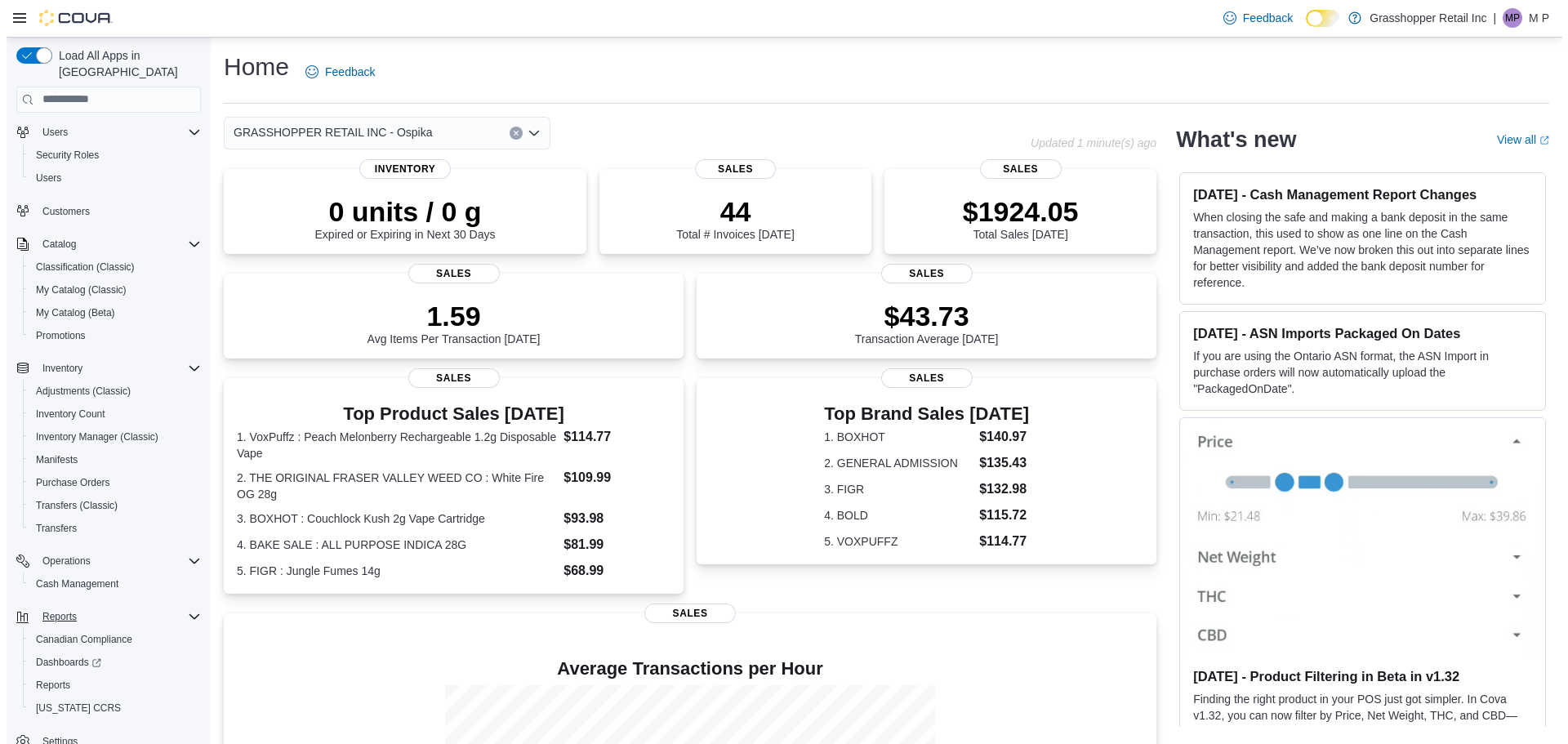
scroll to position [53, 0]
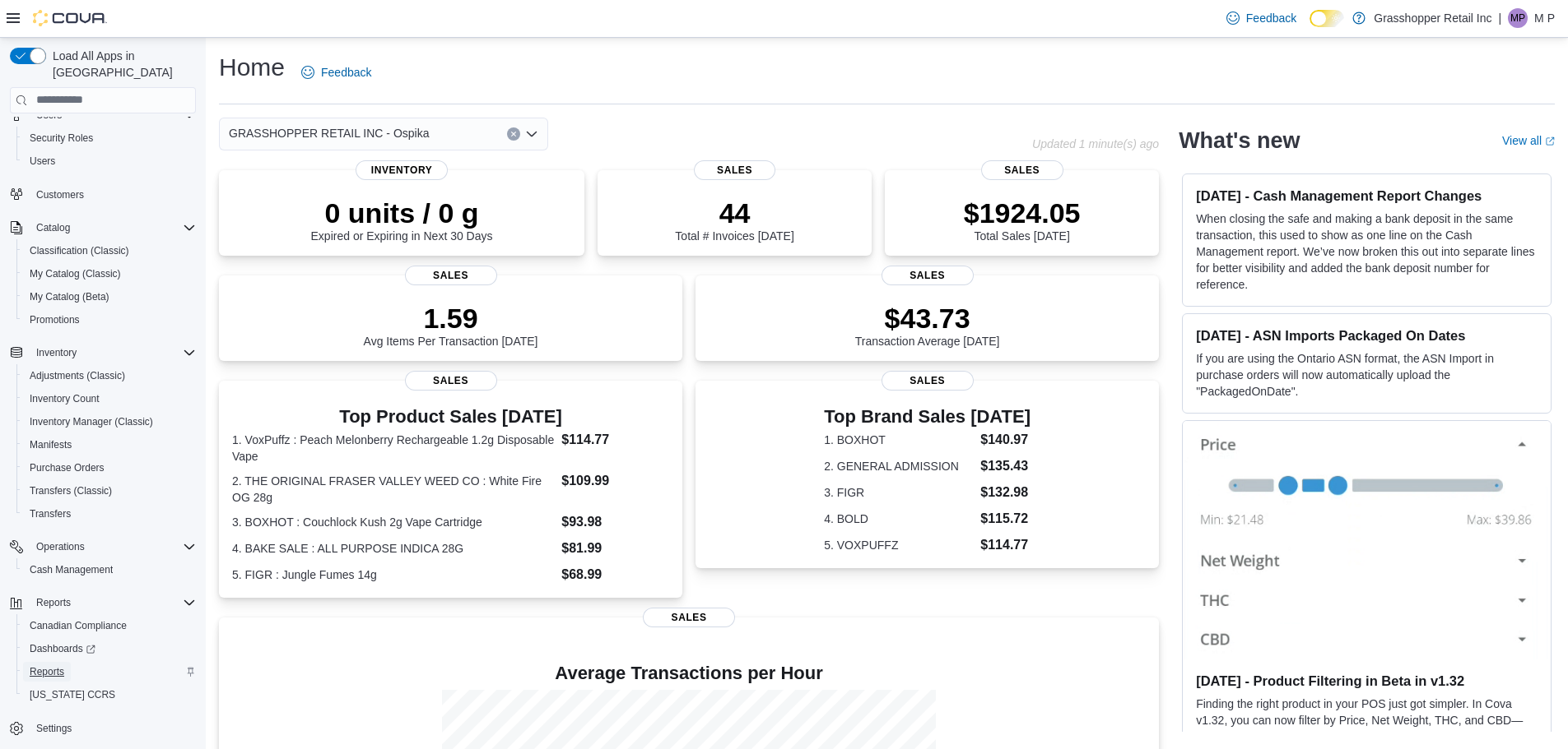
click at [42, 666] on span "Reports" at bounding box center [47, 672] width 35 height 13
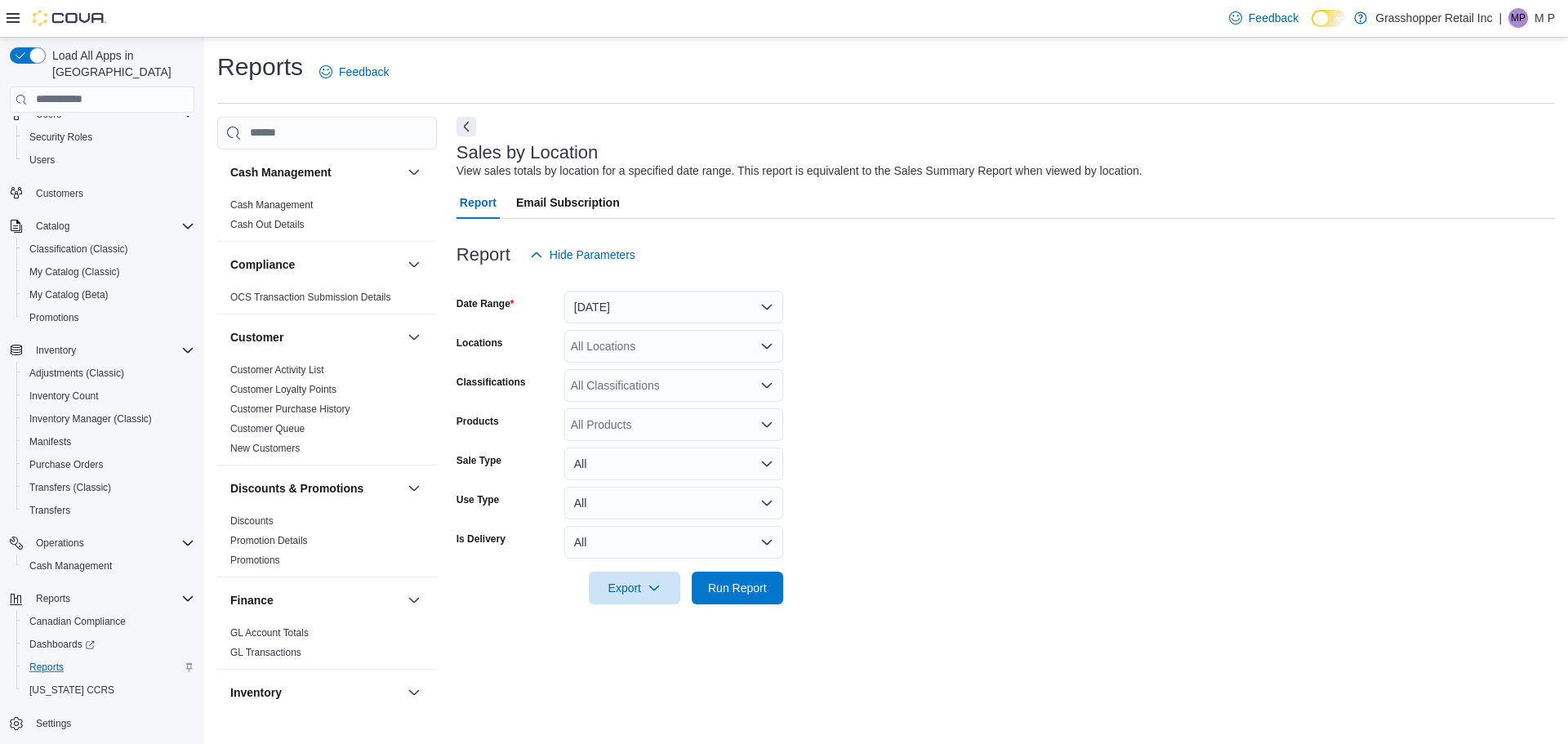
scroll to position [408, 0]
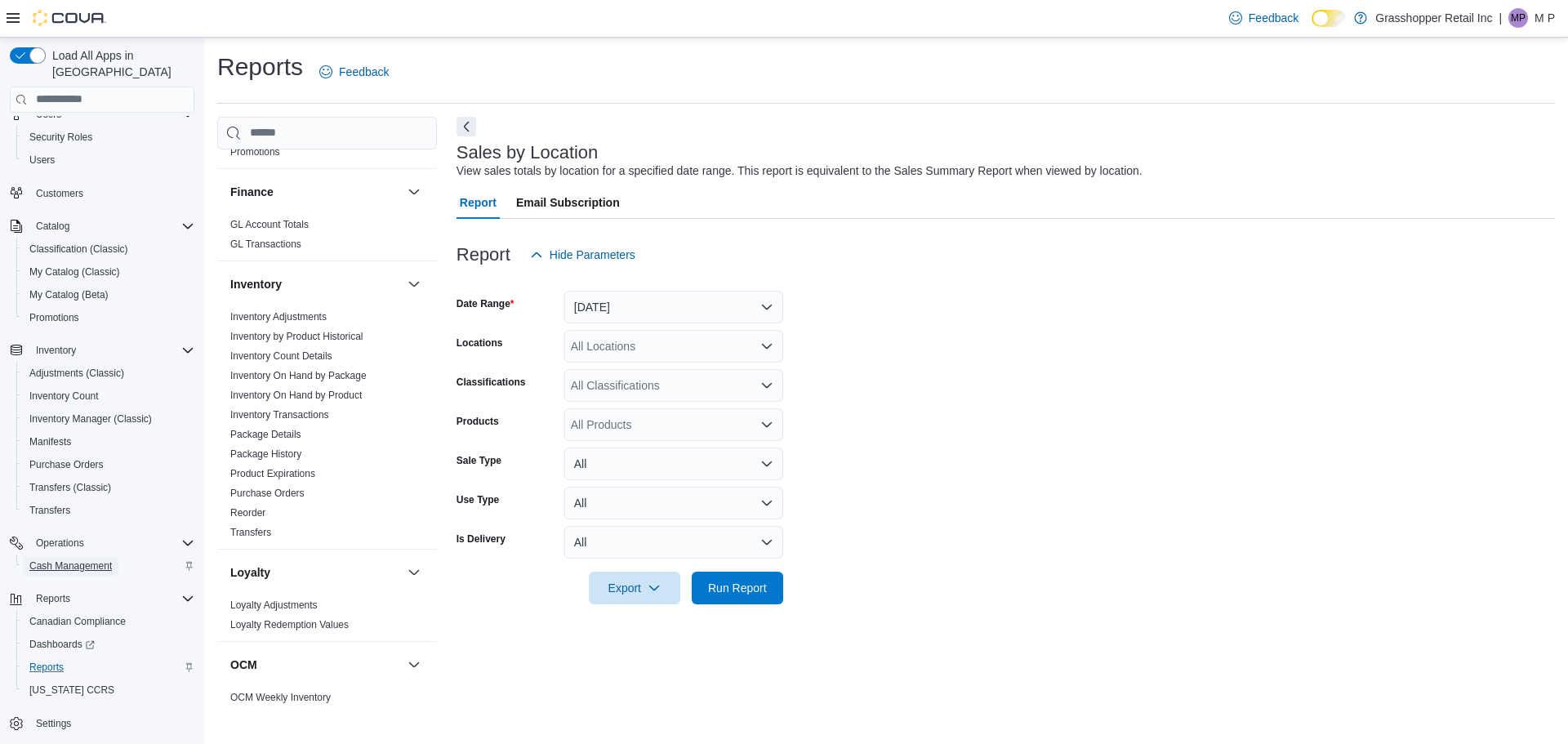
click at [93, 560] on span "Cash Management" at bounding box center [71, 566] width 83 height 13
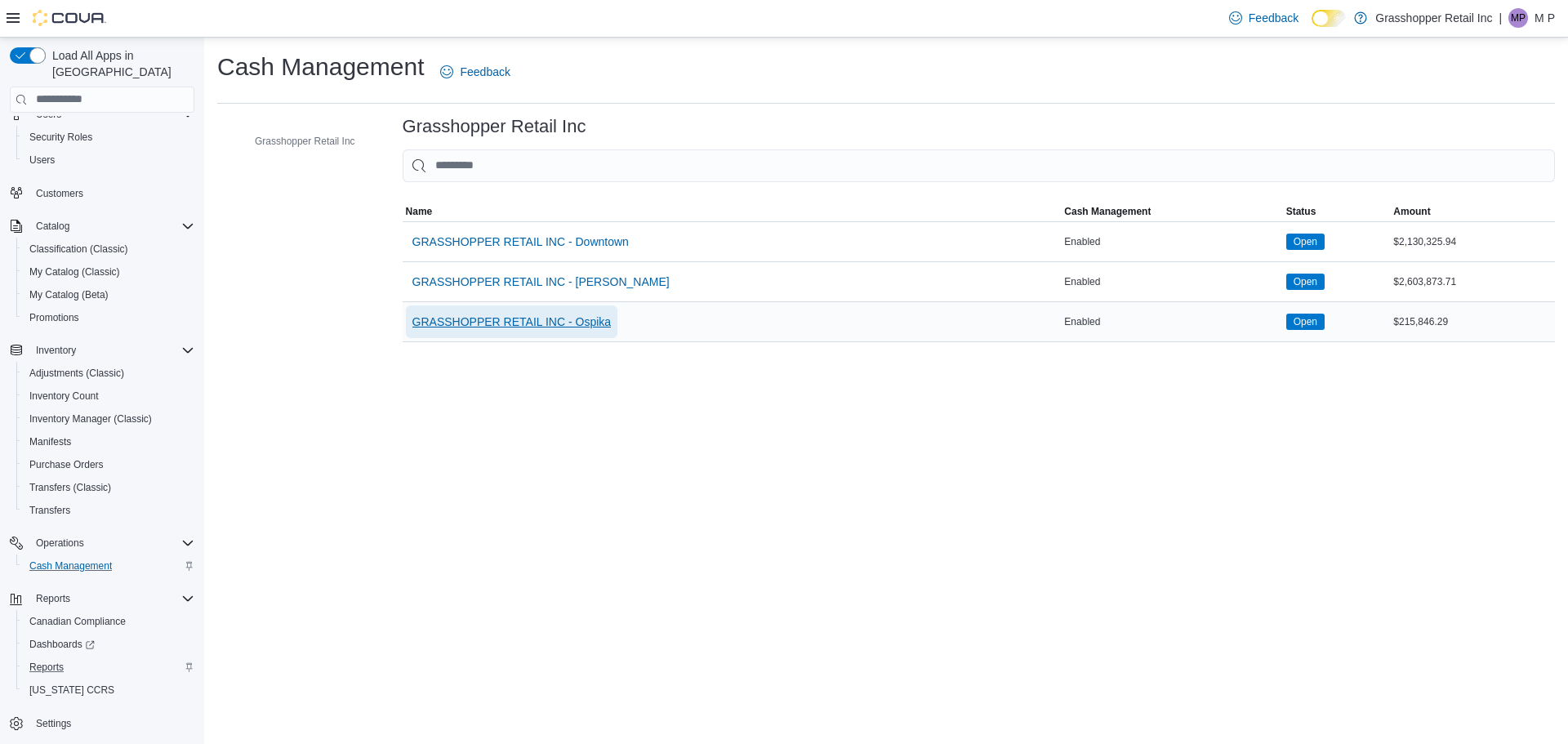
click at [497, 330] on span "GRASSHOPPER RETAIL INC - Ospika" at bounding box center [511, 322] width 199 height 33
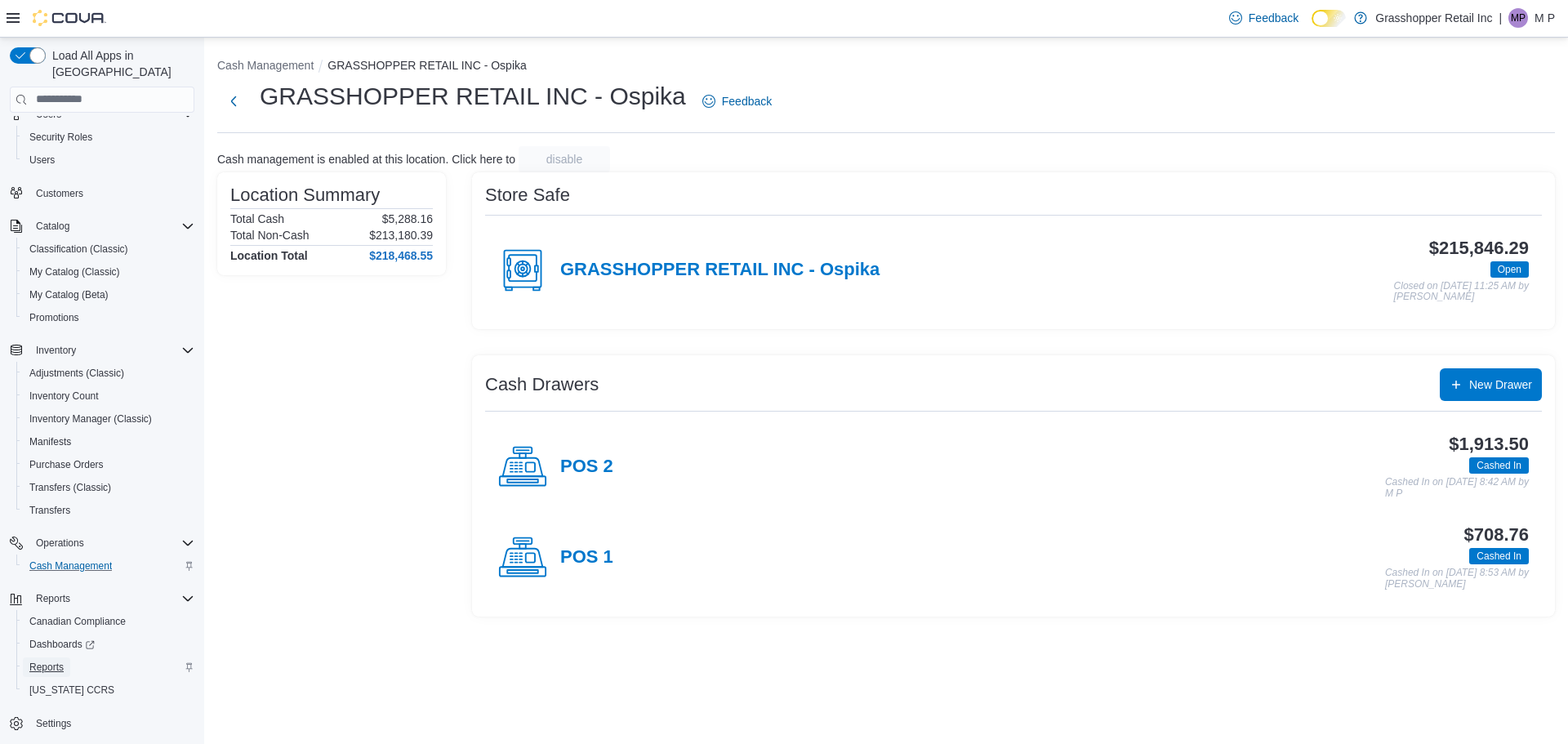
click at [37, 661] on span "Reports" at bounding box center [47, 668] width 35 height 13
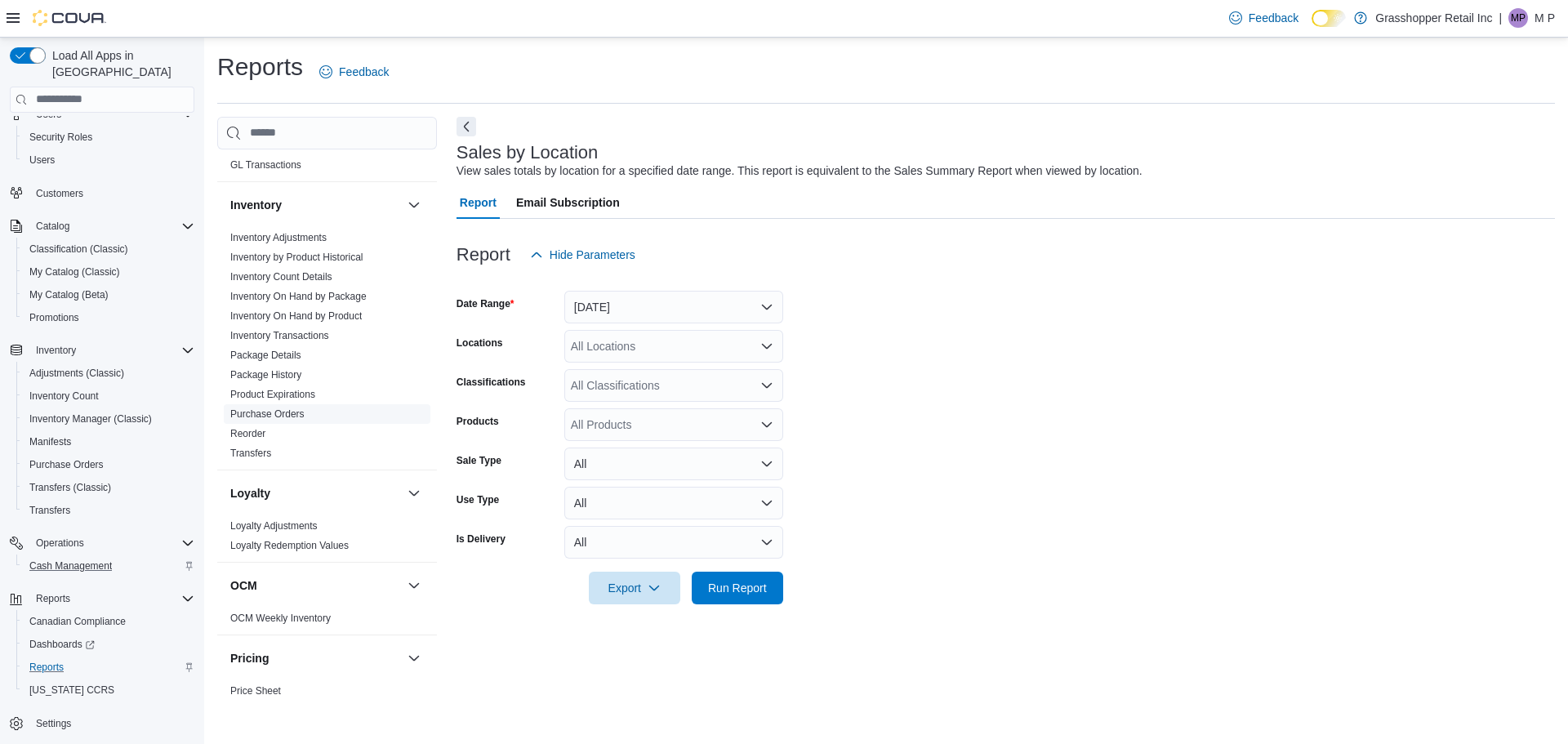
scroll to position [408, 0]
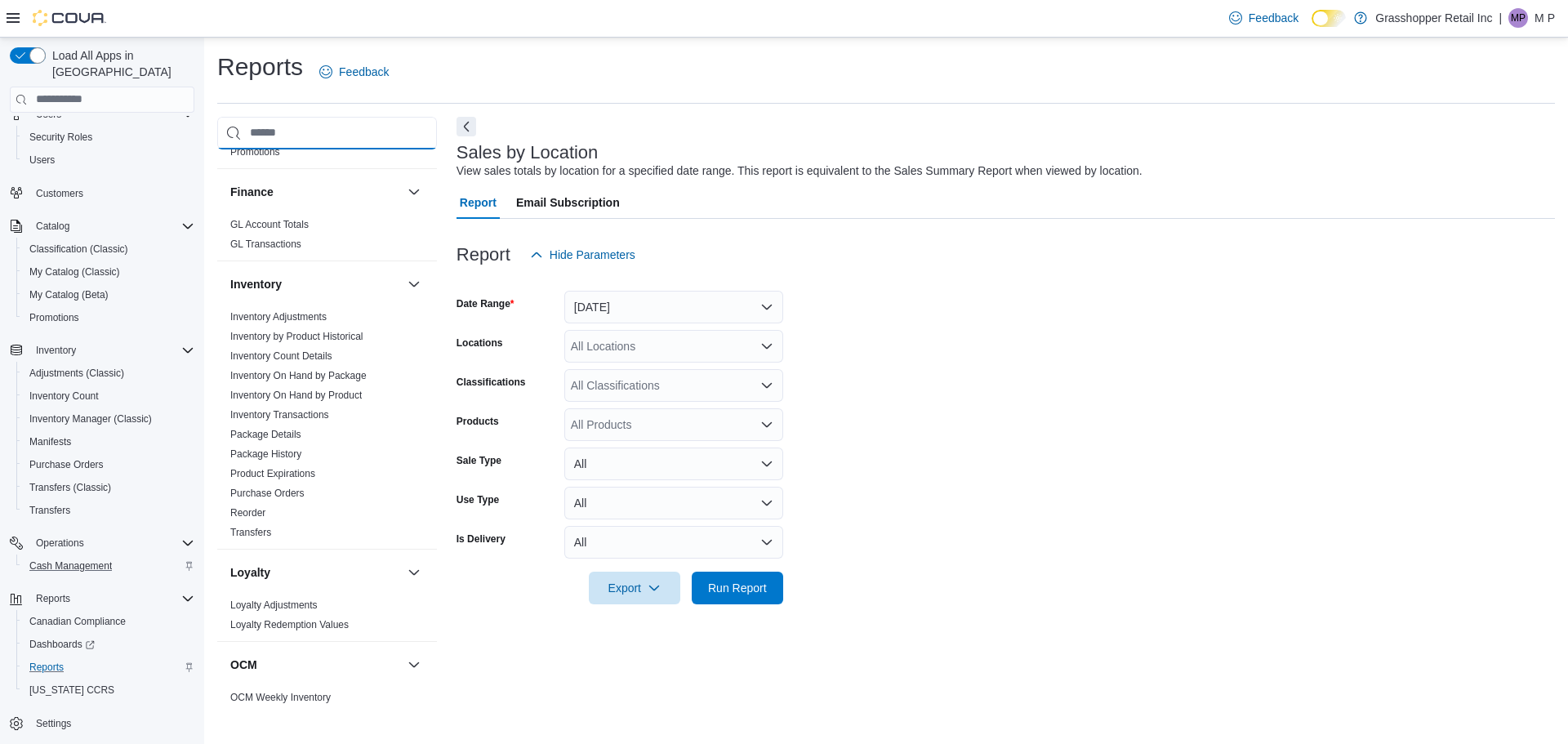
click at [318, 134] on input "search" at bounding box center [327, 133] width 220 height 33
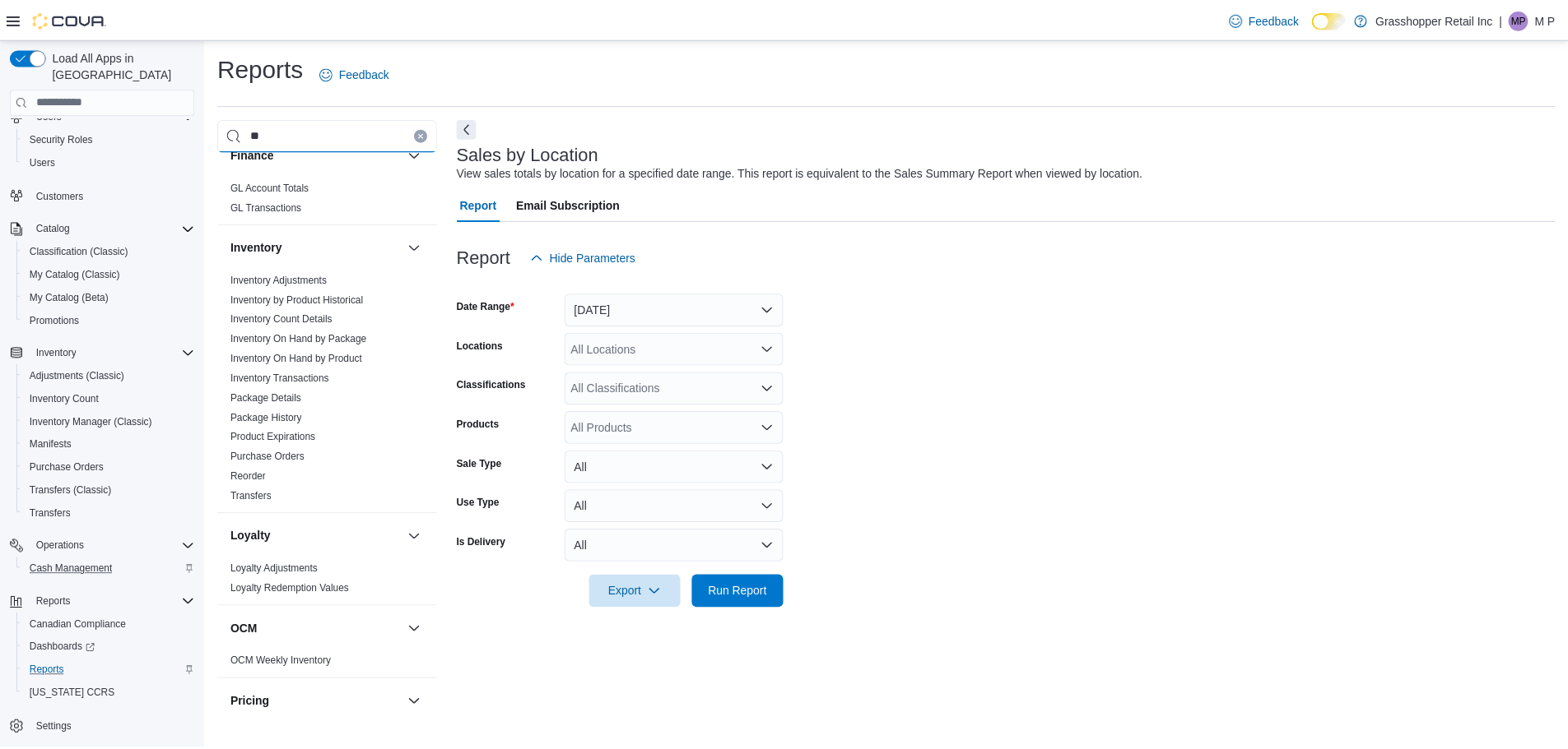
scroll to position [0, 0]
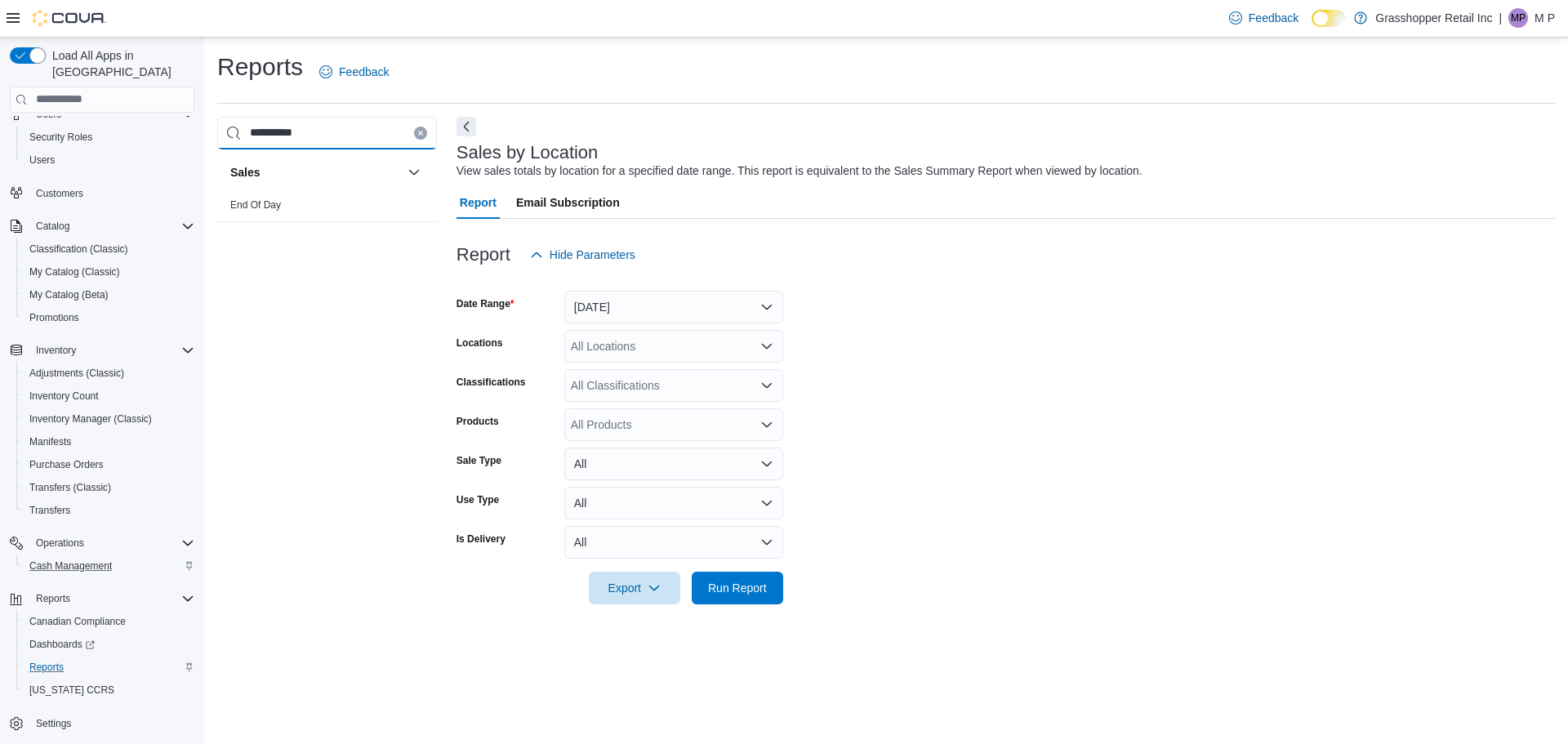
type input "**********"
click at [287, 204] on span "End Of Day" at bounding box center [327, 205] width 207 height 20
click at [270, 204] on link "End Of Day" at bounding box center [255, 205] width 50 height 12
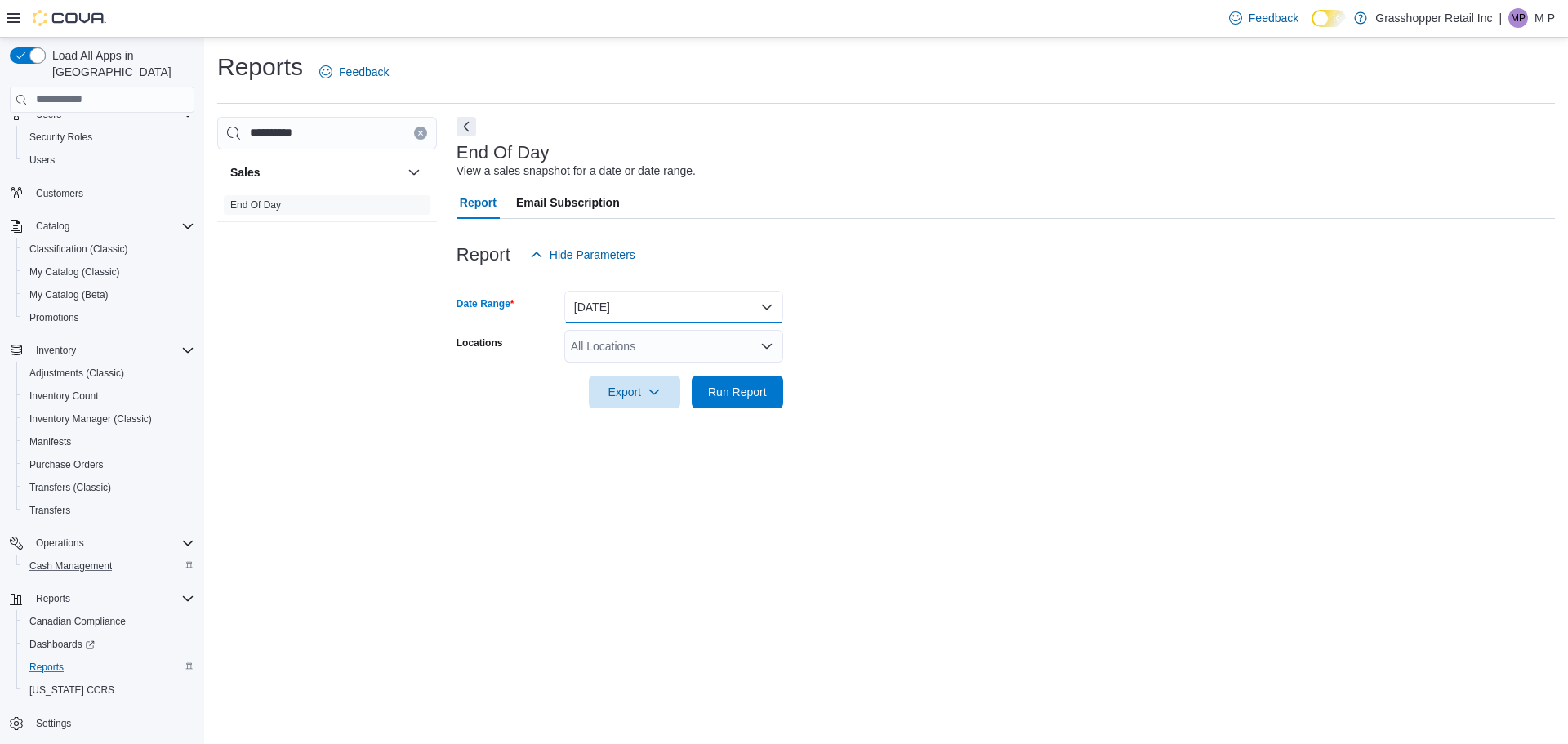
click at [618, 308] on button "[DATE]" at bounding box center [673, 308] width 219 height 33
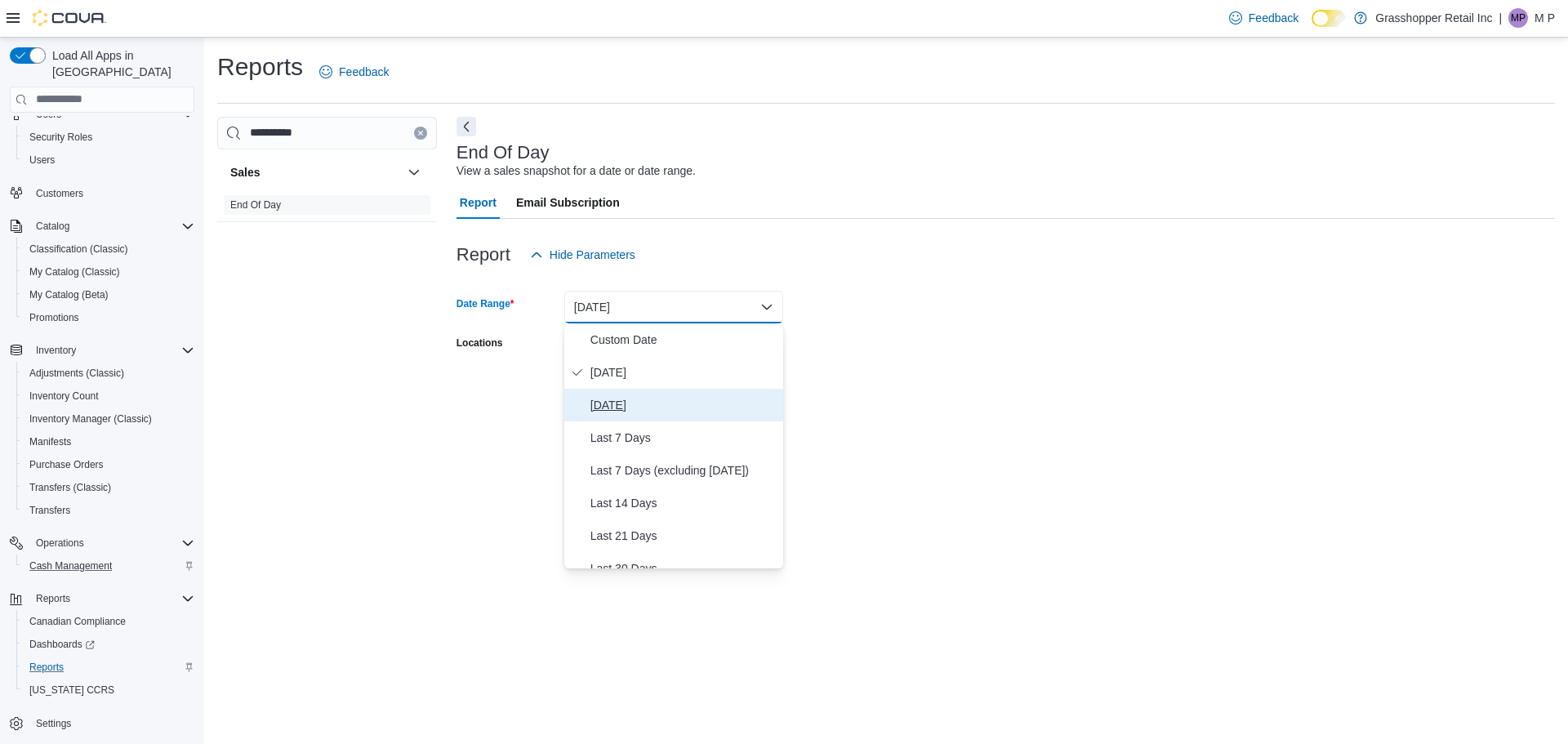
click at [606, 409] on span "[DATE]" at bounding box center [683, 405] width 186 height 20
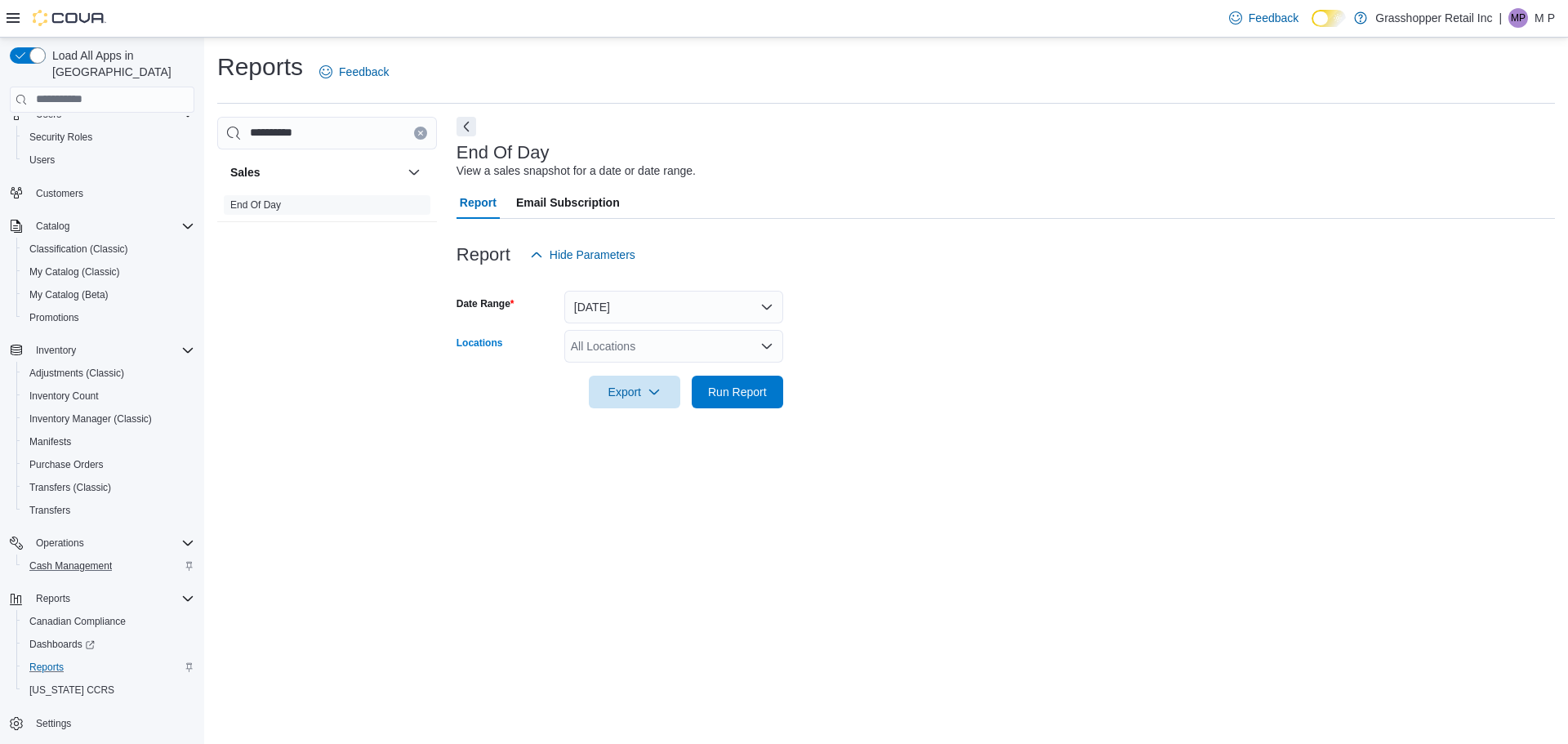
click at [592, 351] on div "All Locations" at bounding box center [673, 346] width 219 height 33
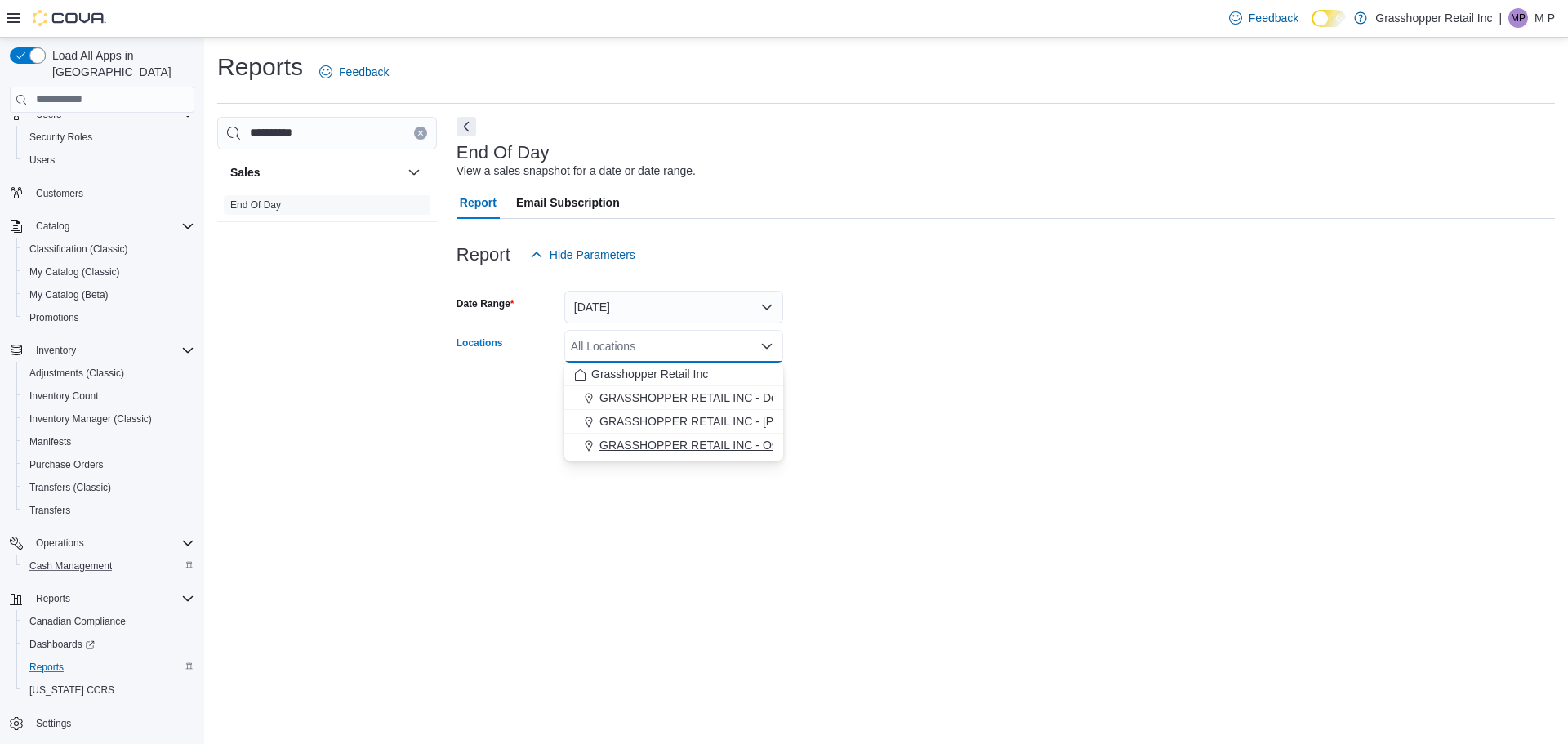
click at [639, 447] on span "GRASSHOPPER RETAIL INC - Ospika" at bounding box center [698, 446] width 199 height 17
click at [816, 371] on div at bounding box center [1005, 370] width 1098 height 13
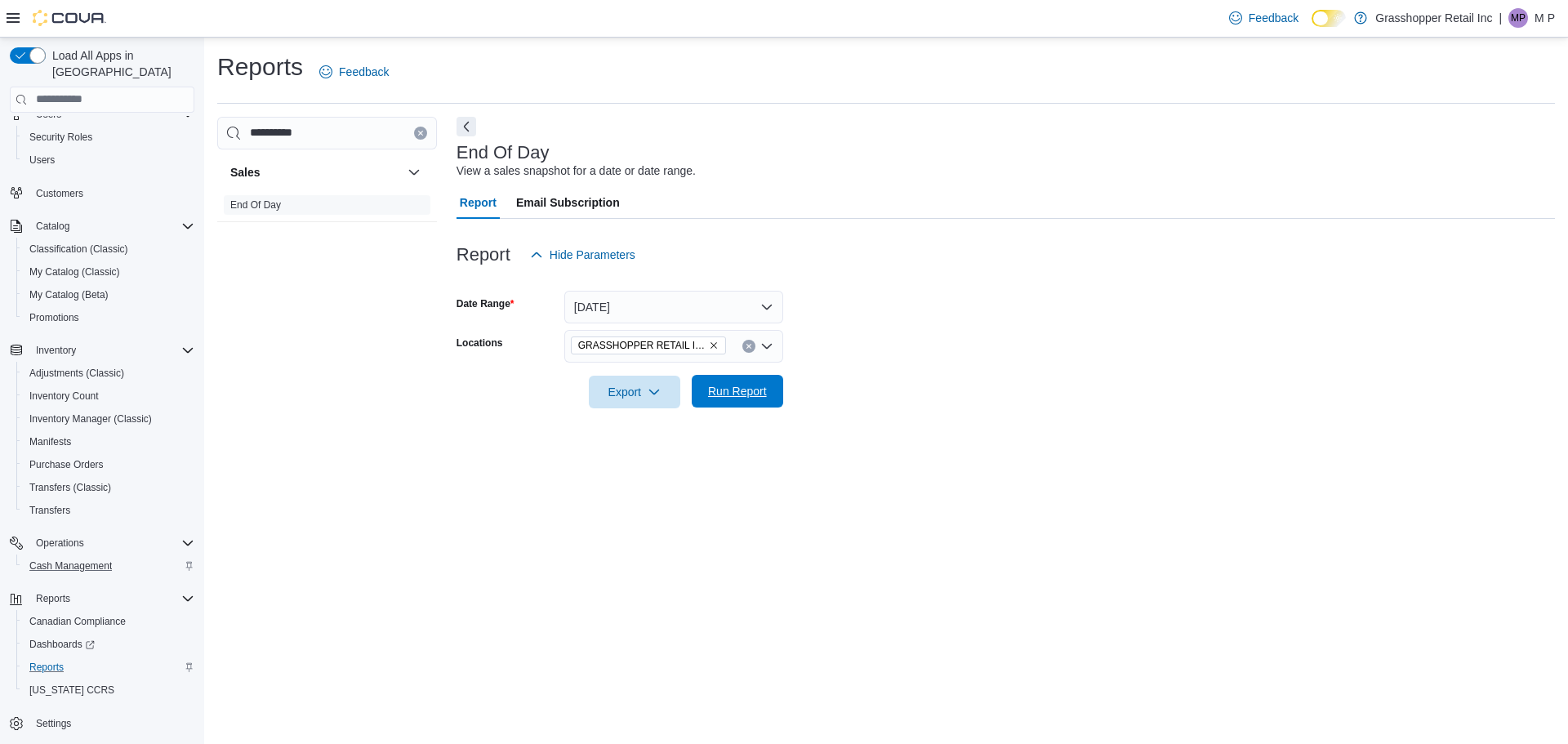
click at [729, 391] on span "Run Report" at bounding box center [737, 392] width 59 height 17
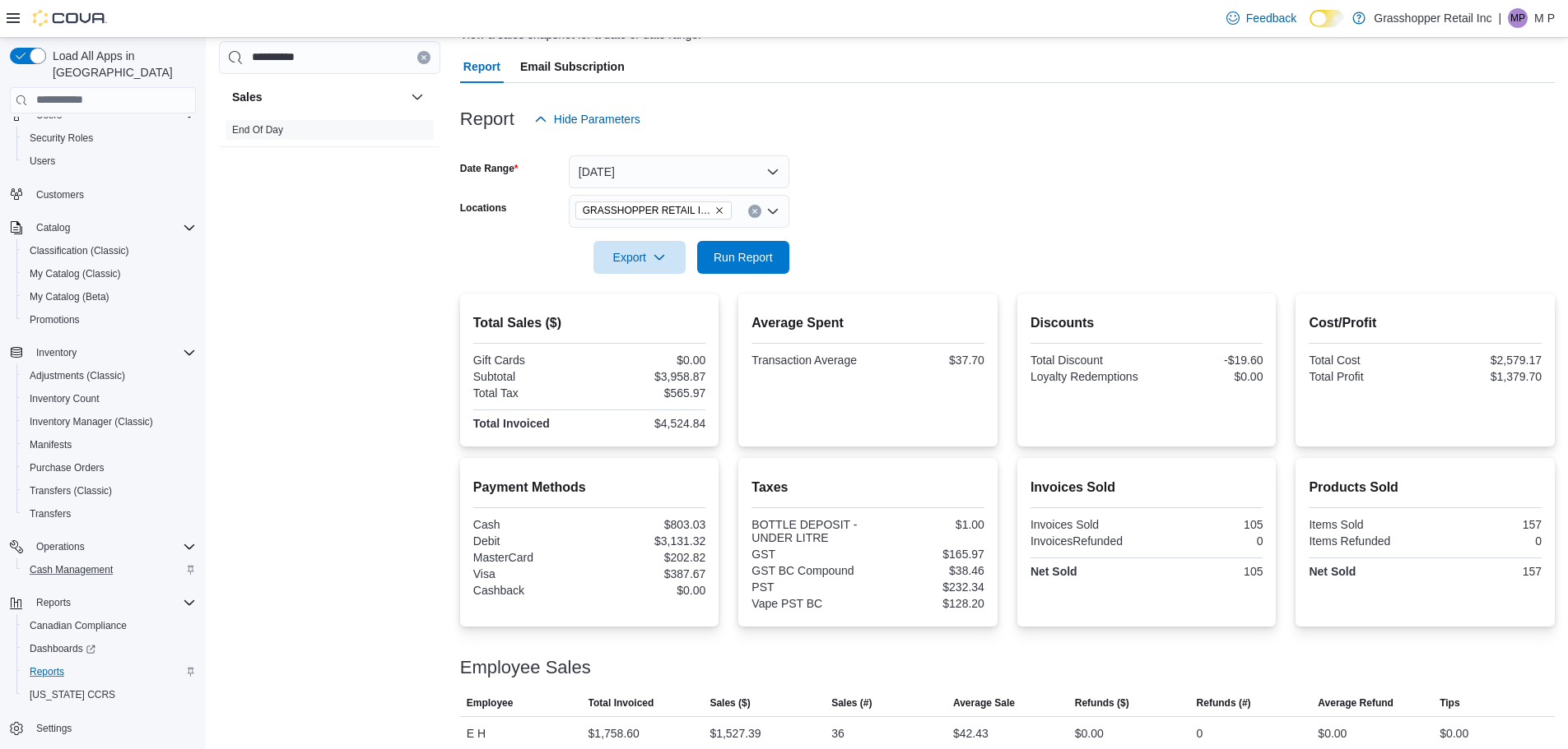
scroll to position [220, 0]
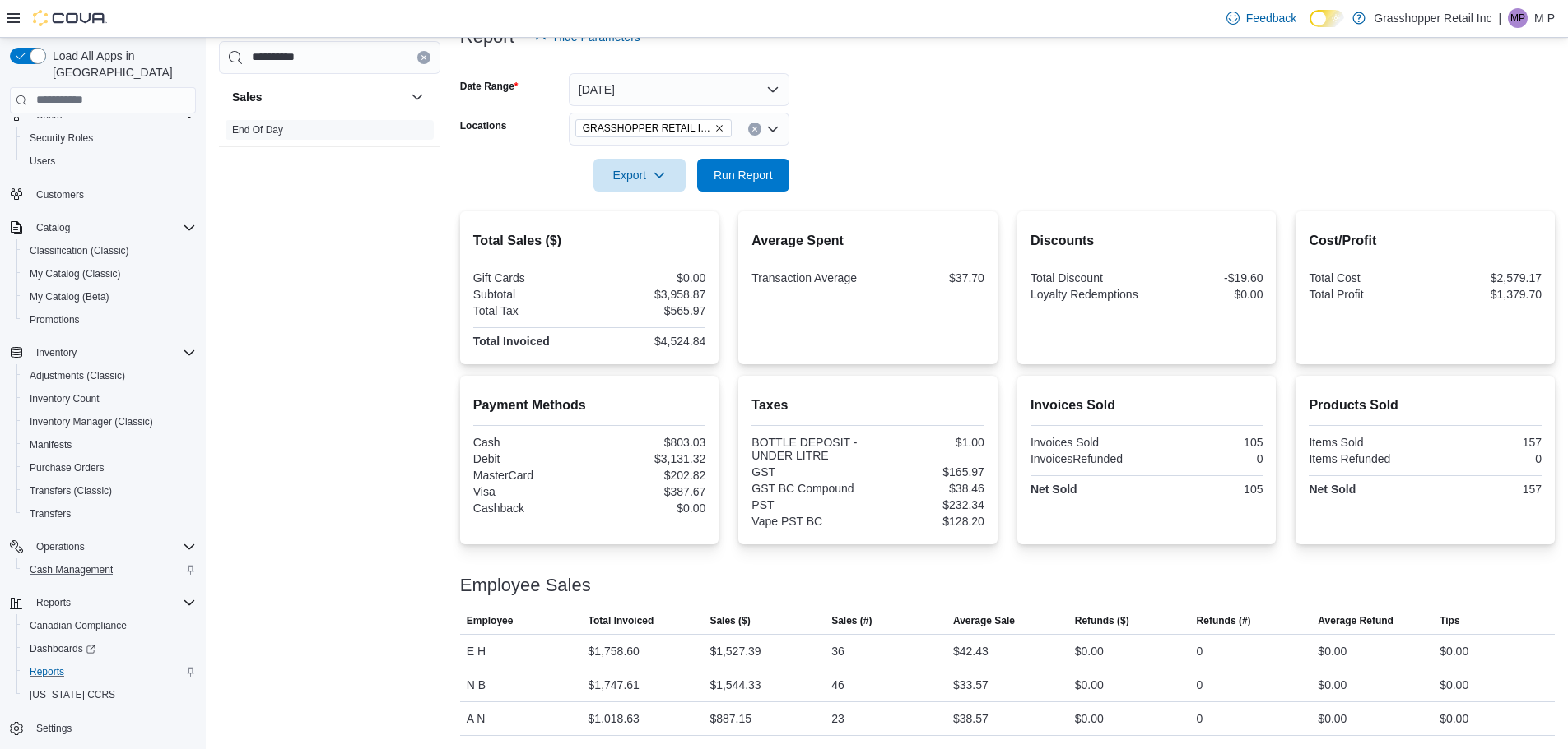
click at [408, 296] on div "**********" at bounding box center [330, 378] width 222 height 674
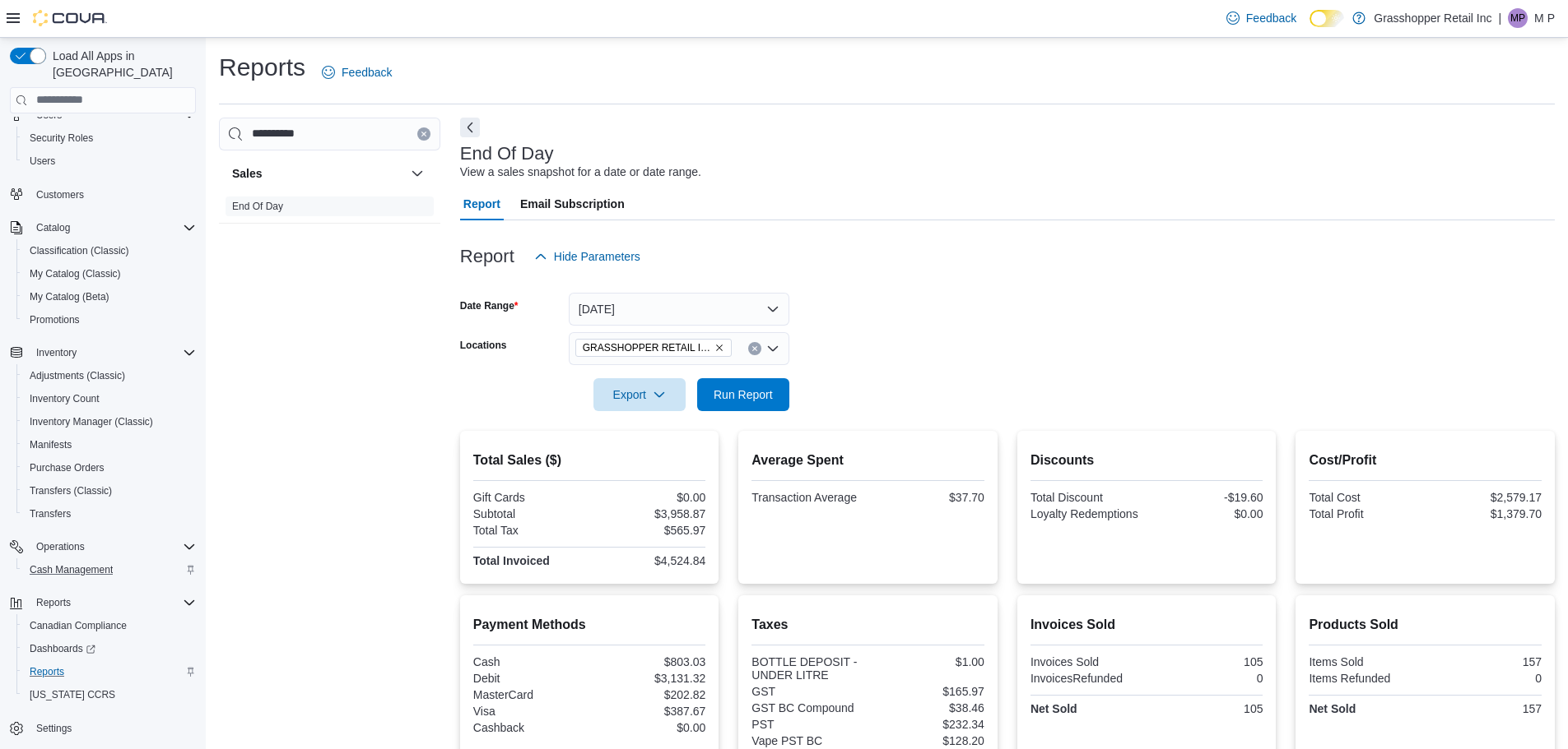
scroll to position [0, 0]
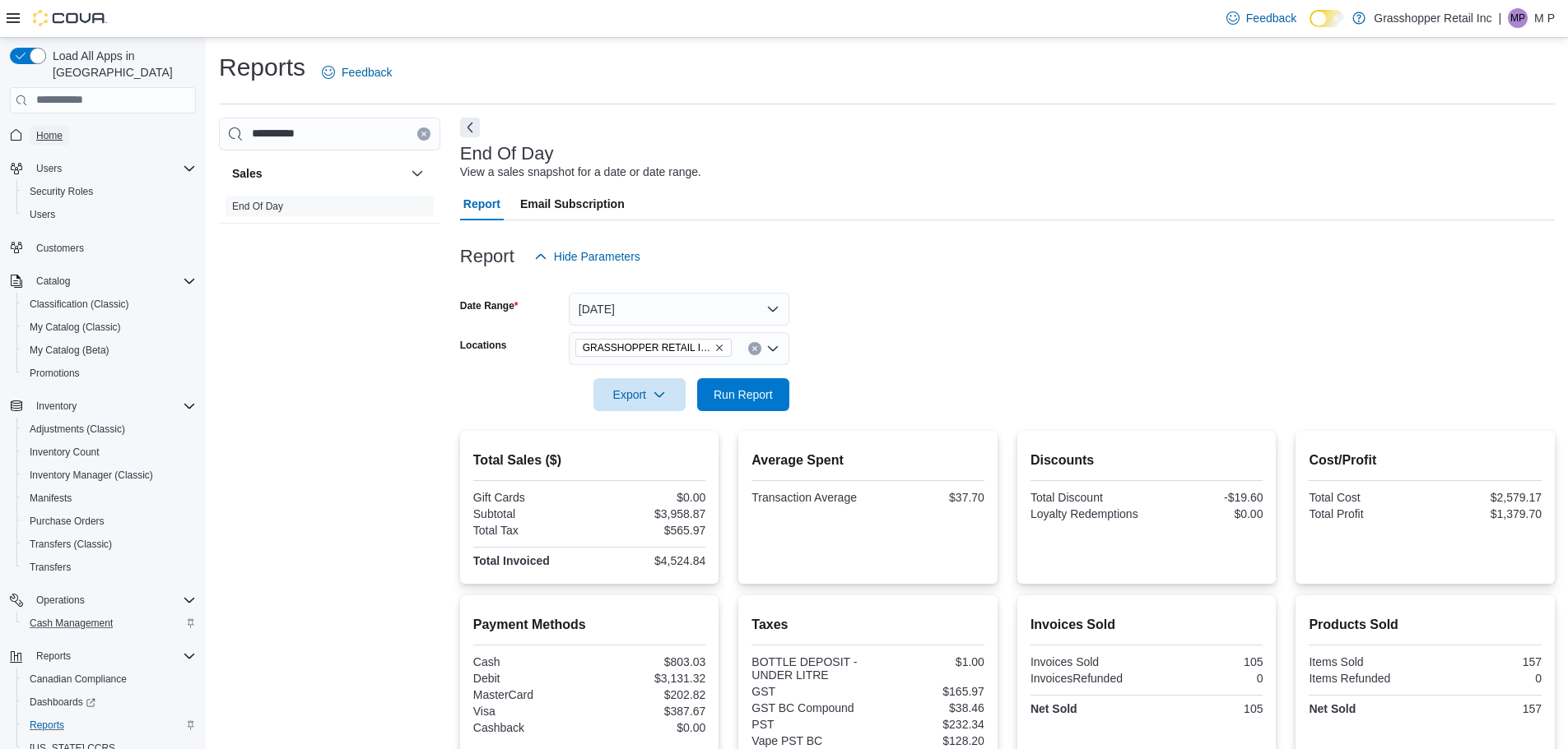
click at [67, 126] on link "Home" at bounding box center [49, 136] width 39 height 20
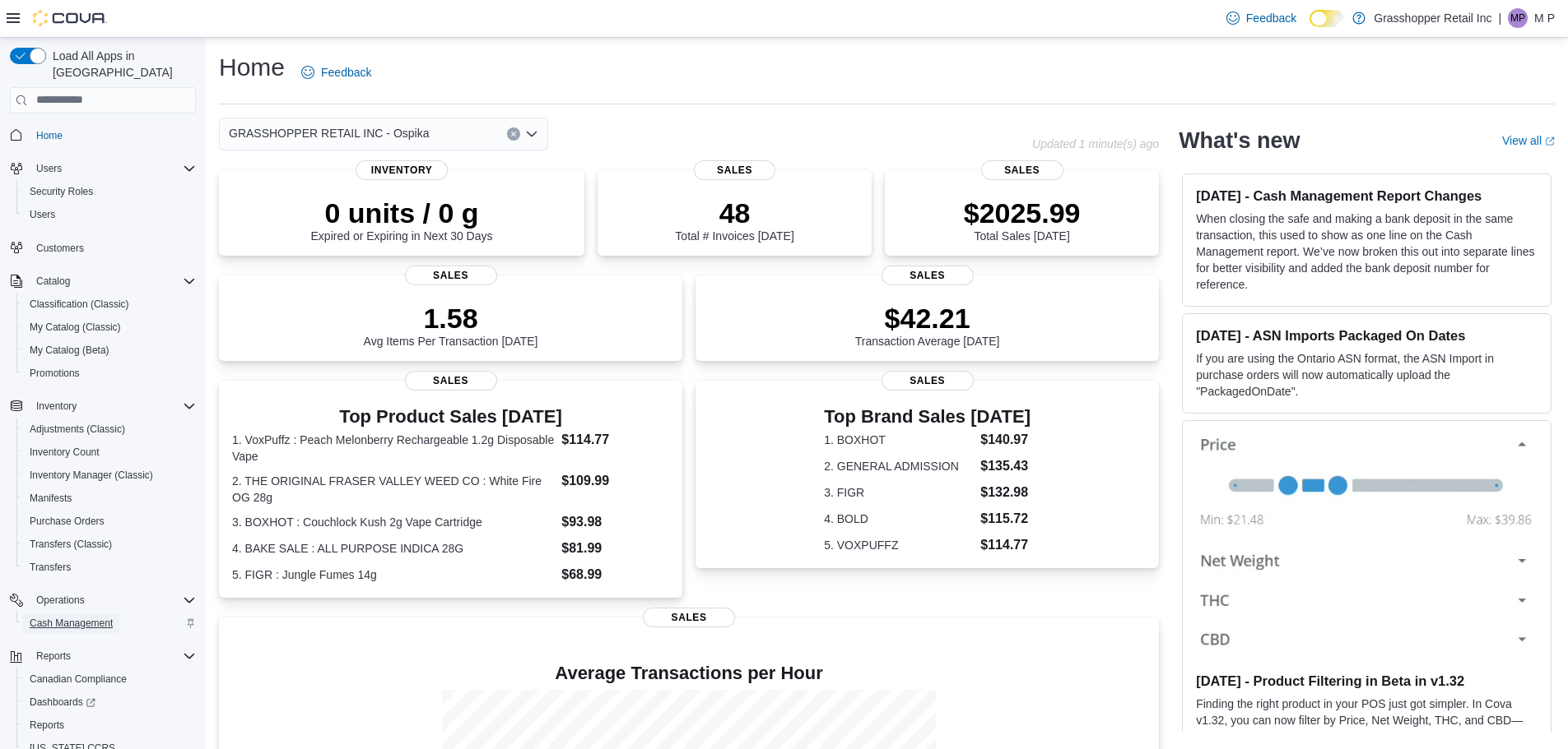
click at [87, 617] on span "Cash Management" at bounding box center [72, 623] width 83 height 13
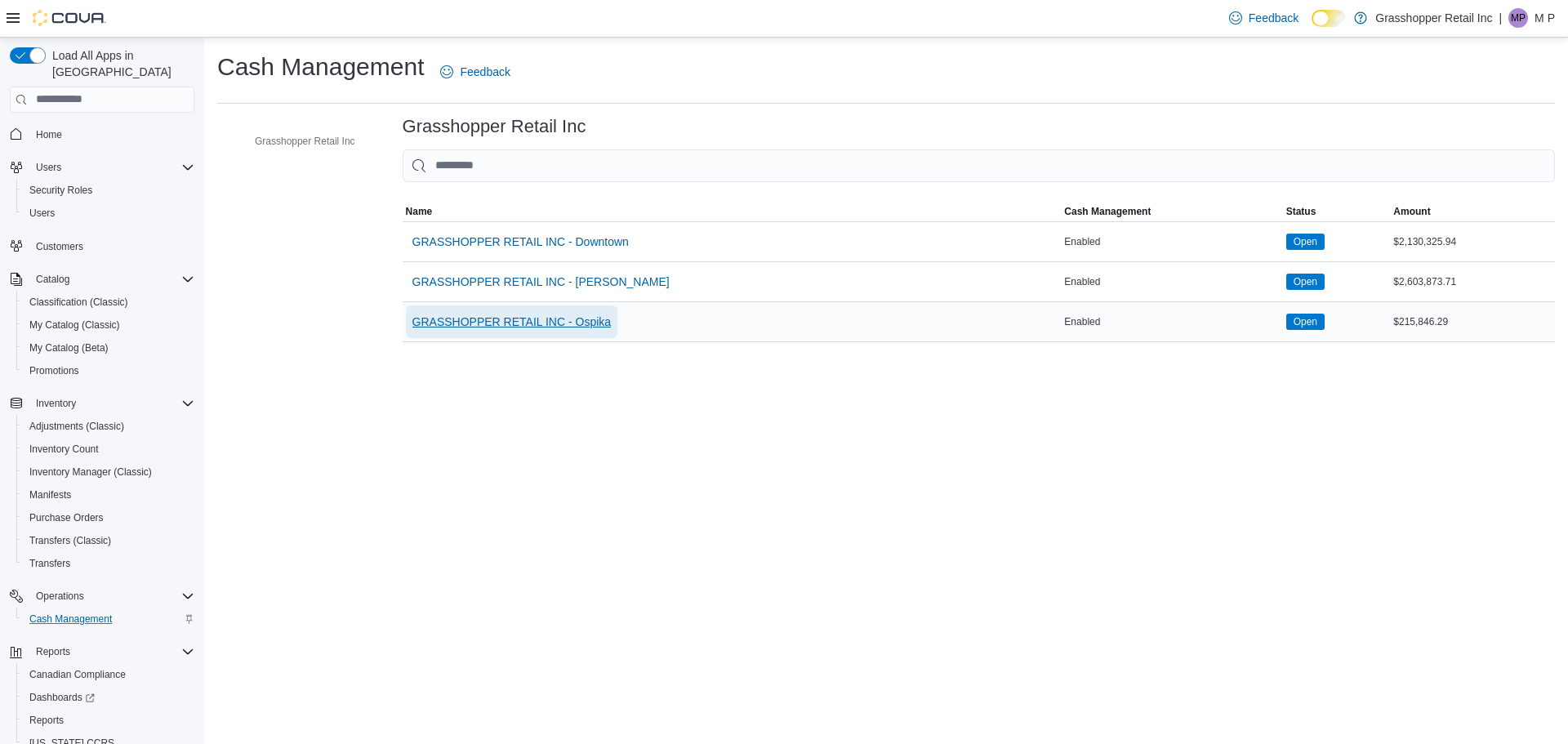
click at [582, 322] on span "GRASSHOPPER RETAIL INC - Ospika" at bounding box center [511, 322] width 199 height 17
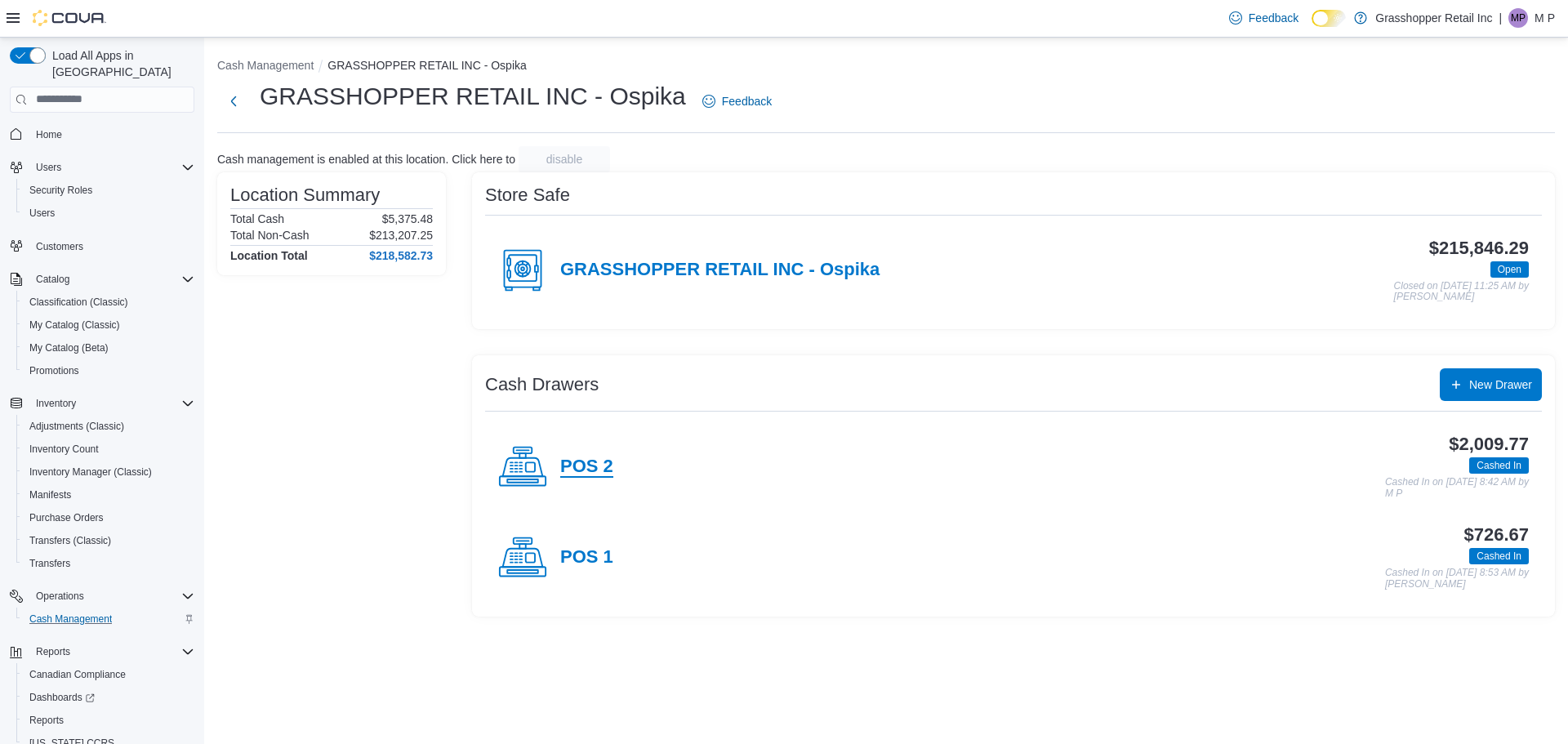
click at [577, 461] on h4 "POS 2" at bounding box center [587, 467] width 53 height 21
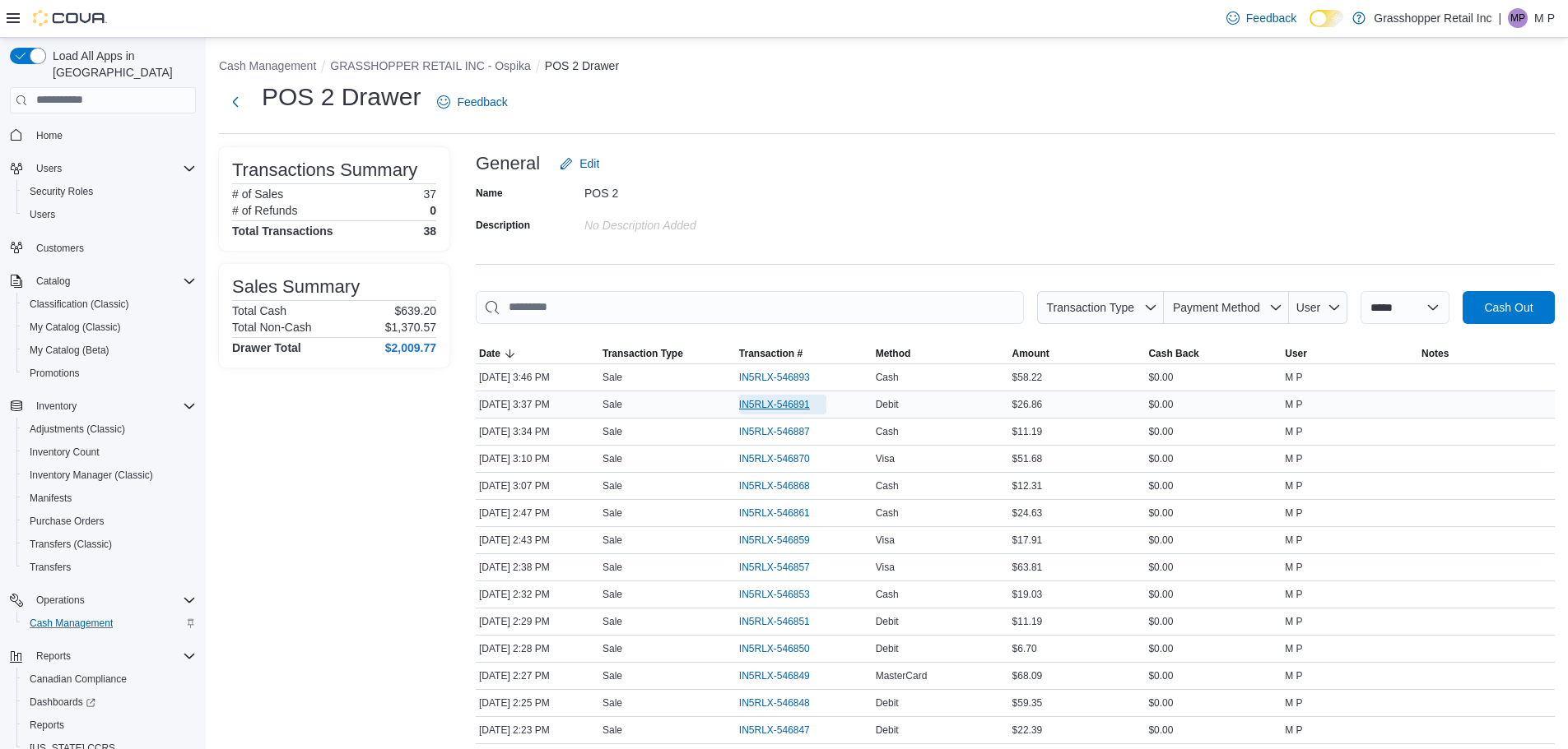
click at [805, 406] on span "IN5RLX-546891" at bounding box center [774, 404] width 71 height 13
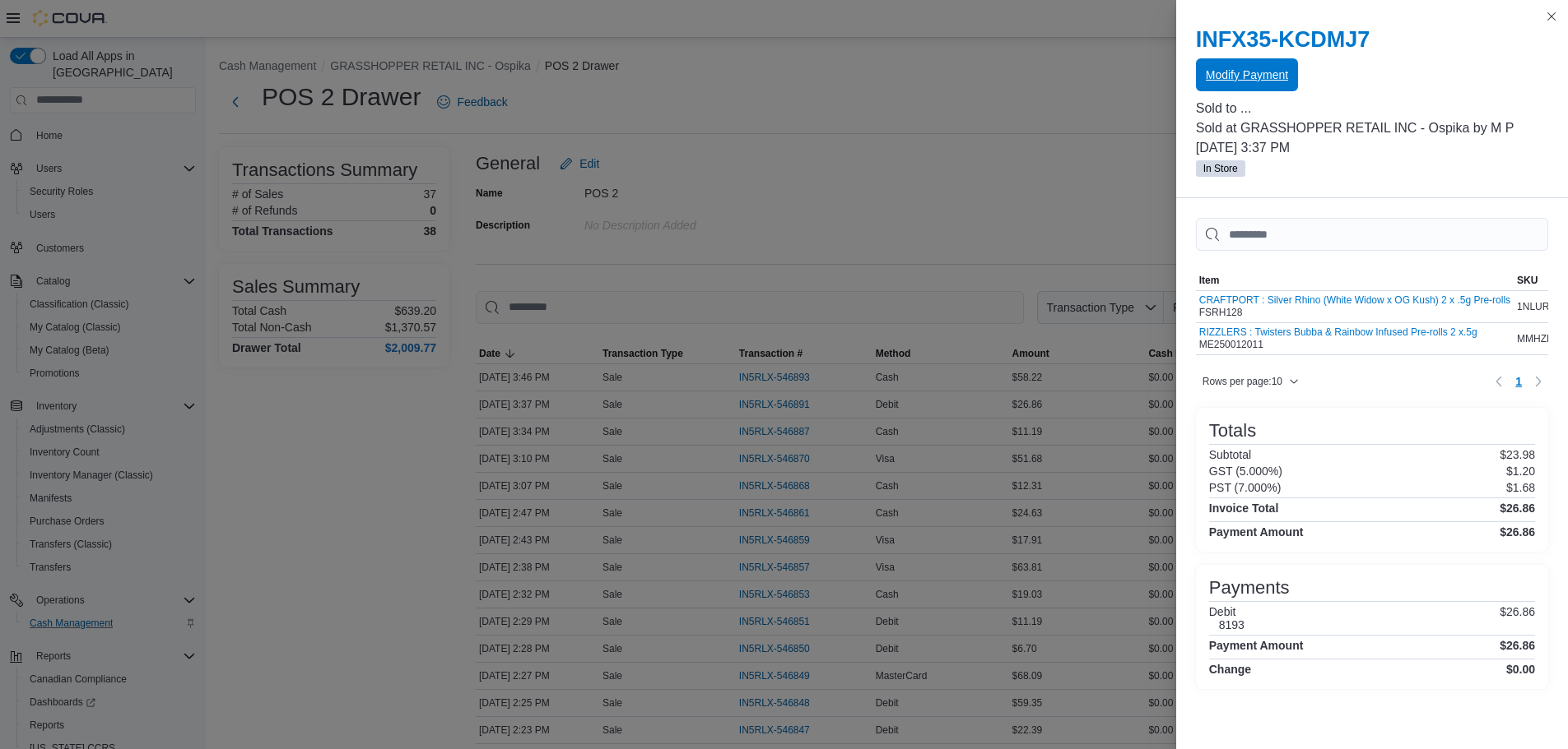
click at [1256, 88] on span "Modify Payment" at bounding box center [1247, 75] width 82 height 33
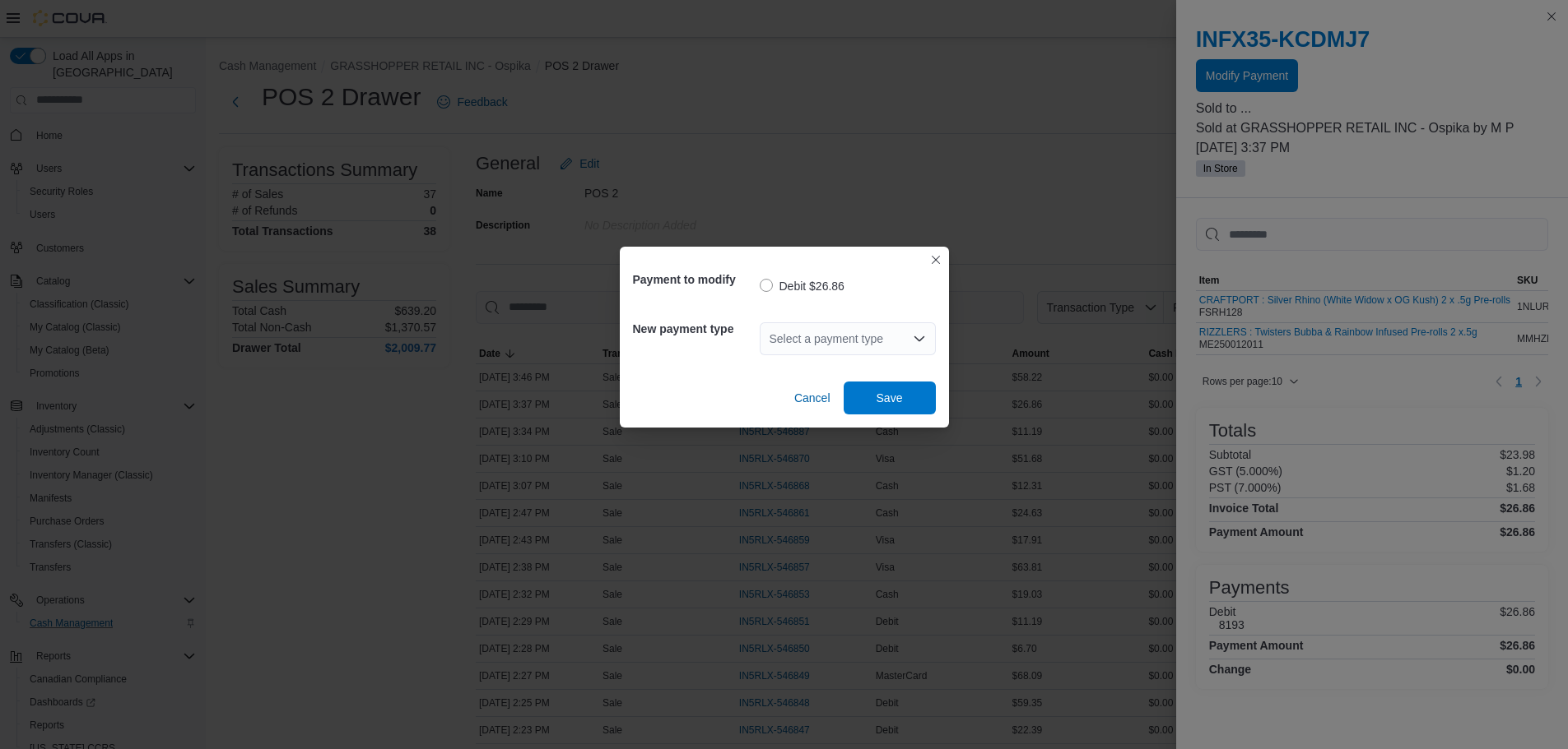
click at [878, 345] on div "Select a payment type" at bounding box center [848, 339] width 177 height 33
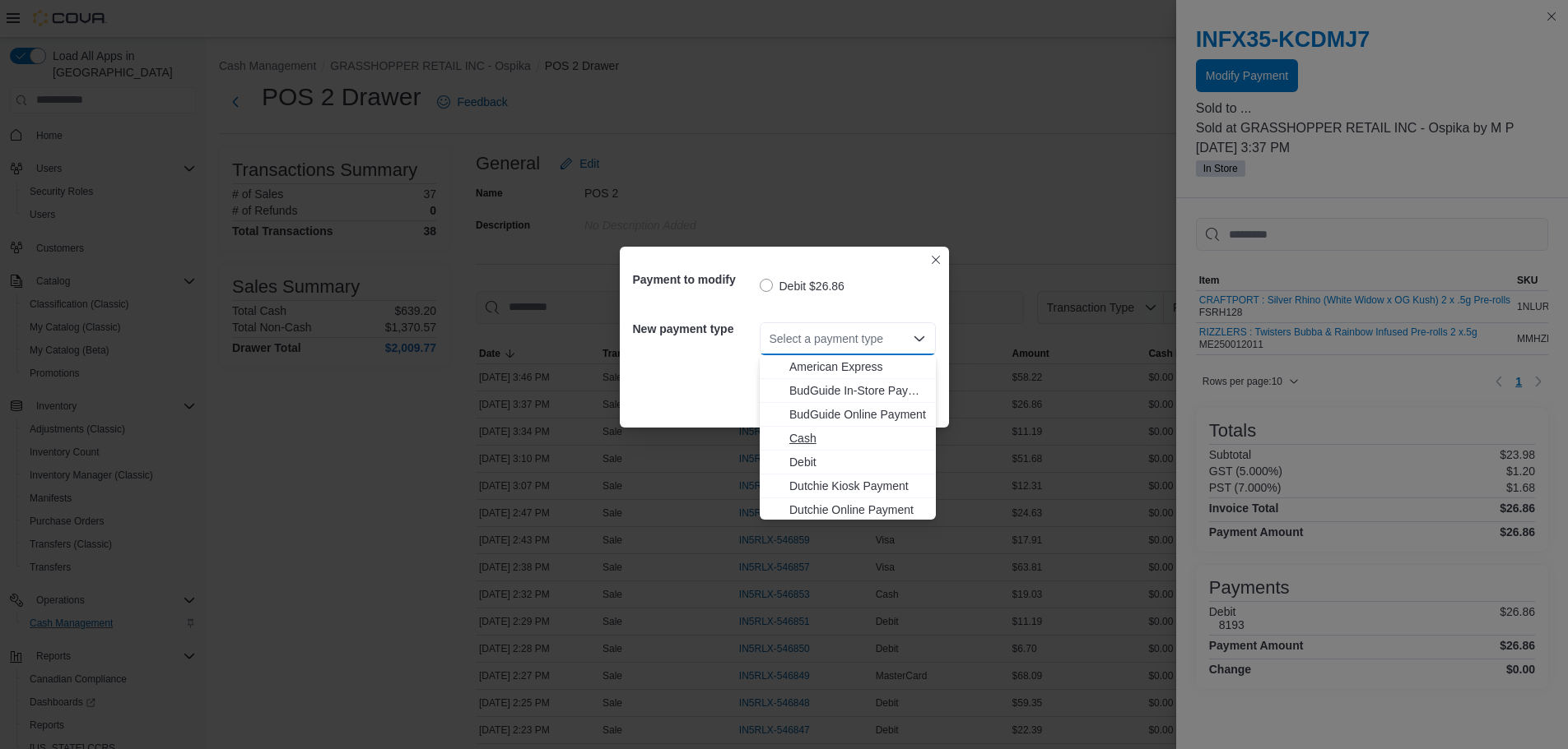
scroll to position [82, 0]
click at [829, 469] on span "MasterCard" at bounding box center [858, 475] width 137 height 17
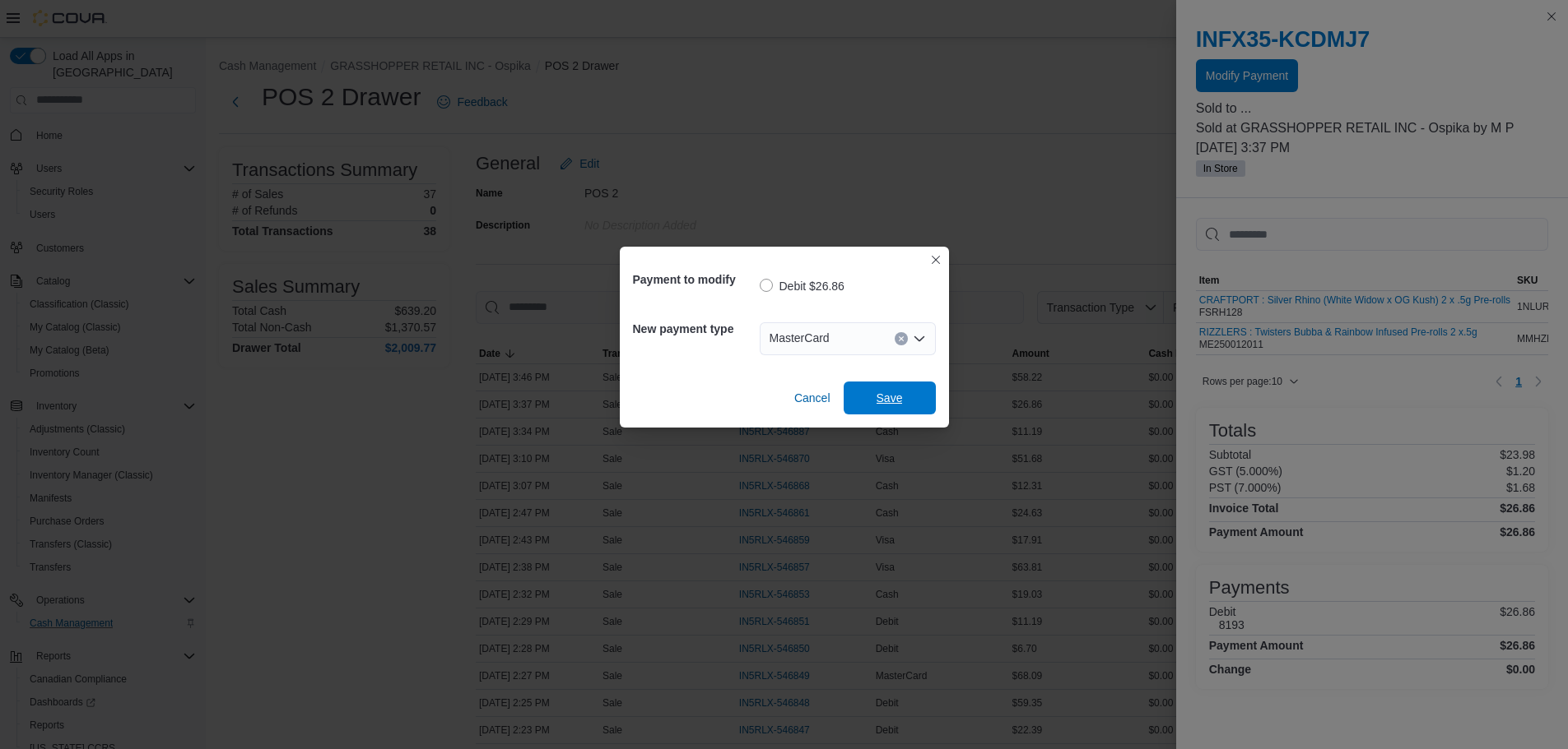
click at [893, 394] on span "Save" at bounding box center [890, 398] width 27 height 17
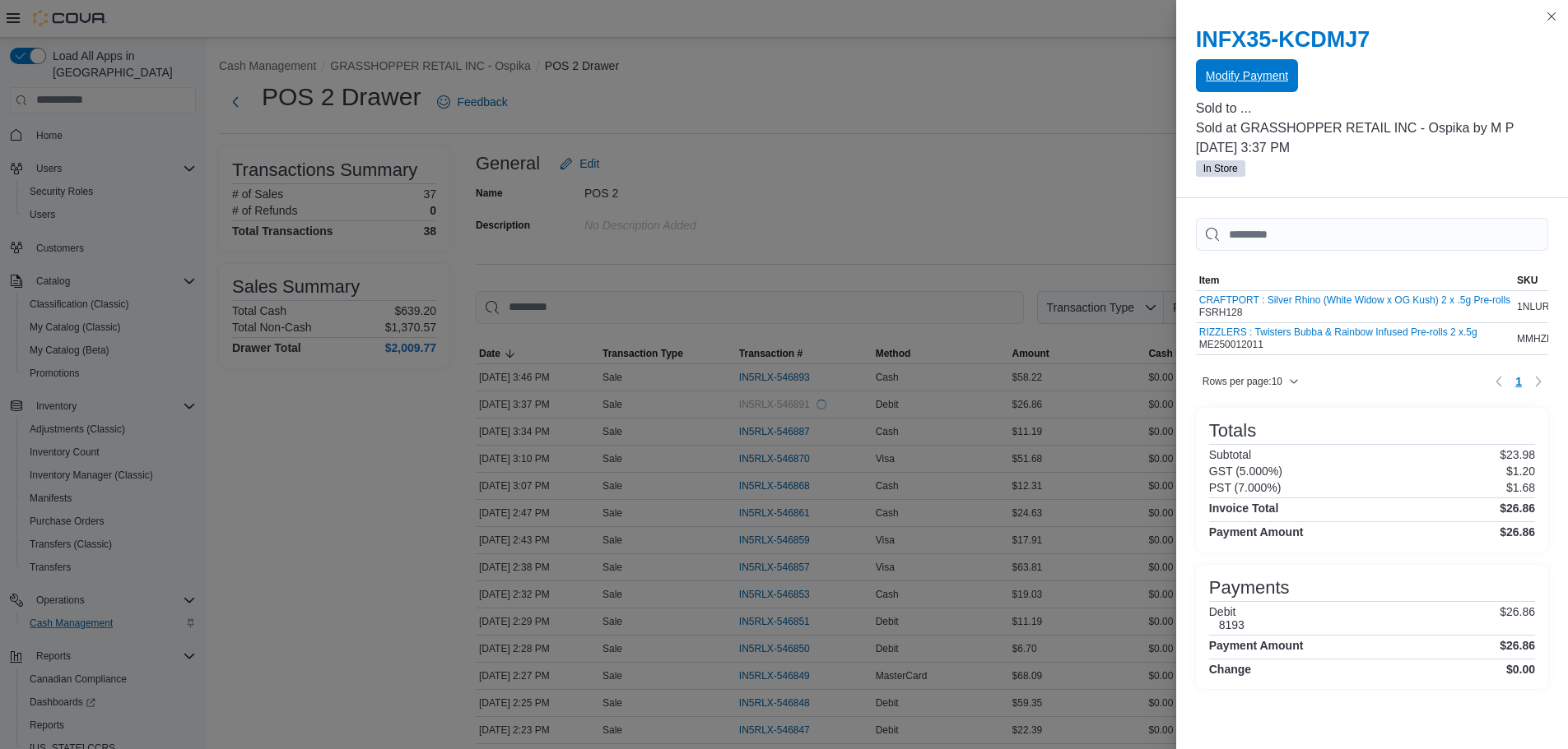
scroll to position [0, 0]
